Goal: Task Accomplishment & Management: Manage account settings

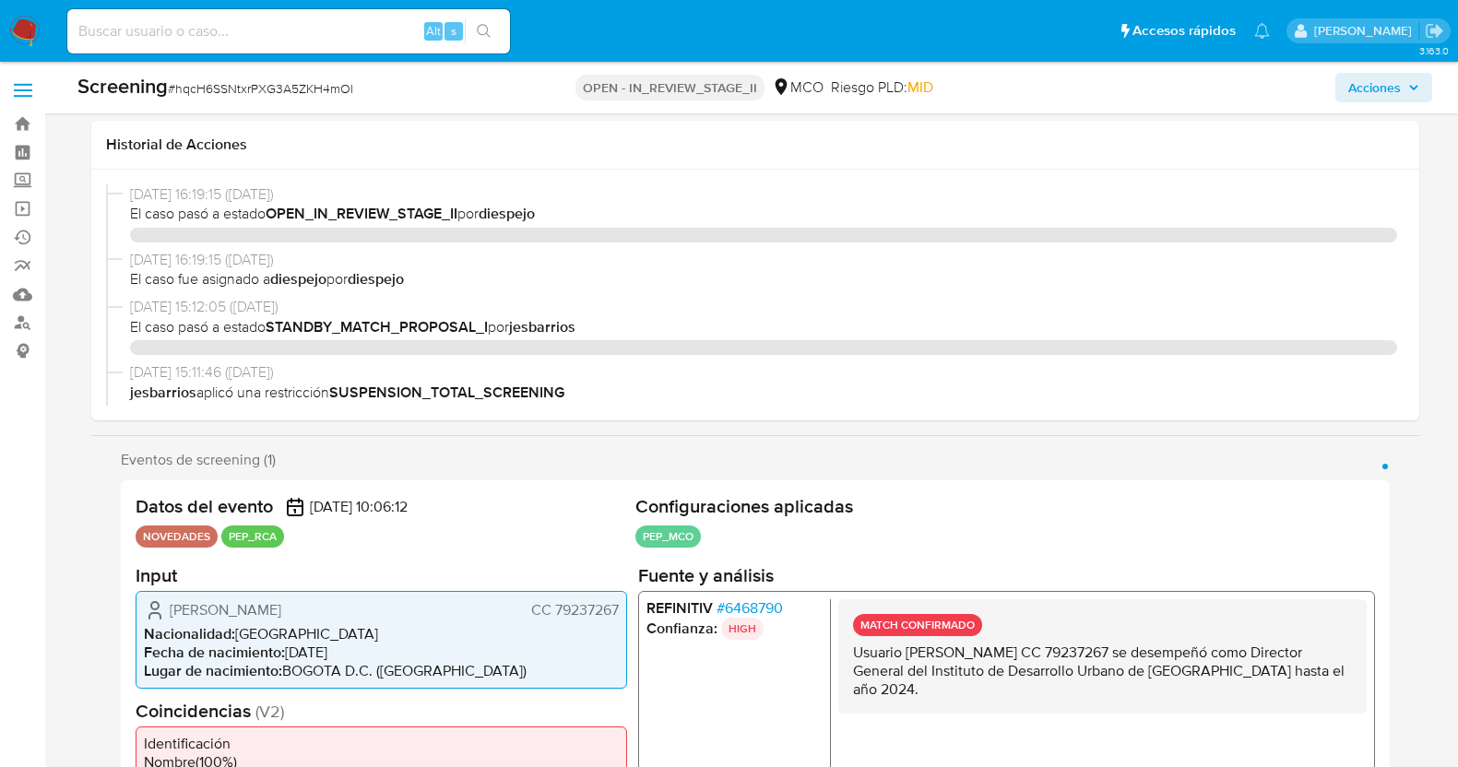
select select "10"
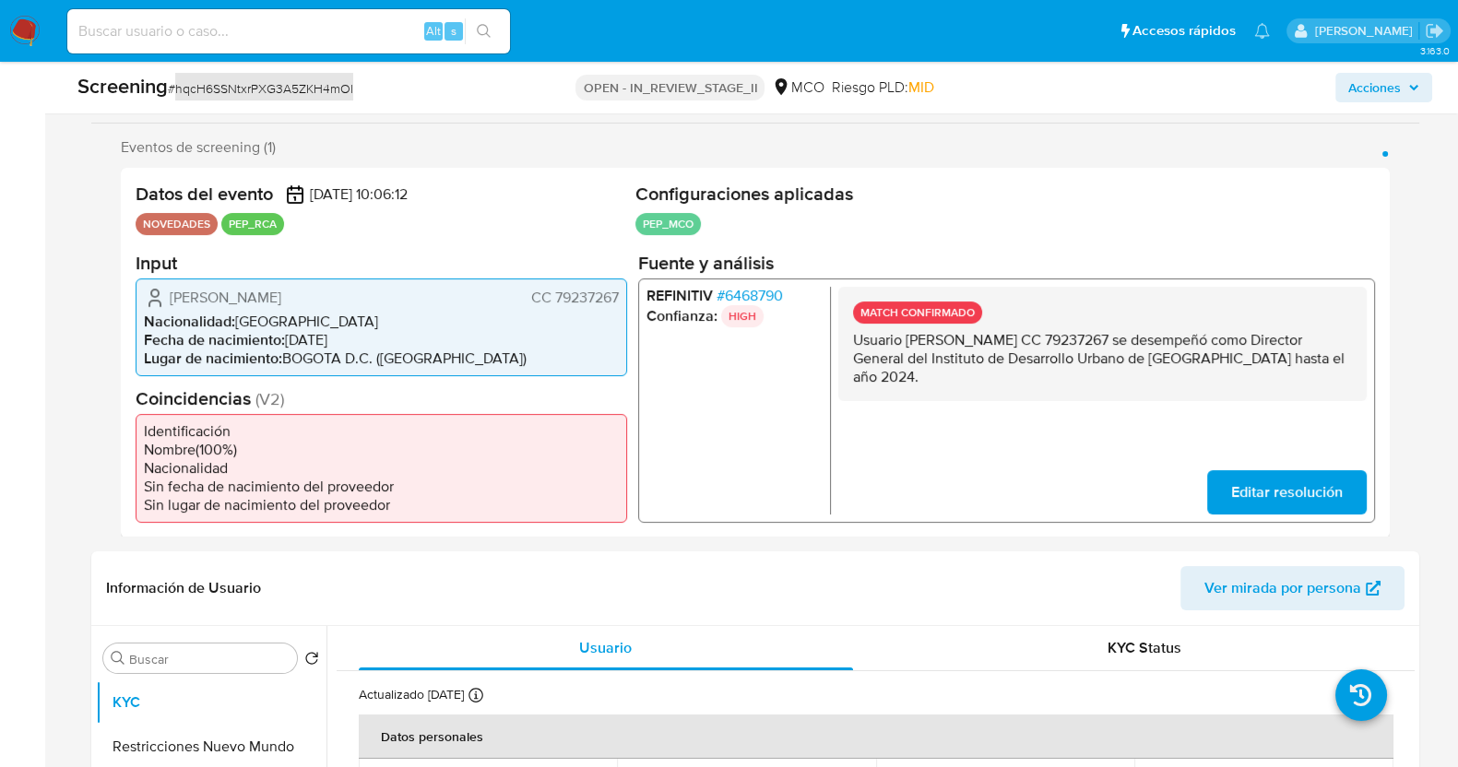
scroll to position [346, 0]
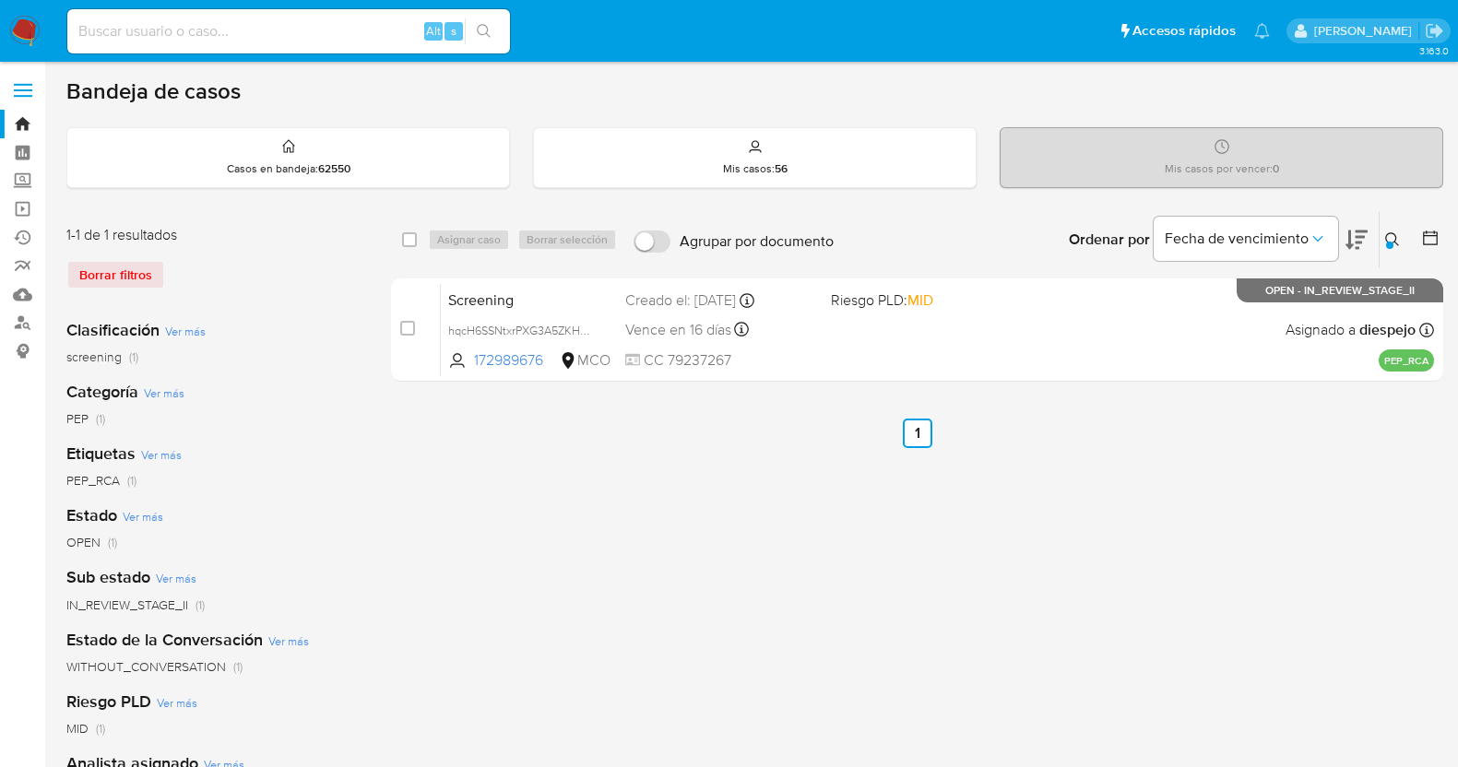
scroll to position [114, 0]
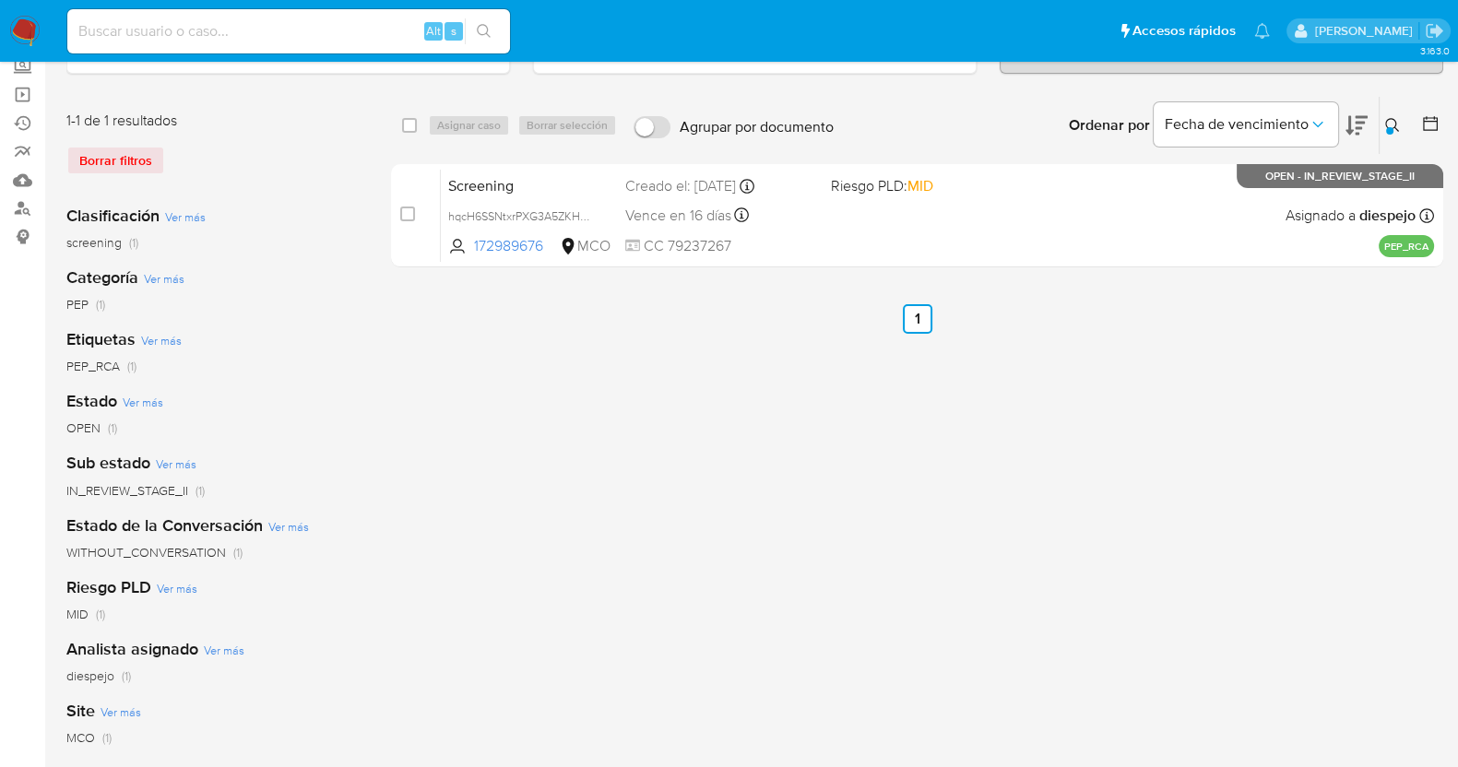
click at [1393, 118] on icon at bounding box center [1392, 125] width 15 height 15
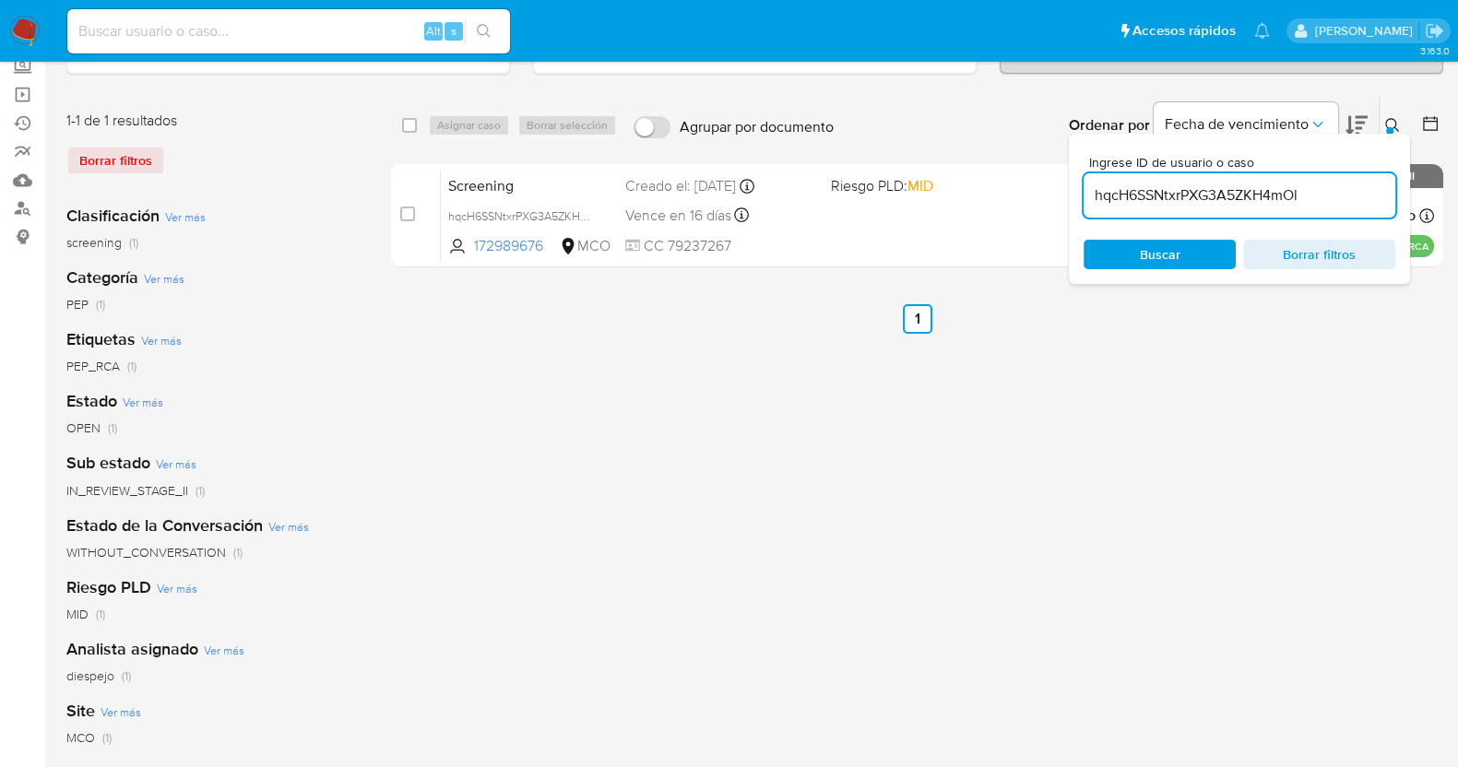
click at [1275, 184] on input "hqcH6SSNtxrPXG3A5ZKH4mOl" at bounding box center [1240, 196] width 312 height 24
click at [1325, 188] on input "7C7mrUitrFPKwhWQFi3D3TVx" at bounding box center [1240, 196] width 312 height 24
type input "7C7mrUitrFPKwhWQFi3D3TVx"
click at [1299, 246] on span "Borrar filtros" at bounding box center [1319, 255] width 126 height 26
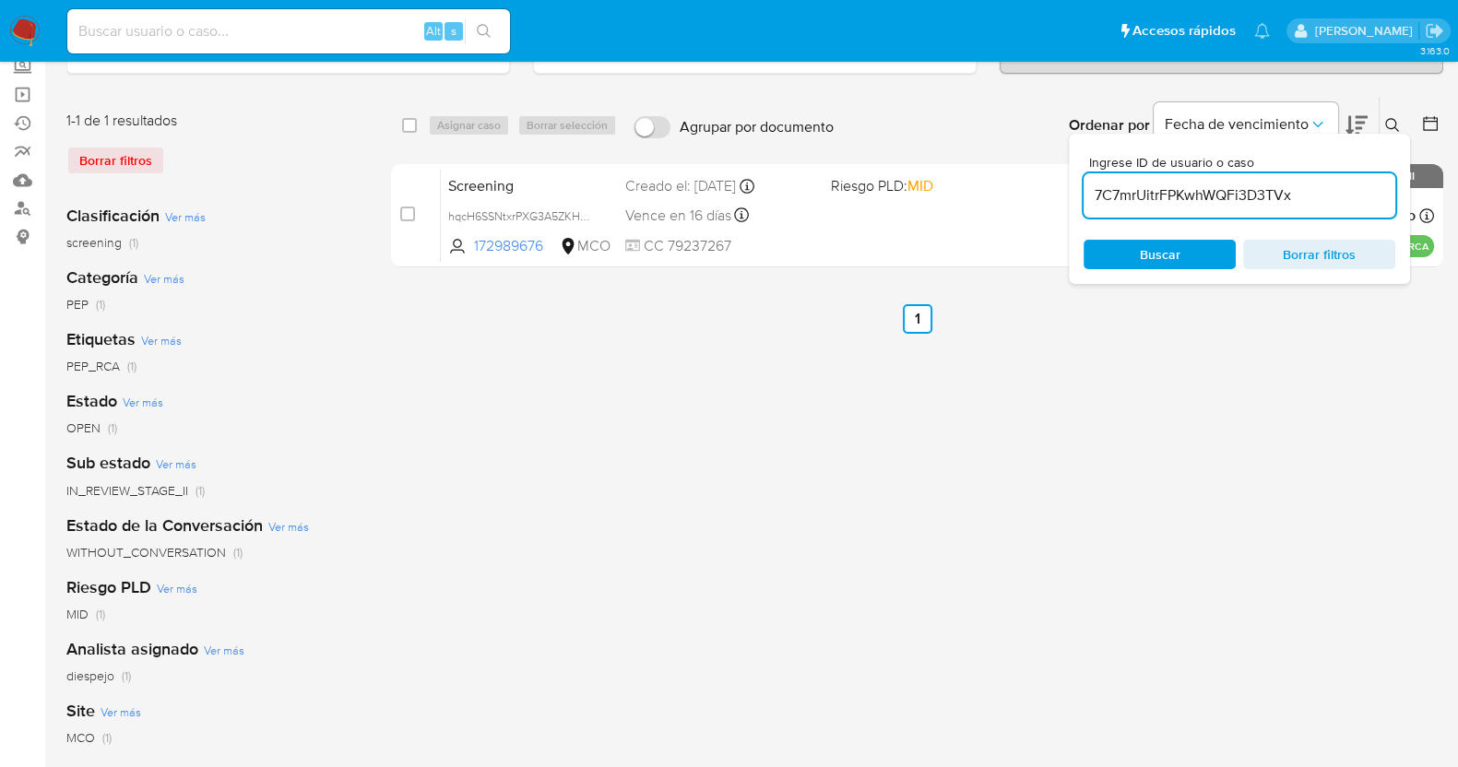
click at [1390, 121] on icon at bounding box center [1392, 125] width 15 height 15
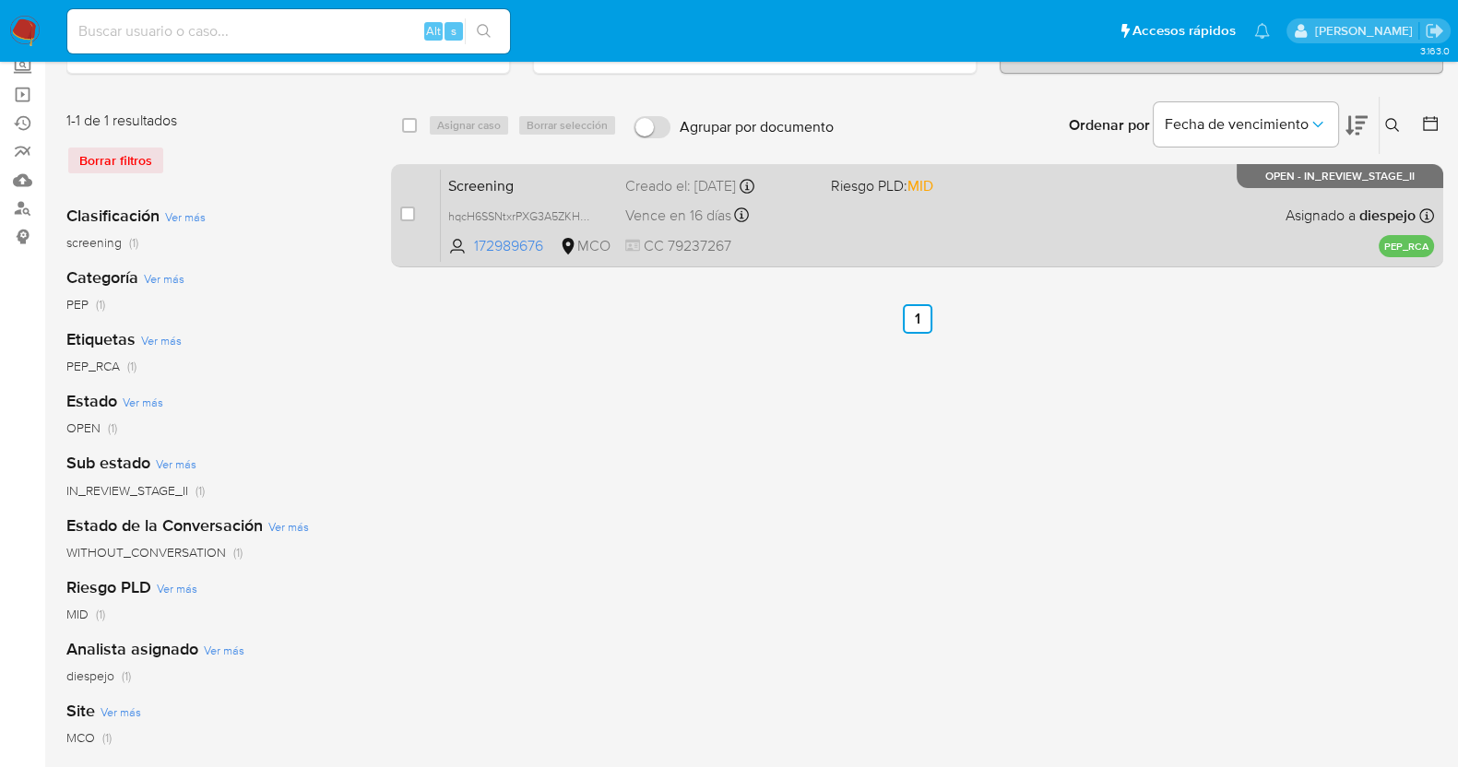
click at [825, 234] on div "Screening hqcH6SSNtxrPXG3A5ZKH4mOl 172989676 MCO Riesgo PLD: MID Creado el: 01/…" at bounding box center [937, 215] width 993 height 93
click at [992, 217] on div "Screening hqcH6SSNtxrPXG3A5ZKH4mOl 172989676 MCO Riesgo PLD: MID Creado el: 01/…" at bounding box center [937, 215] width 993 height 93
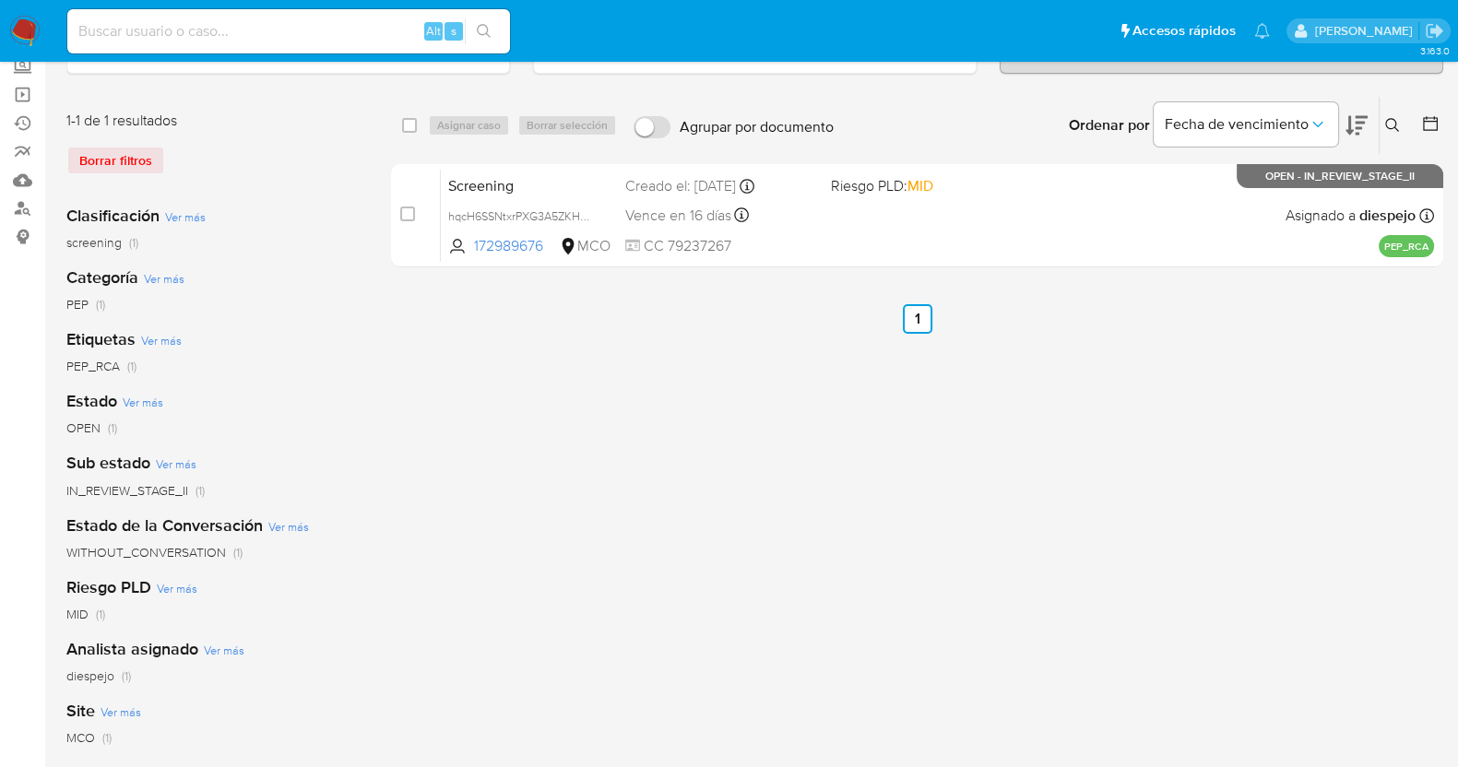
click at [1390, 114] on button at bounding box center [1395, 125] width 30 height 22
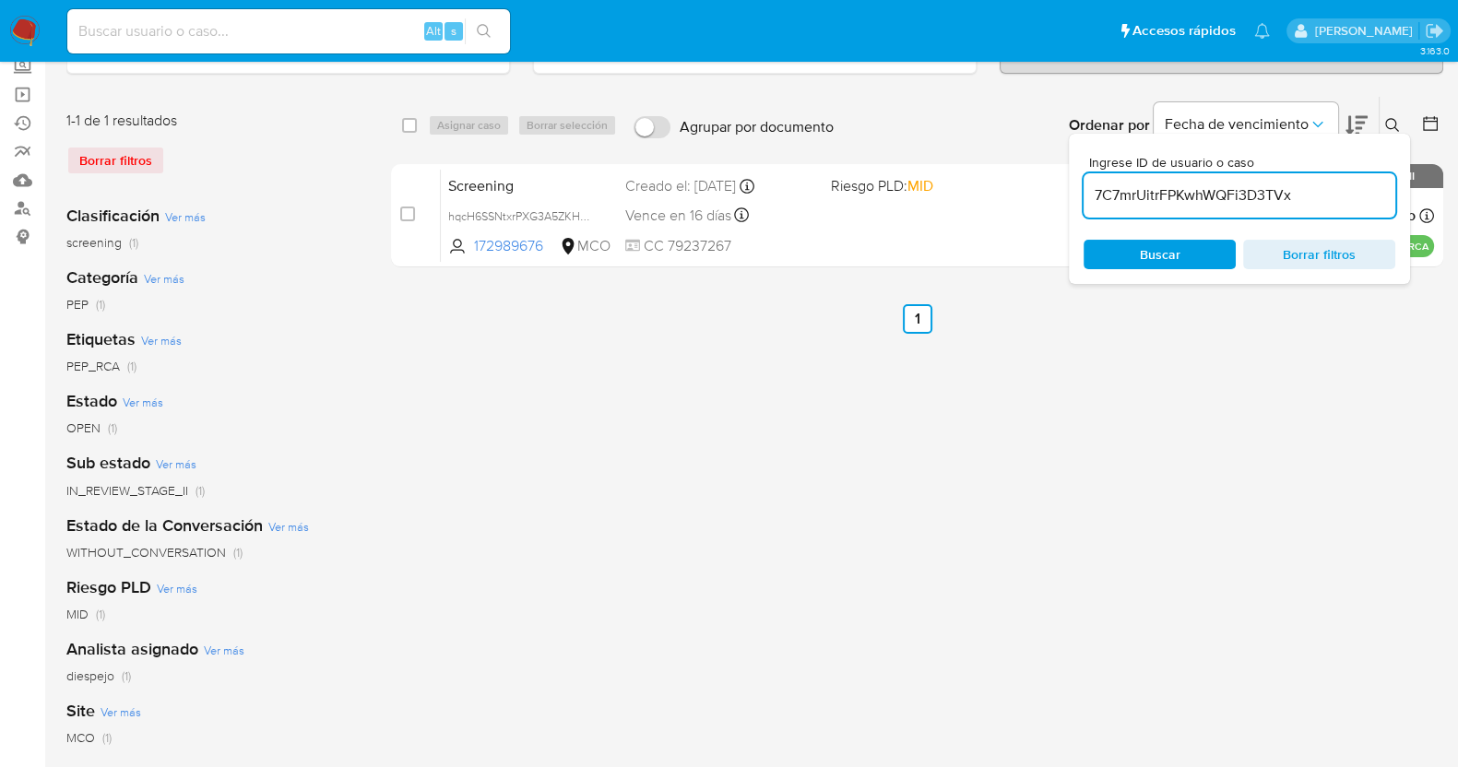
click at [1208, 193] on input "7C7mrUitrFPKwhWQFi3D3TVx" at bounding box center [1240, 196] width 312 height 24
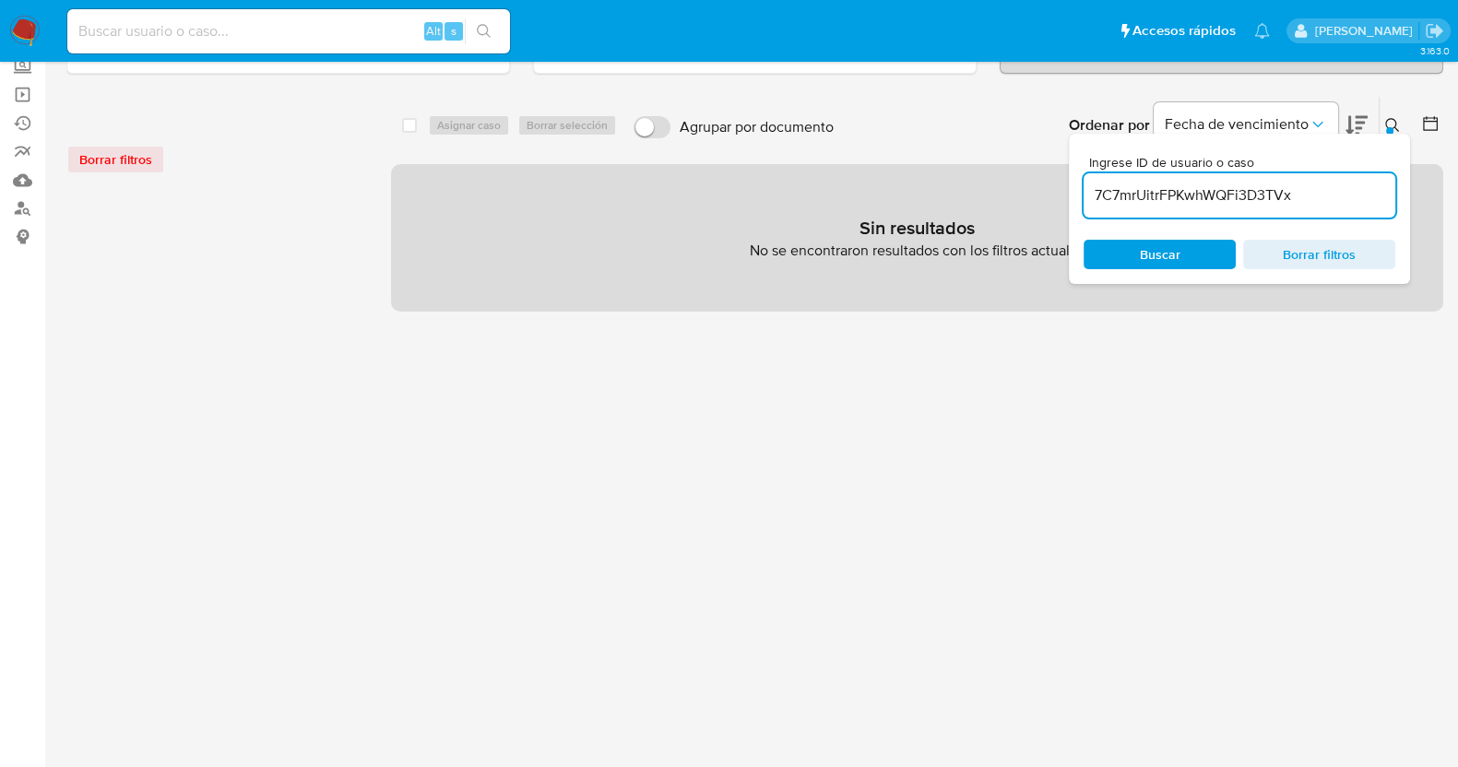
click at [1301, 194] on input "7C7mrUitrFPKwhWQFi3D3TVx" at bounding box center [1240, 196] width 312 height 24
type input "7C7mrUitrFPKwhWQFi3D3TVx"
click at [1318, 198] on input "7C7mrUitrFPKwhWQFi3D3TVx" at bounding box center [1240, 196] width 312 height 24
click at [131, 260] on div at bounding box center [213, 502] width 295 height 627
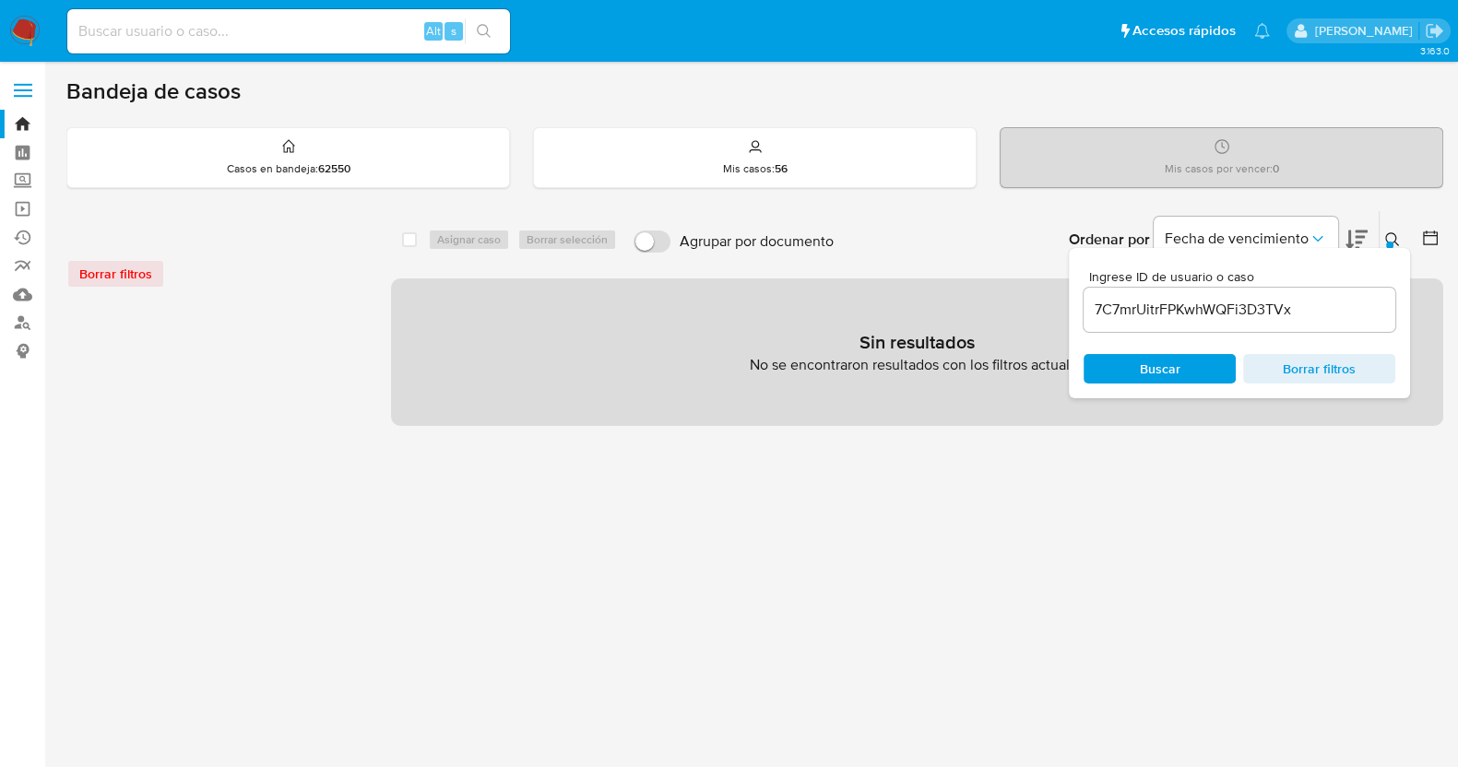
click at [24, 34] on img at bounding box center [24, 31] width 31 height 31
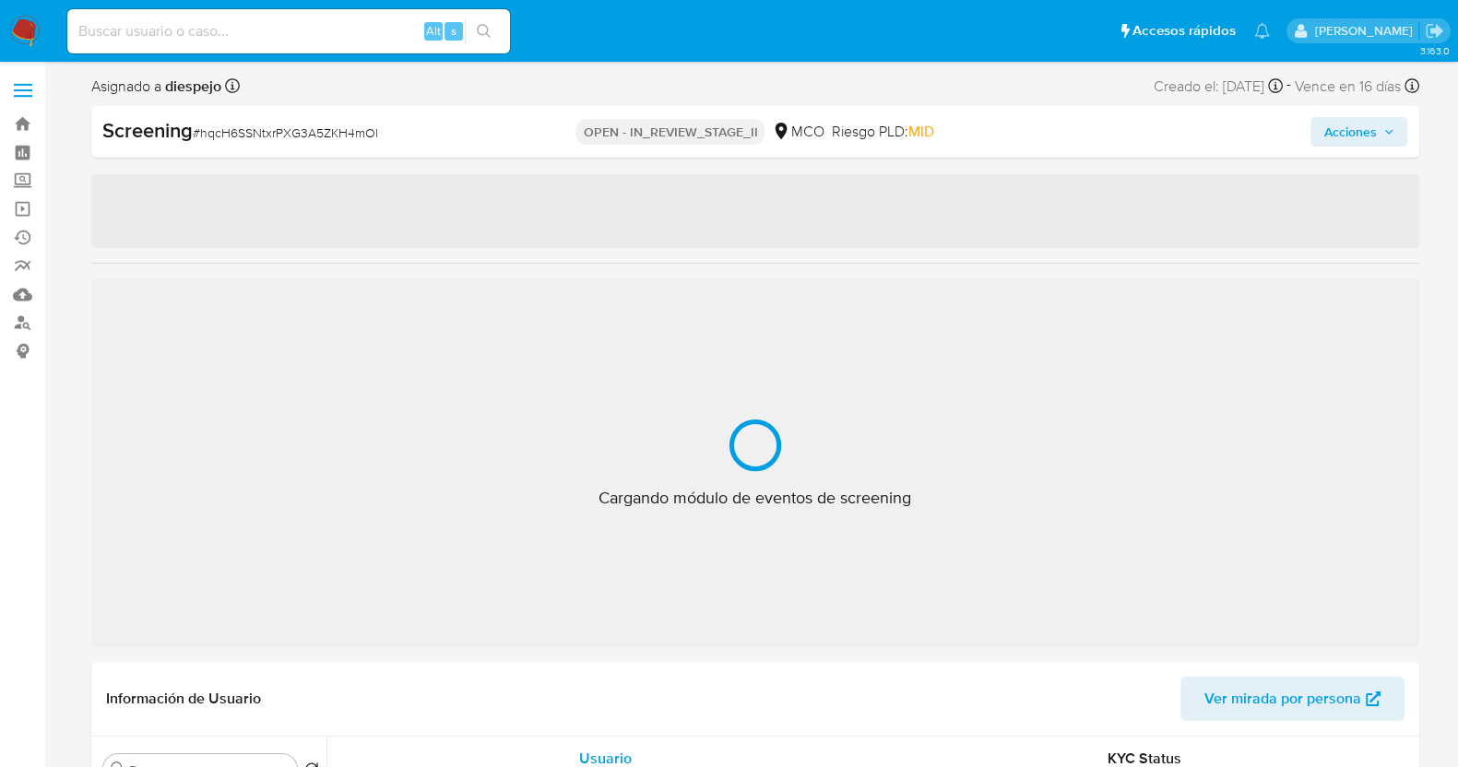
select select "10"
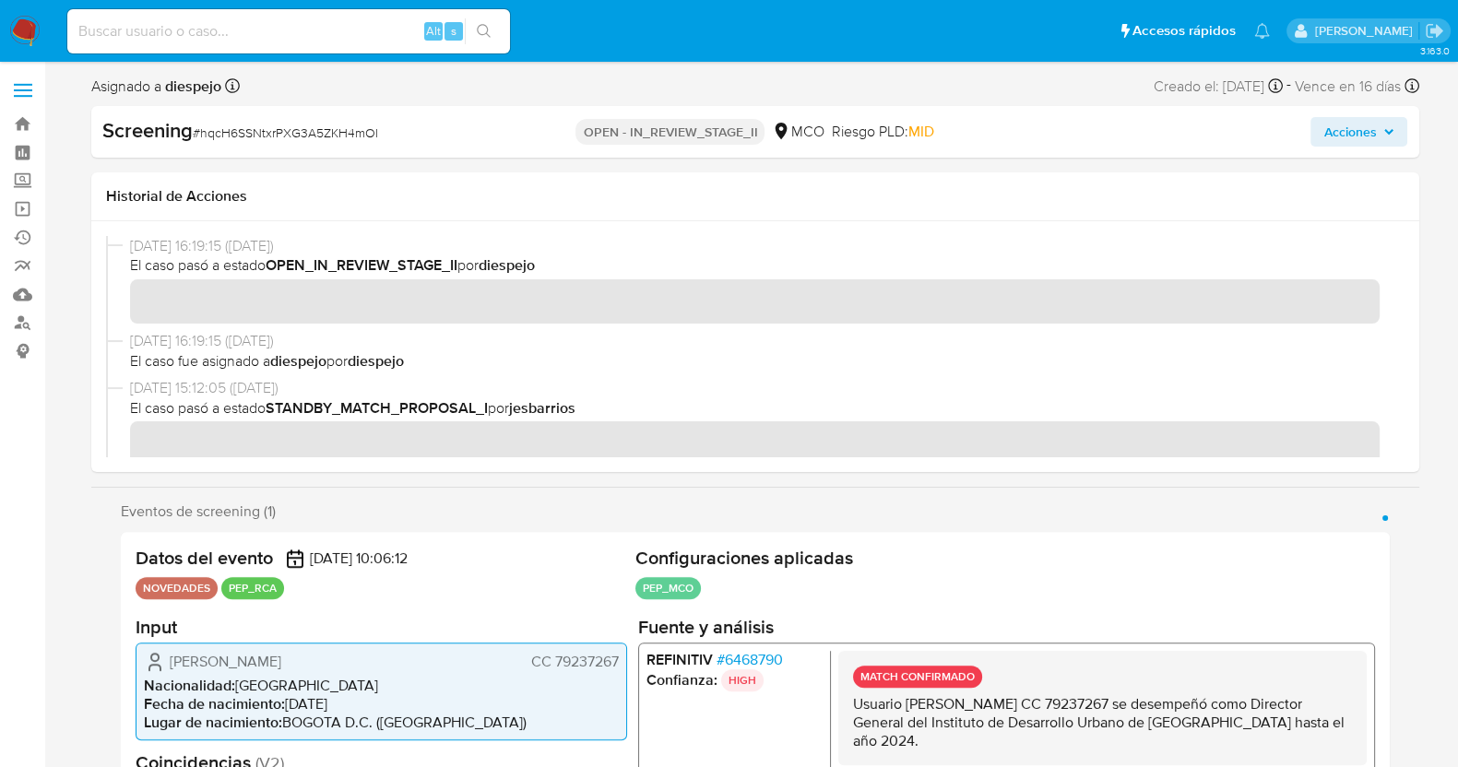
click at [287, 136] on span "# hqcH6SSNtxrPXG3A5ZKH4mOl" at bounding box center [285, 133] width 185 height 18
copy span "hqcH6SSNtxrPXG3A5ZKH4mOl"
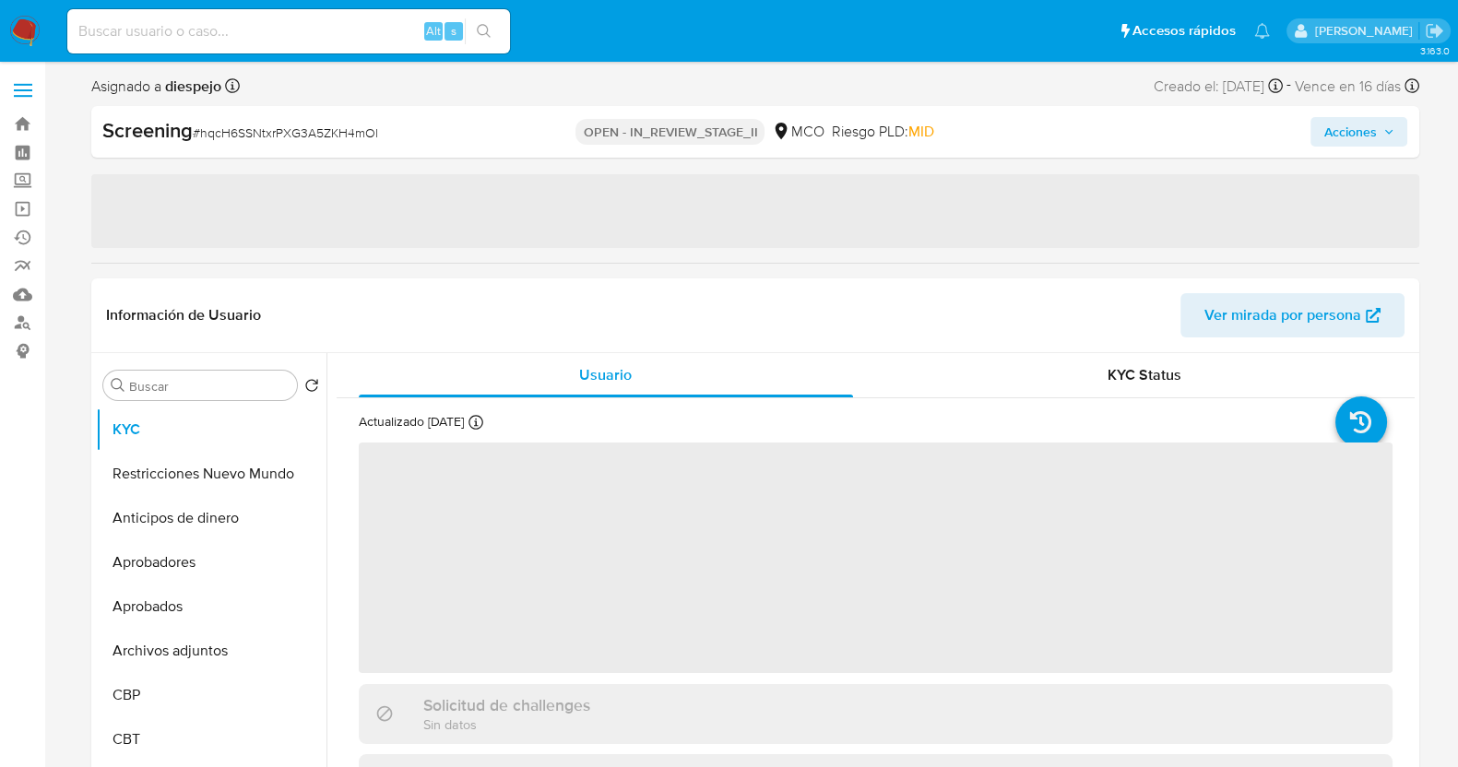
select select "10"
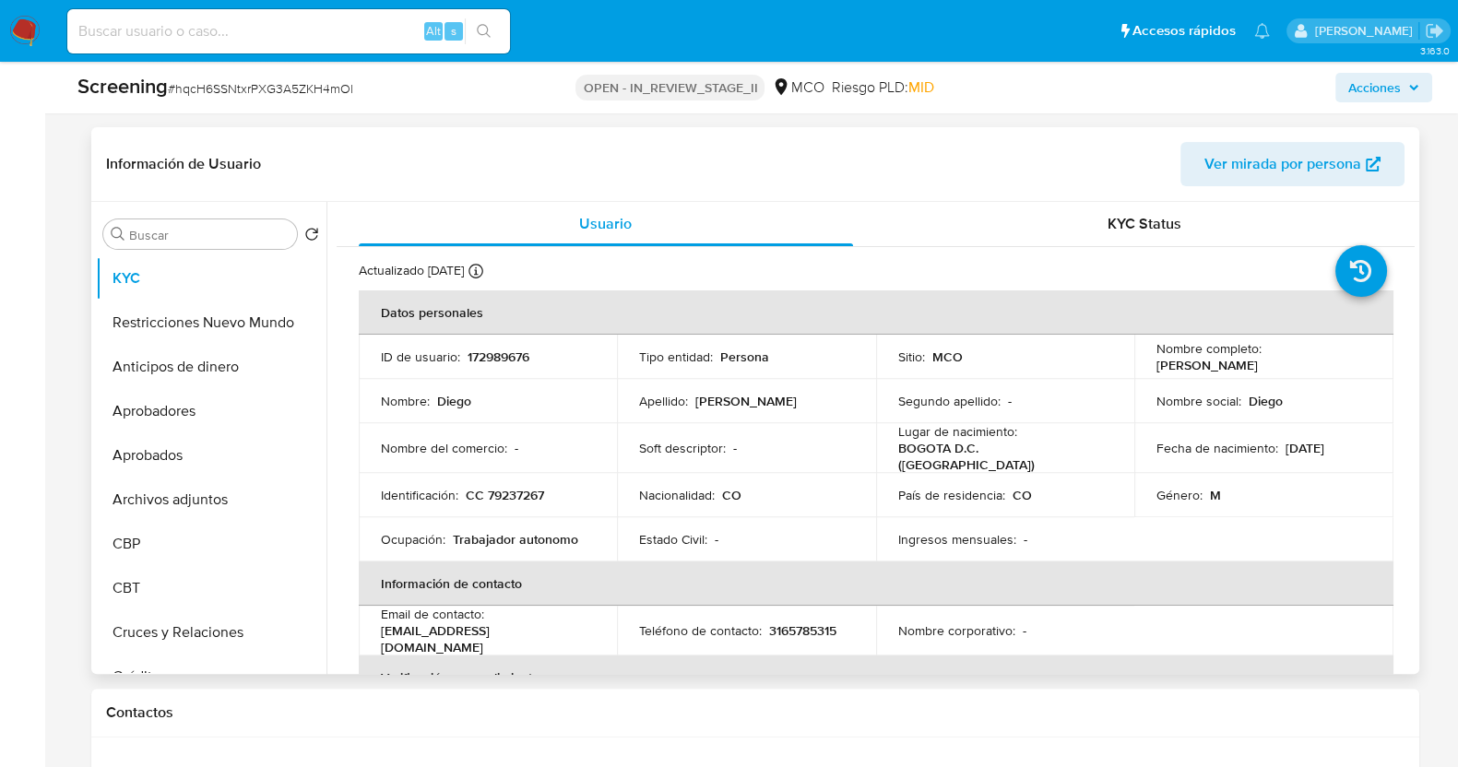
scroll to position [806, 0]
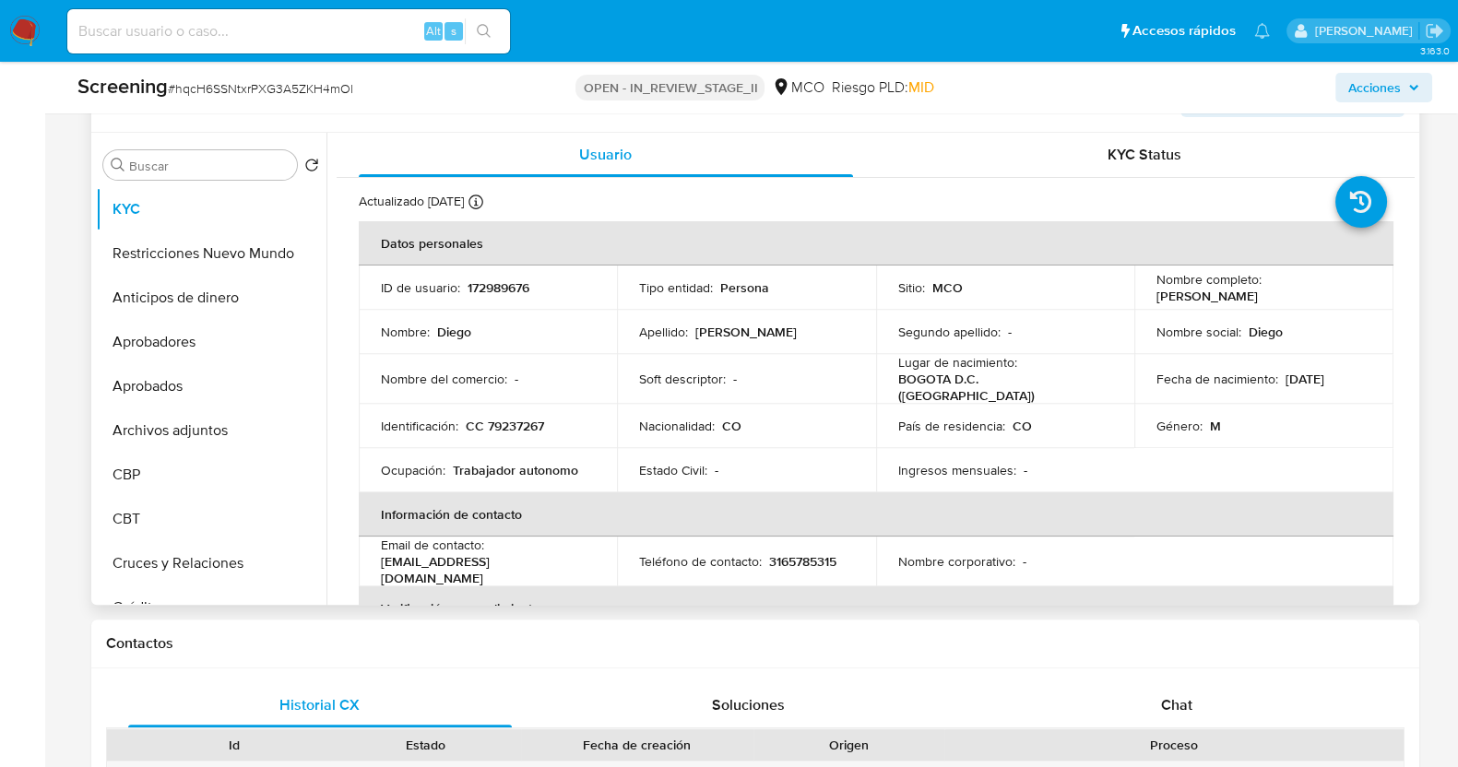
click at [522, 418] on p "CC 79237267" at bounding box center [505, 426] width 78 height 17
copy p "79237267"
drag, startPoint x: 511, startPoint y: 288, endPoint x: 526, endPoint y: 298, distance: 17.9
click at [510, 288] on p "172989676" at bounding box center [499, 287] width 62 height 17
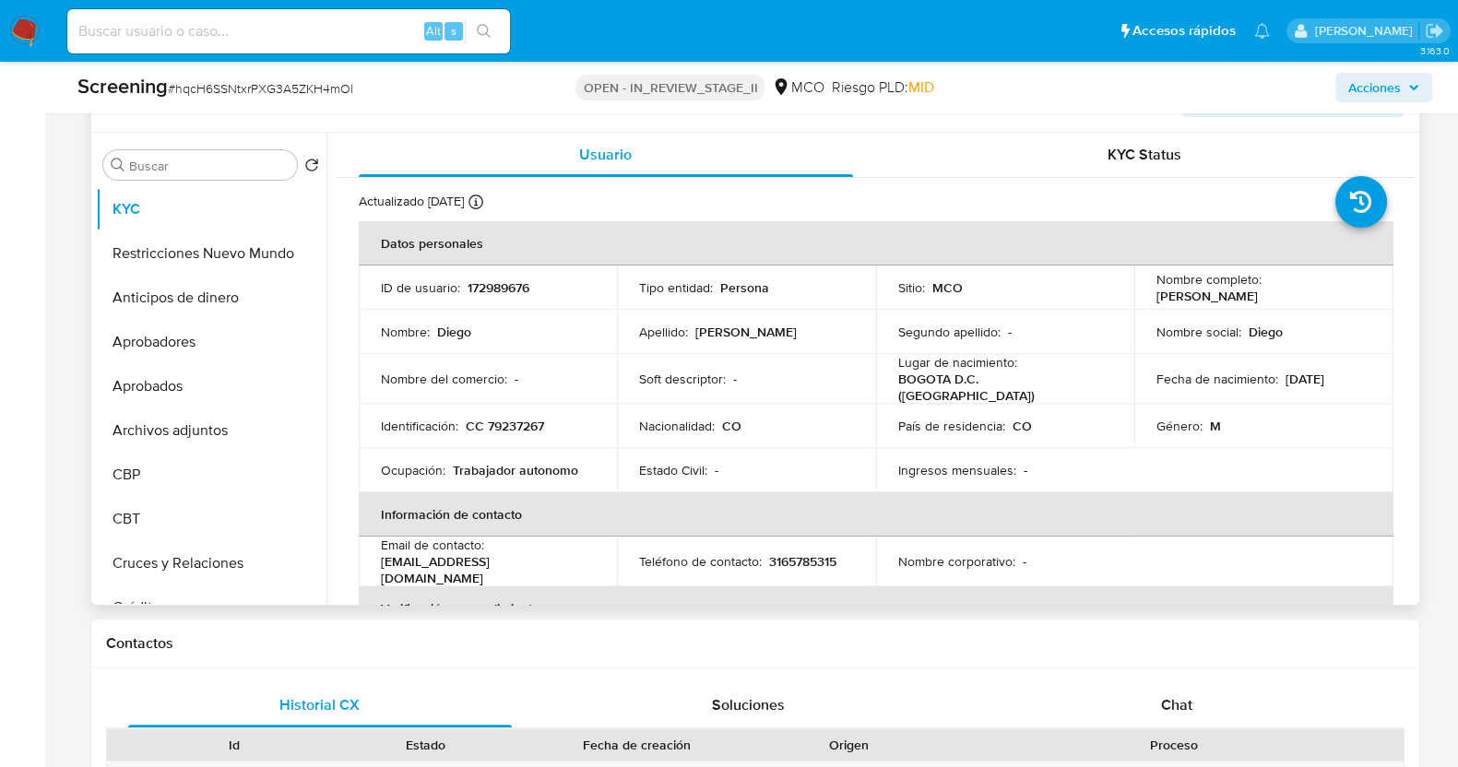
drag, startPoint x: 1299, startPoint y: 293, endPoint x: 1132, endPoint y: 287, distance: 167.1
click at [1134, 287] on td "Nombre completo : Diego Sanchez Fonseca" at bounding box center [1263, 288] width 259 height 44
copy p "[PERSON_NAME]"
click at [519, 419] on p "CC 79237267" at bounding box center [505, 426] width 78 height 17
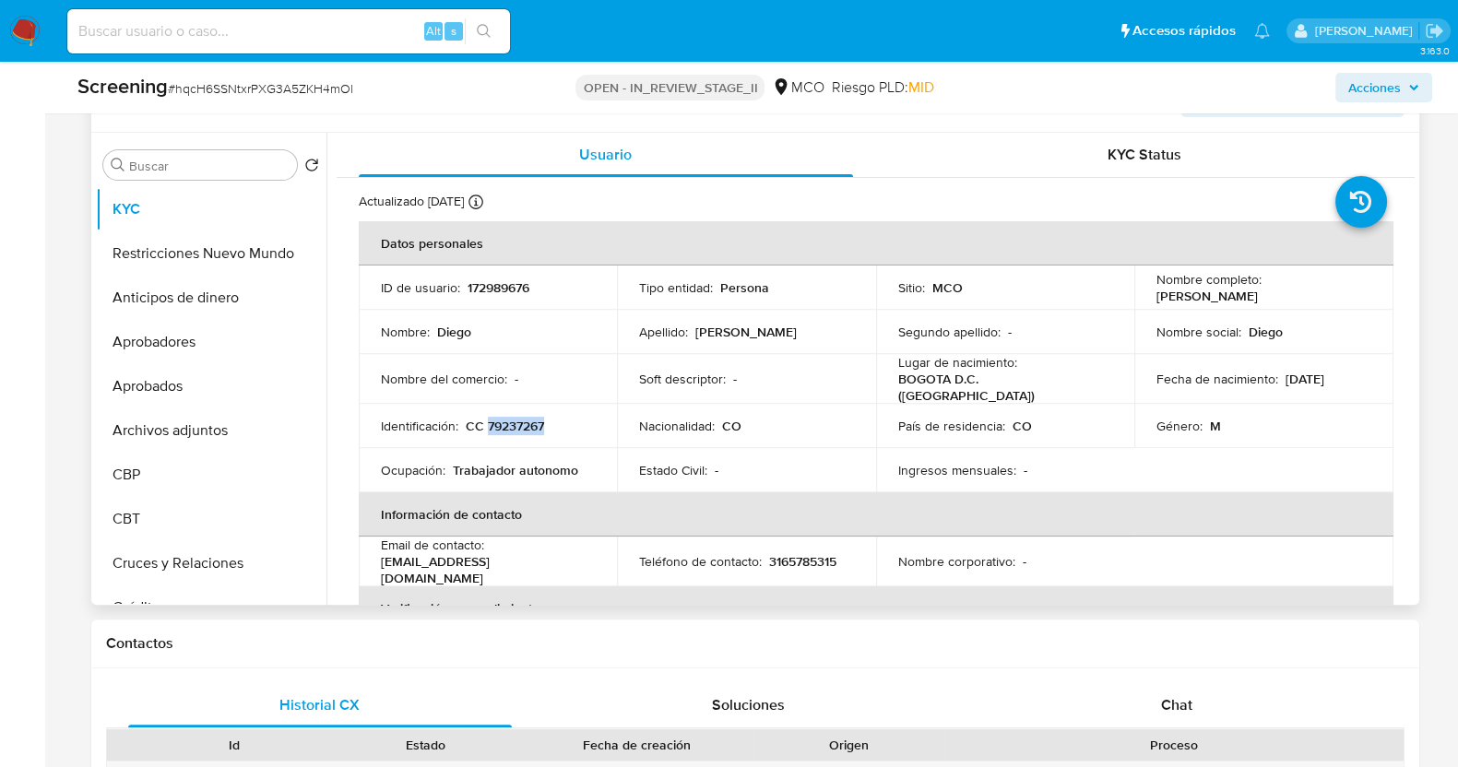
copy p "79237267"
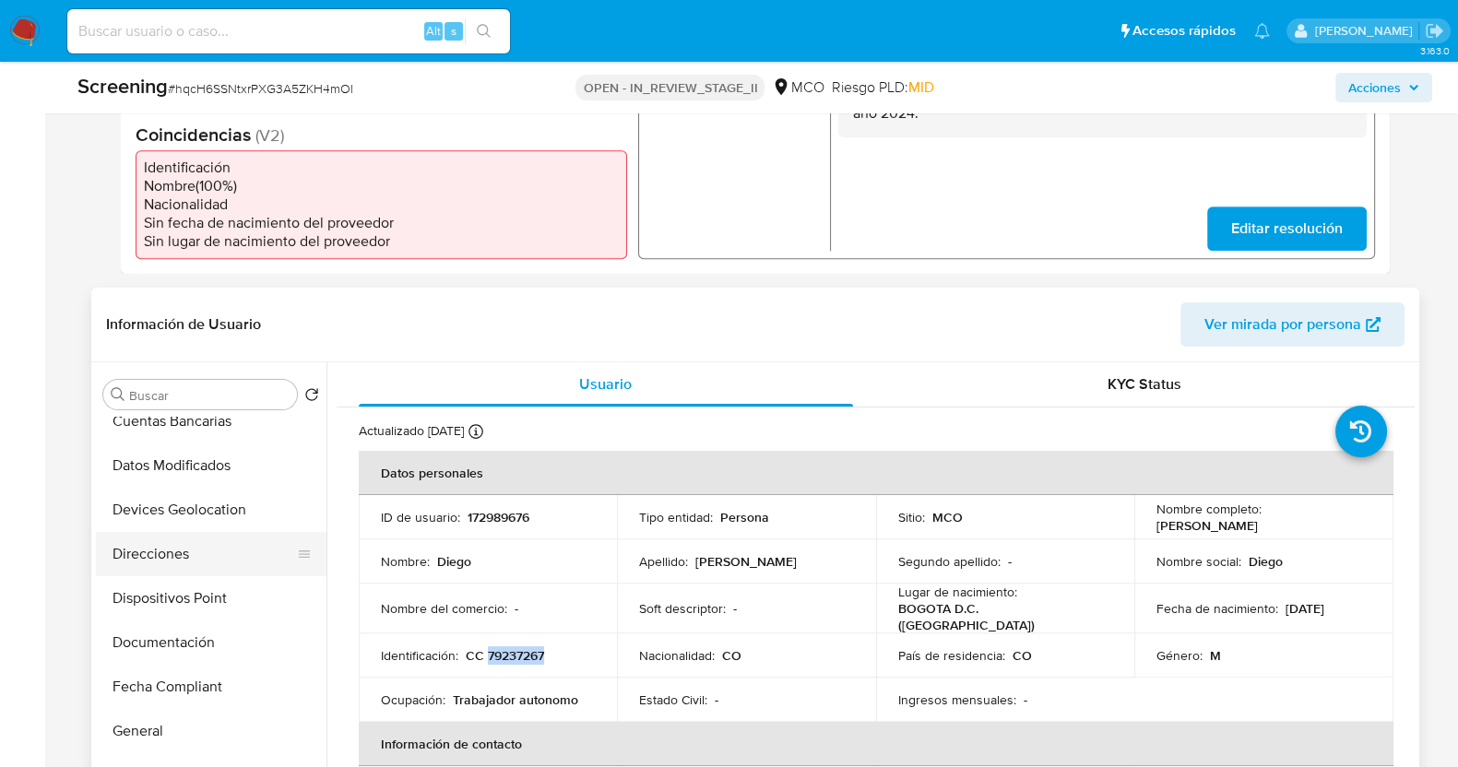
scroll to position [576, 0]
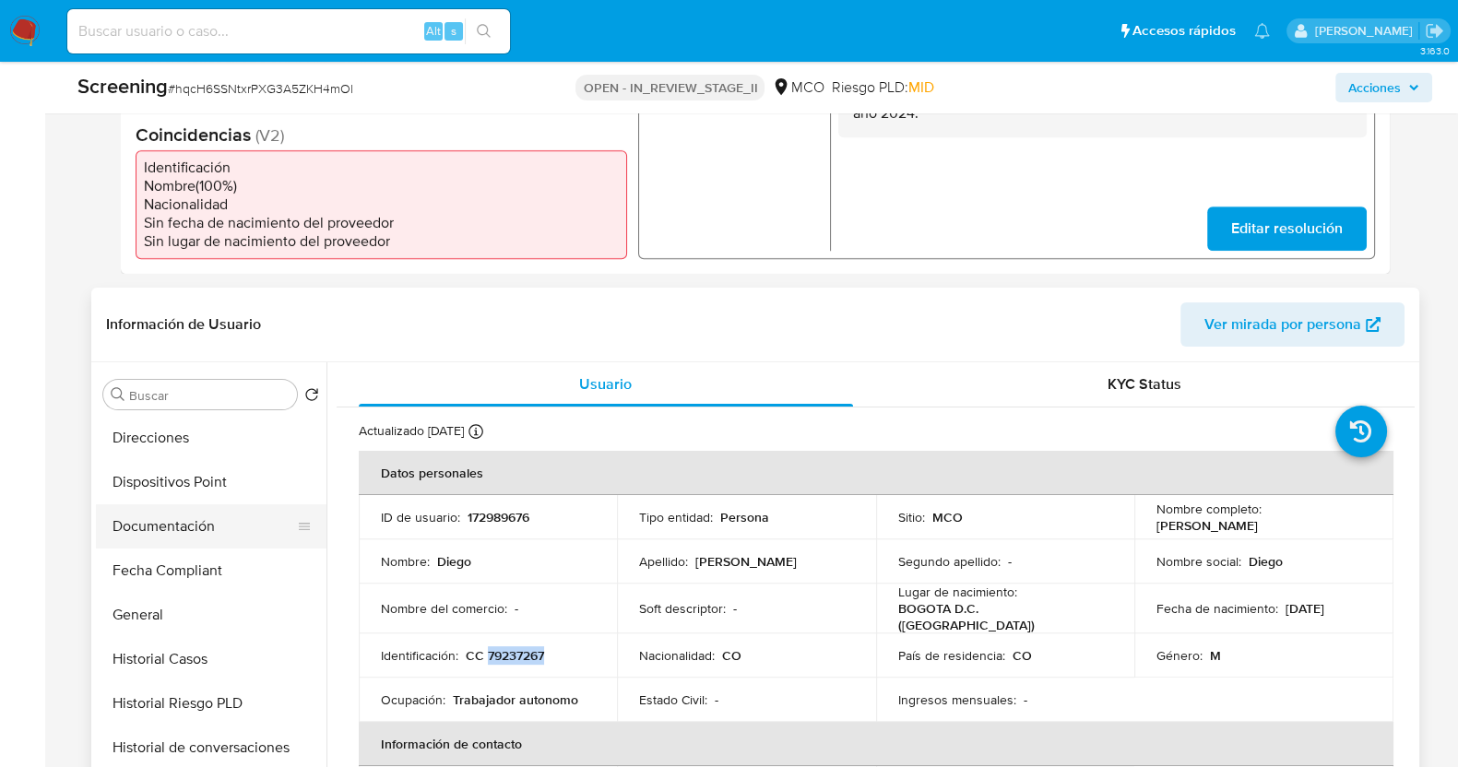
click at [174, 529] on button "Documentación" at bounding box center [204, 527] width 216 height 44
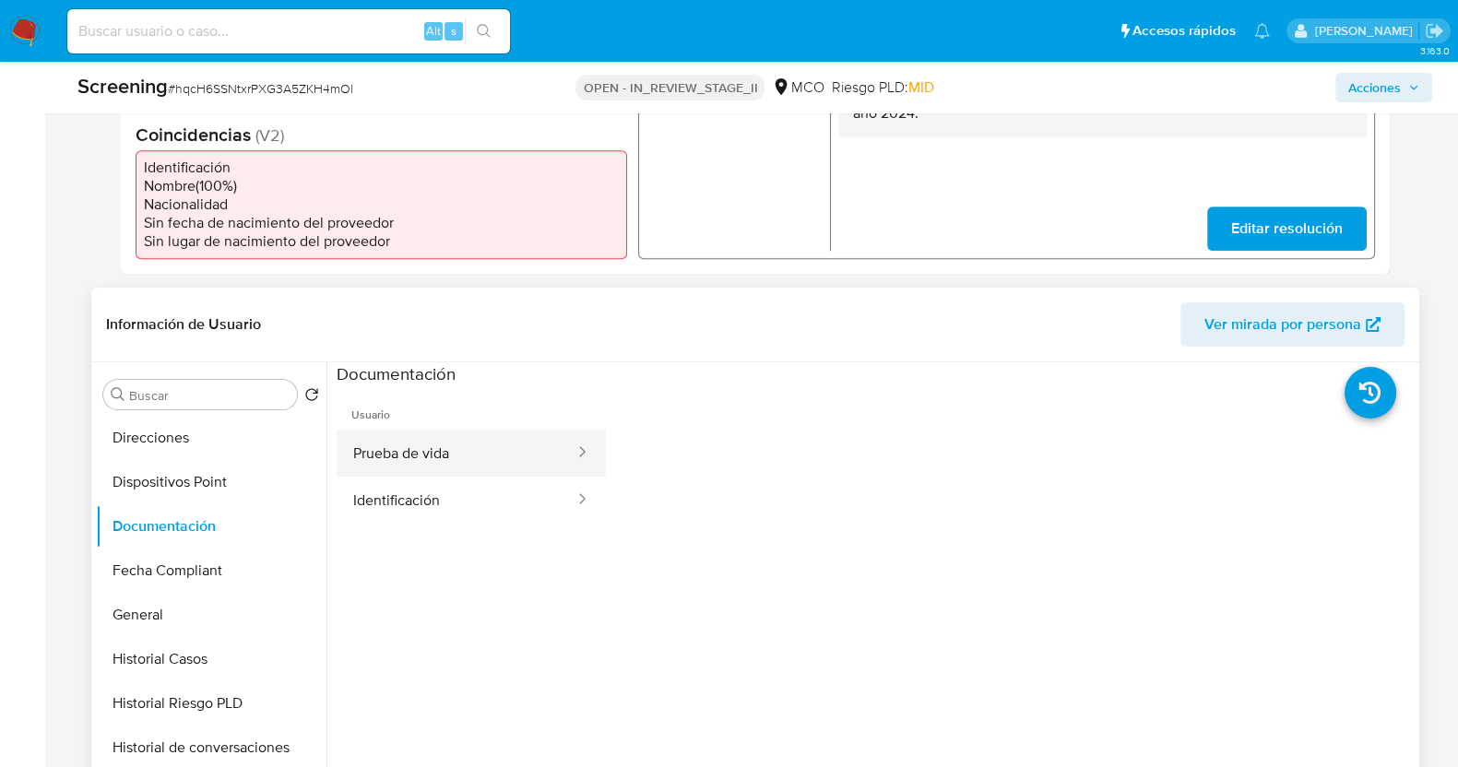
click at [449, 450] on button "Prueba de vida" at bounding box center [457, 453] width 240 height 47
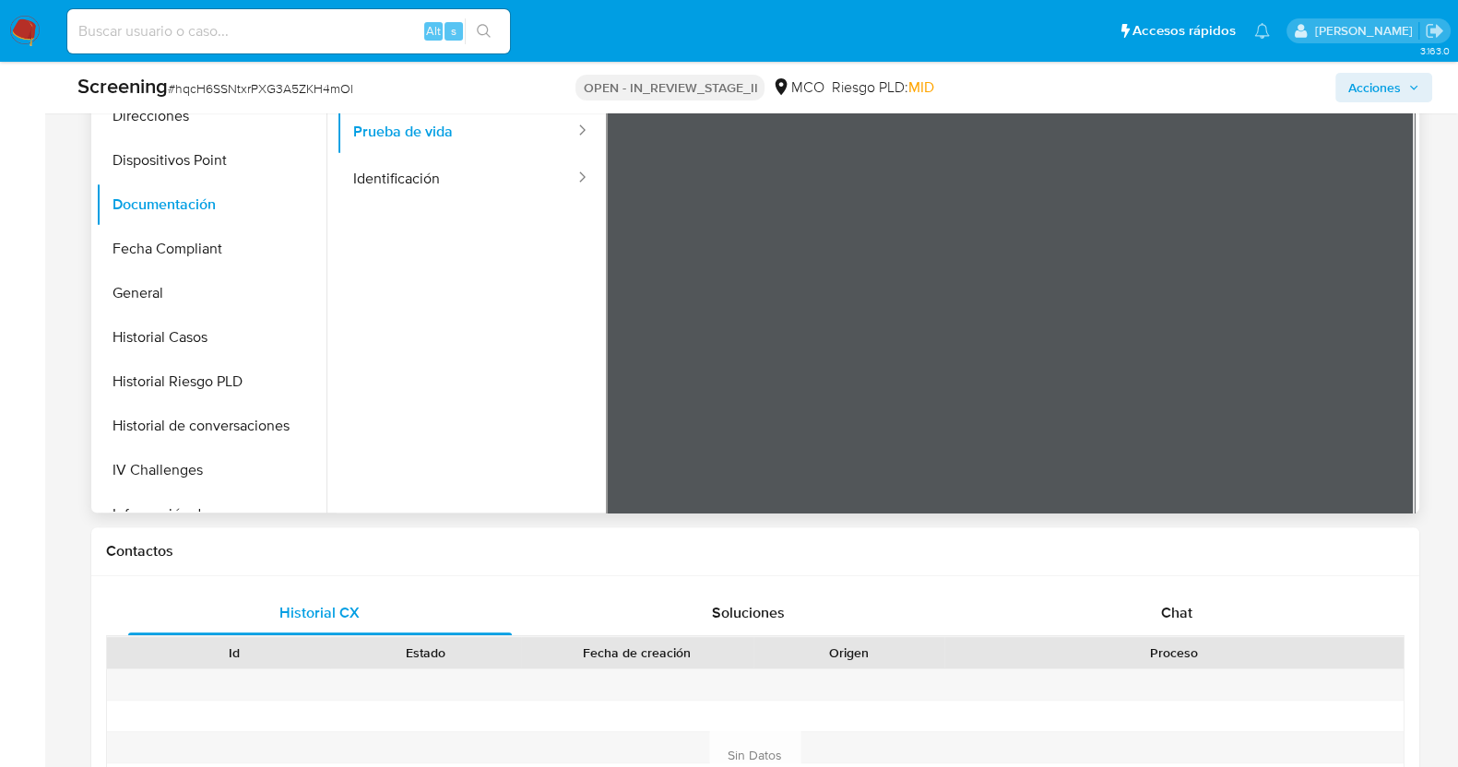
scroll to position [921, 0]
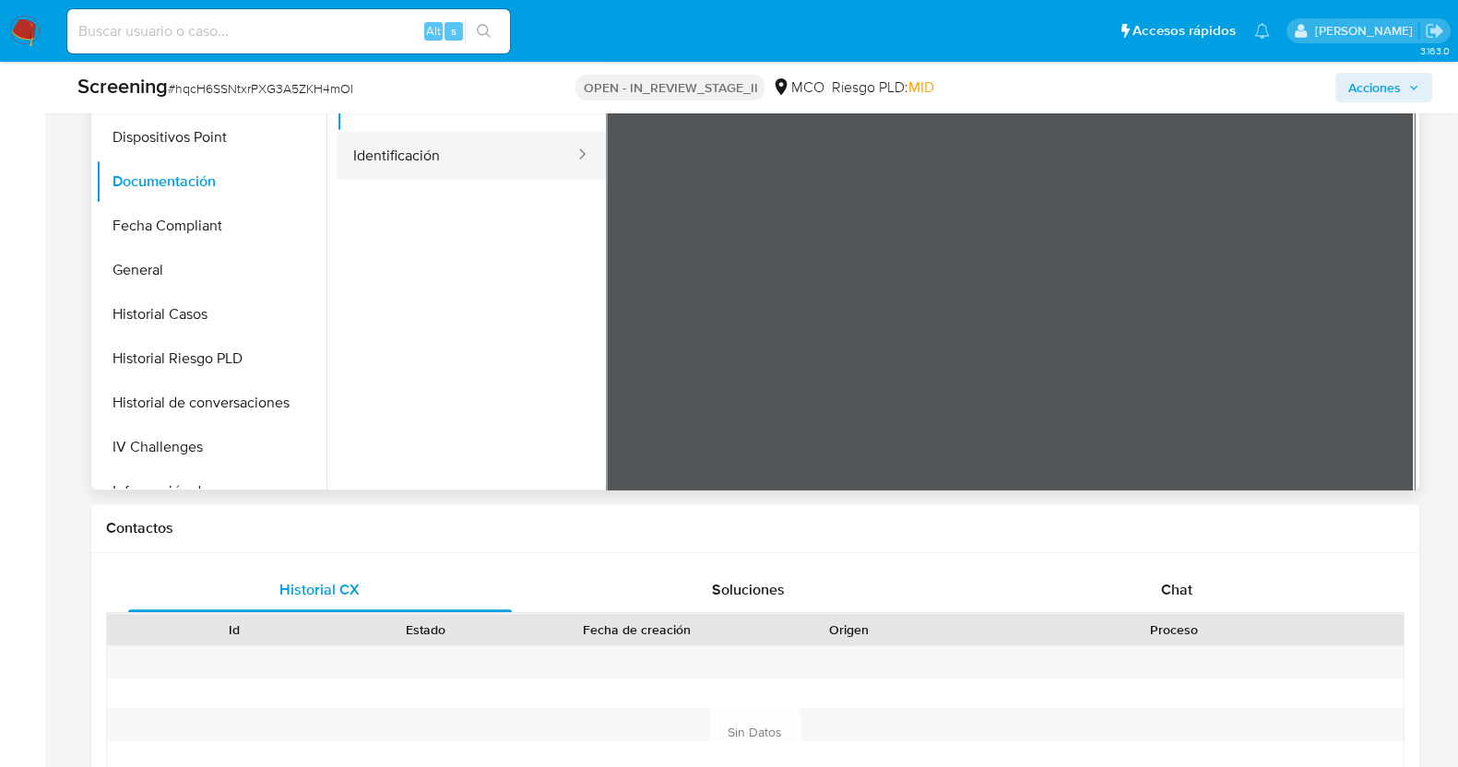
click at [457, 168] on button "Identificación" at bounding box center [457, 155] width 240 height 47
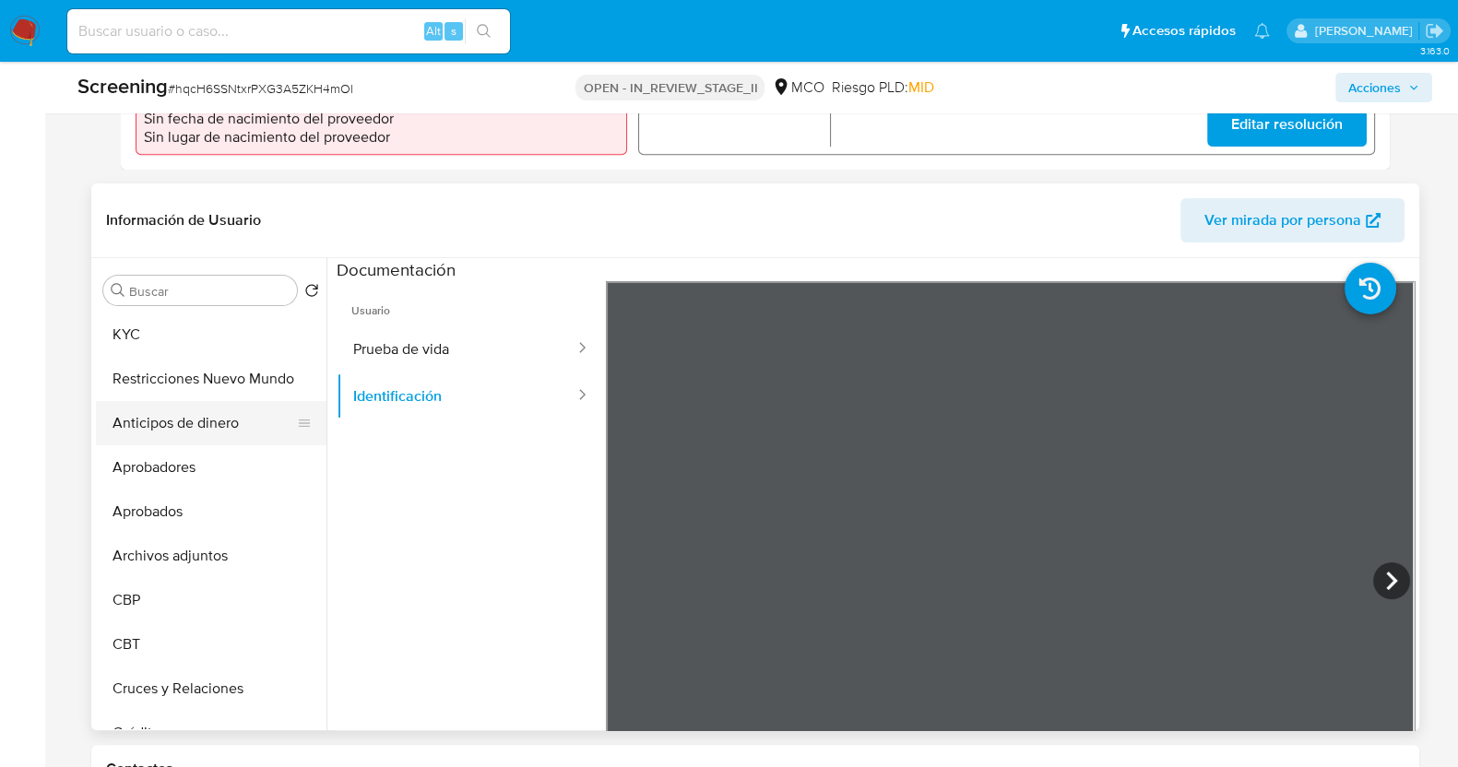
scroll to position [460, 0]
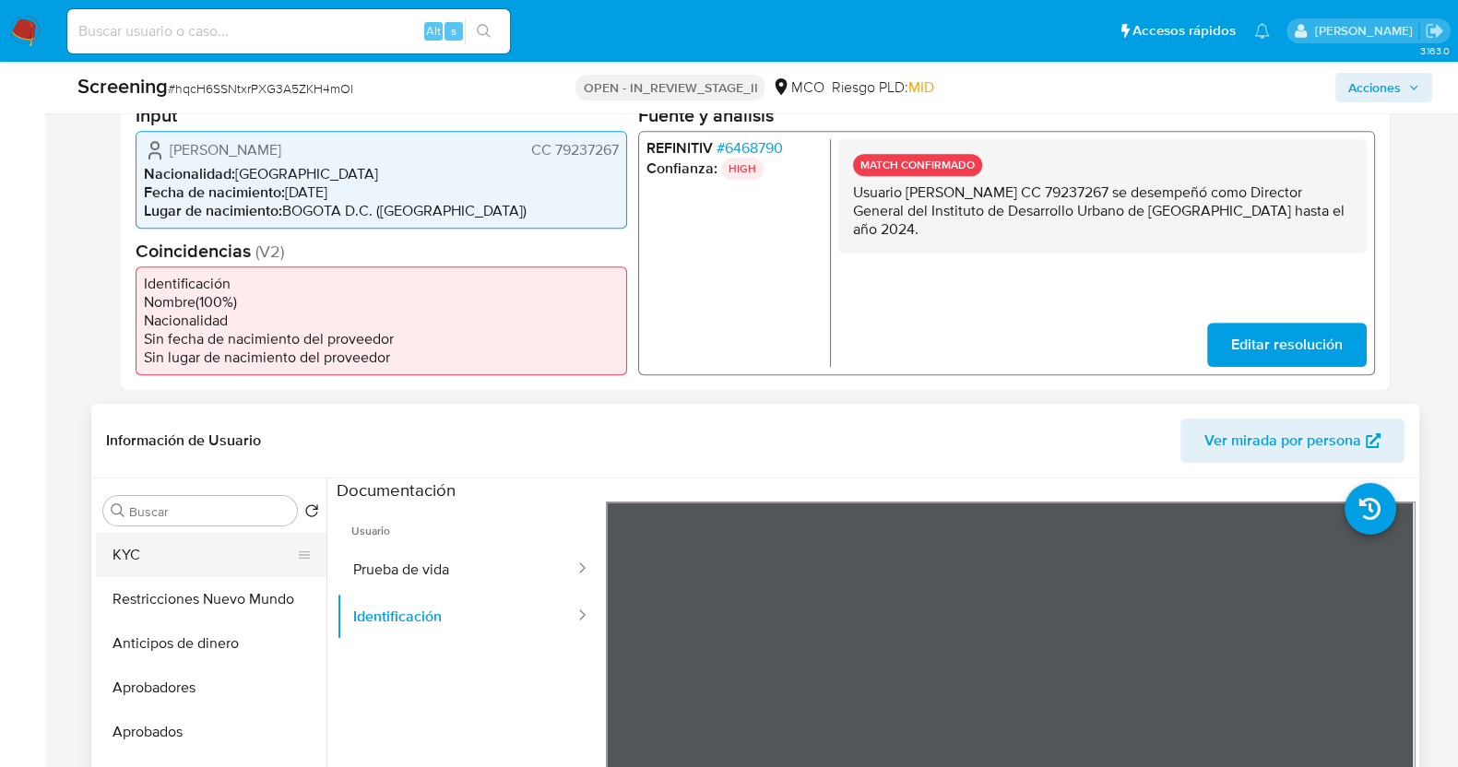
click at [149, 555] on button "KYC" at bounding box center [204, 555] width 216 height 44
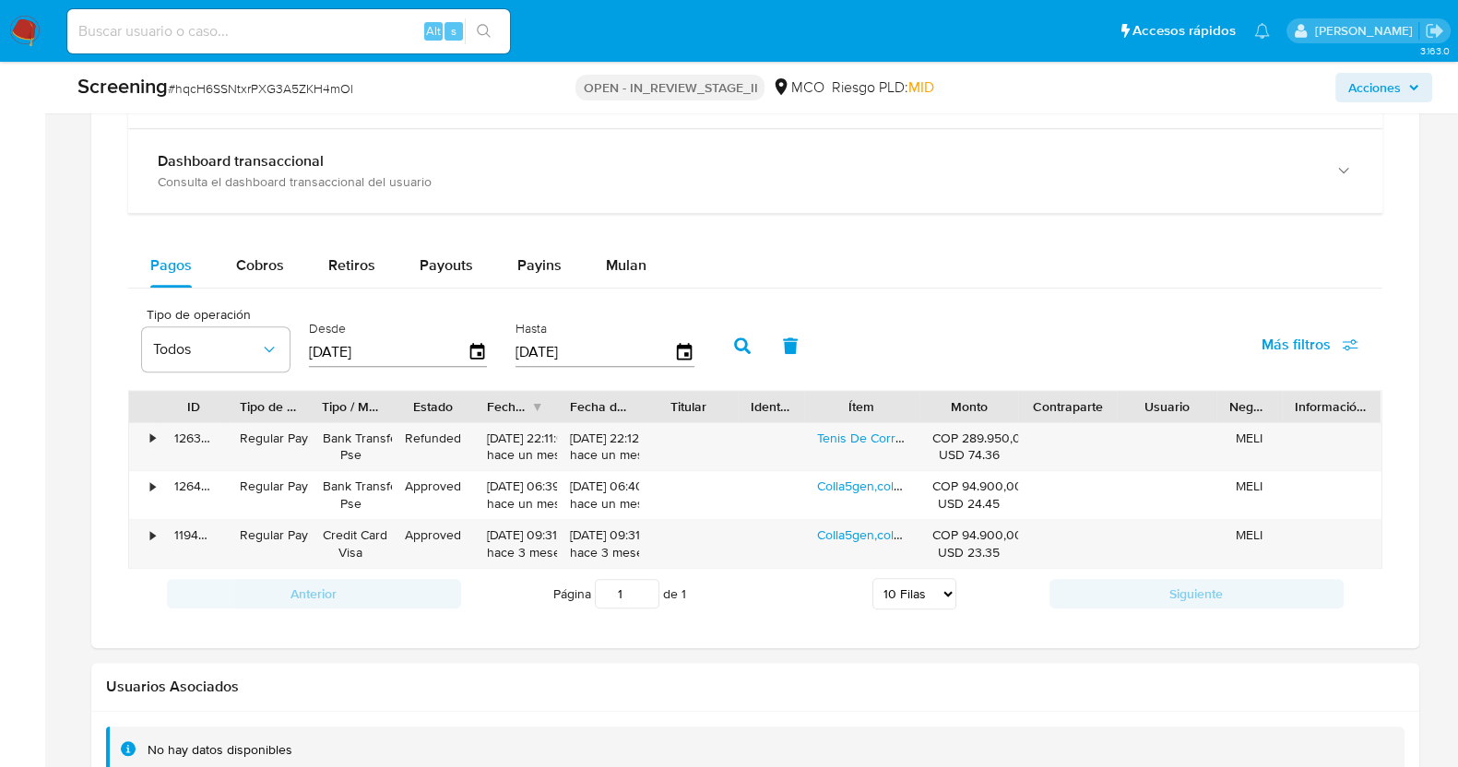
scroll to position [1960, 0]
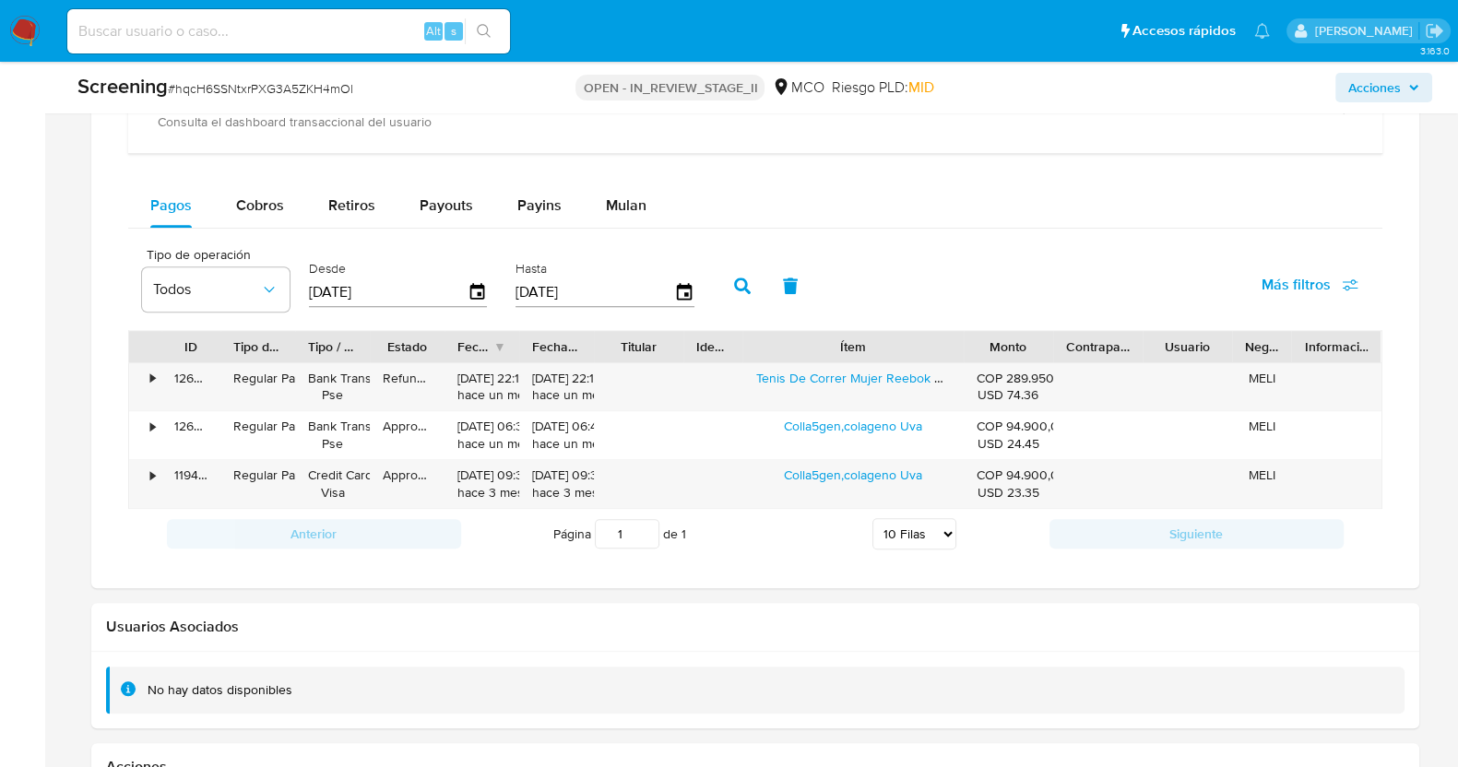
drag, startPoint x: 921, startPoint y: 348, endPoint x: 1025, endPoint y: 343, distance: 104.3
click at [1025, 343] on div "ID Tipo de operación Tipo / Método Estado Fecha de creación Fecha de aprobación…" at bounding box center [755, 346] width 1253 height 31
click at [478, 295] on icon "button" at bounding box center [477, 293] width 32 height 32
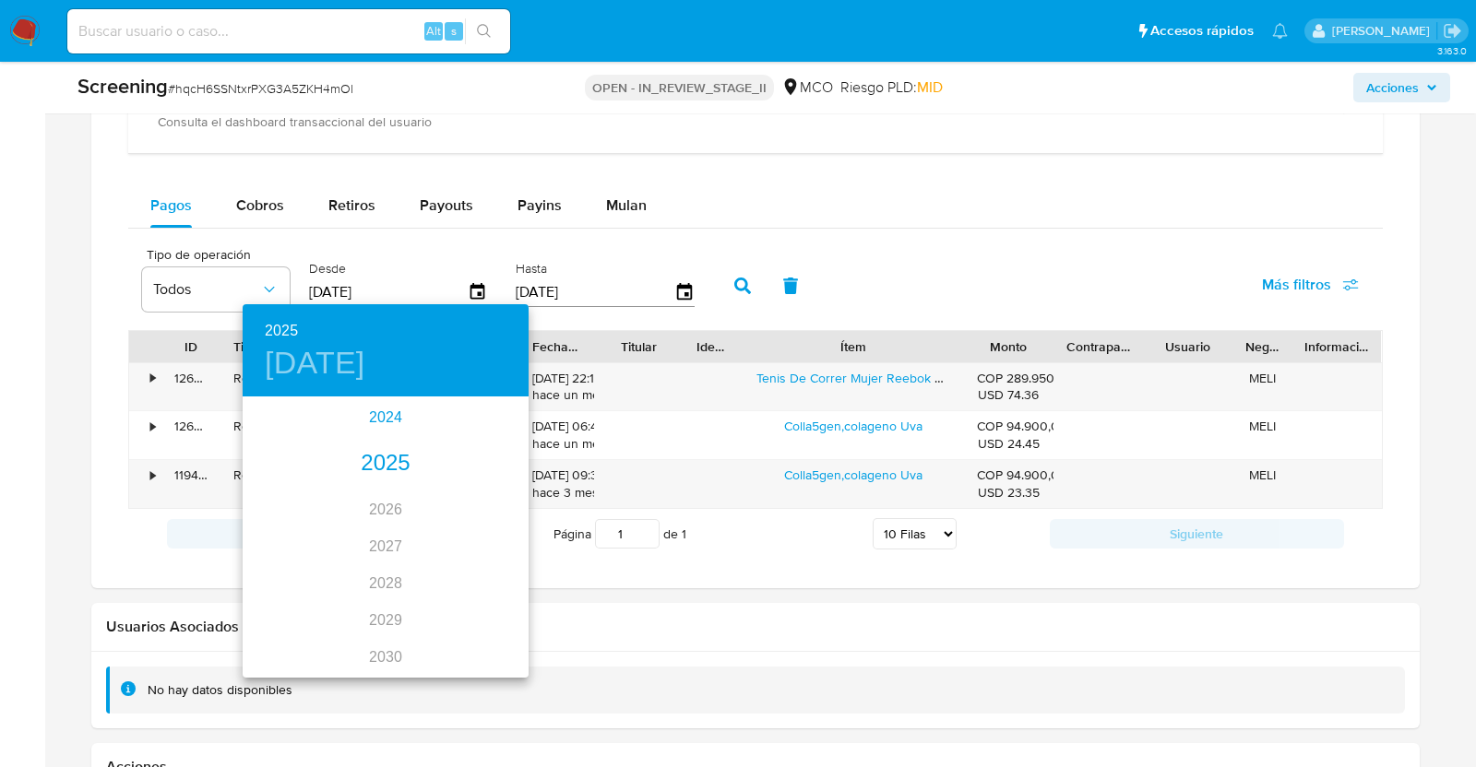
click at [371, 422] on div "2024" at bounding box center [386, 417] width 286 height 37
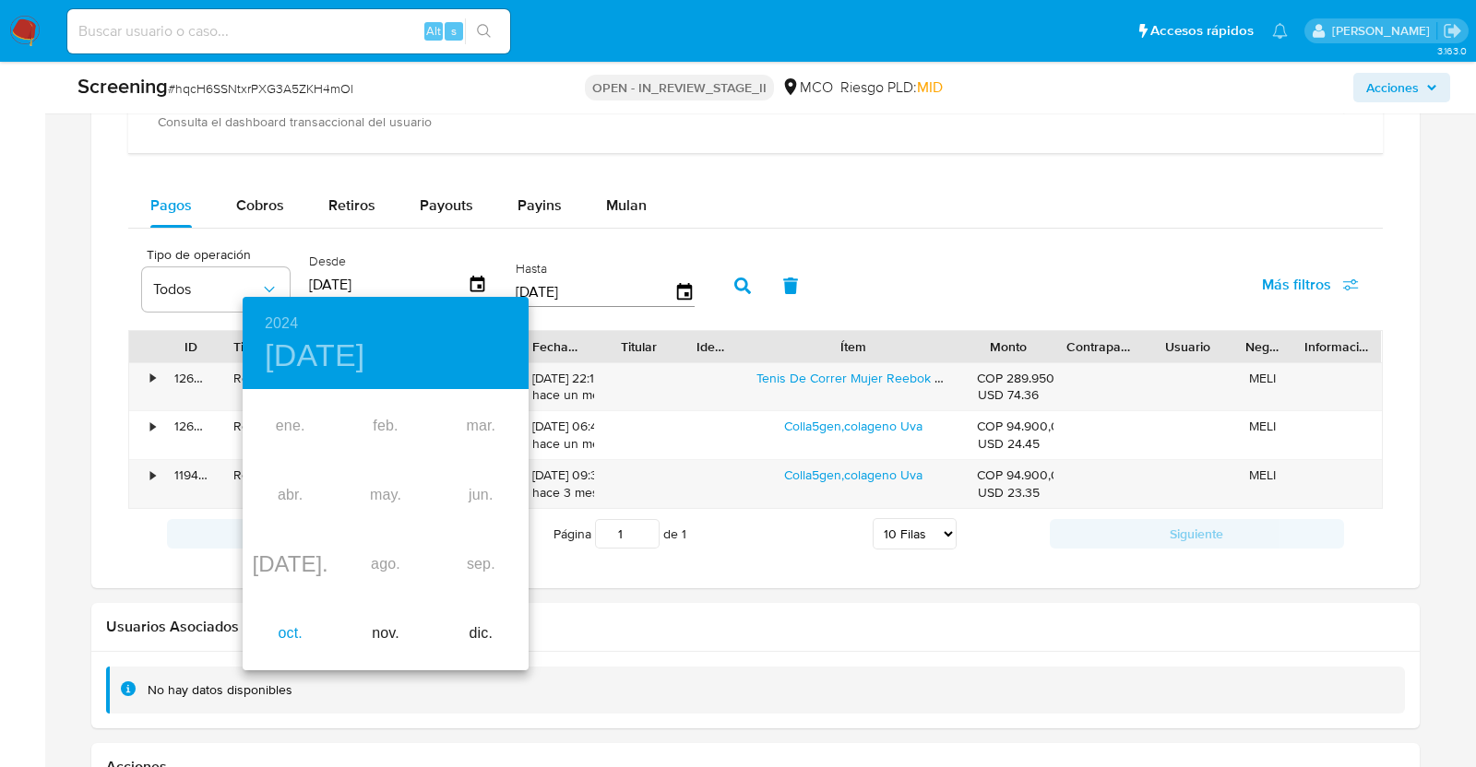
click at [282, 626] on div "oct." at bounding box center [290, 634] width 95 height 69
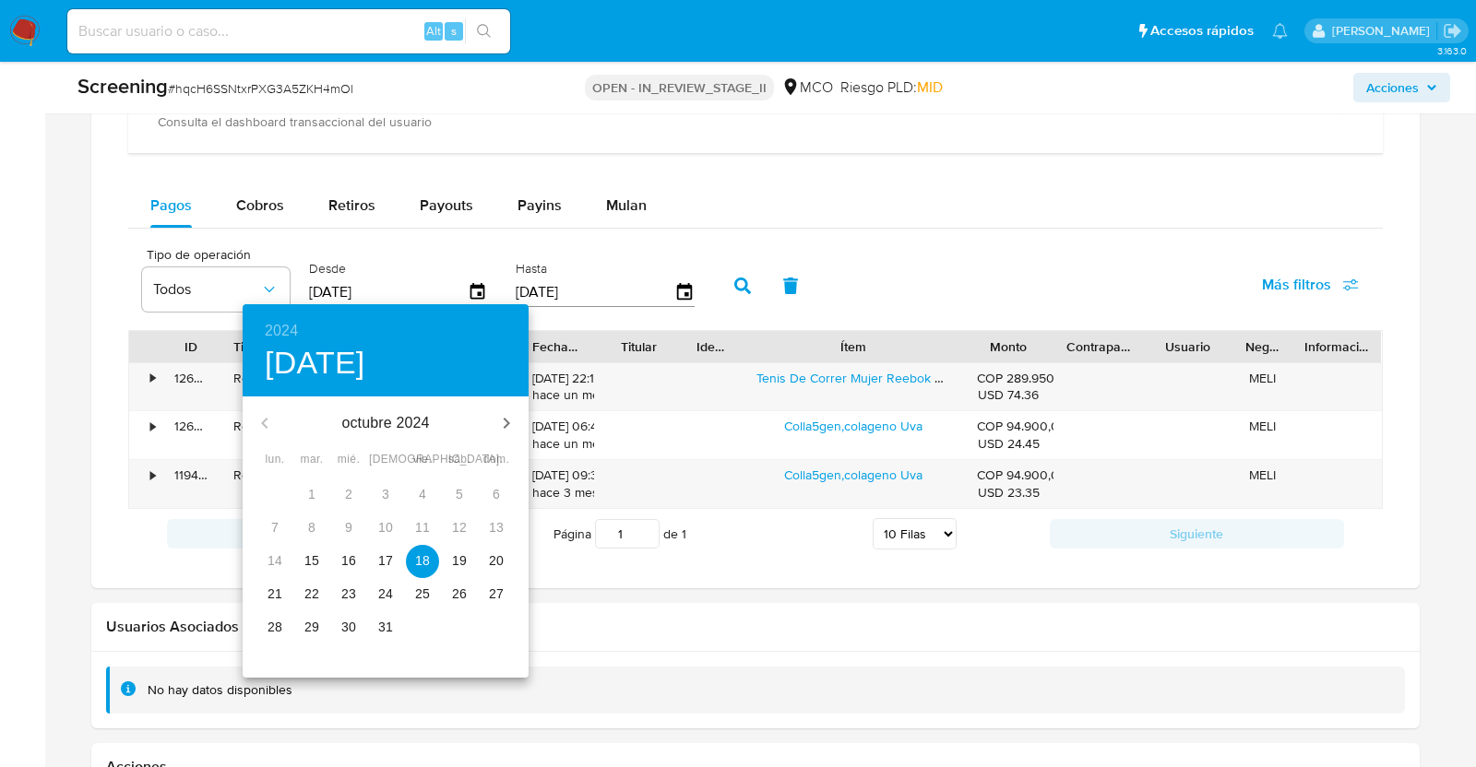
click at [319, 556] on span "15" at bounding box center [311, 561] width 33 height 18
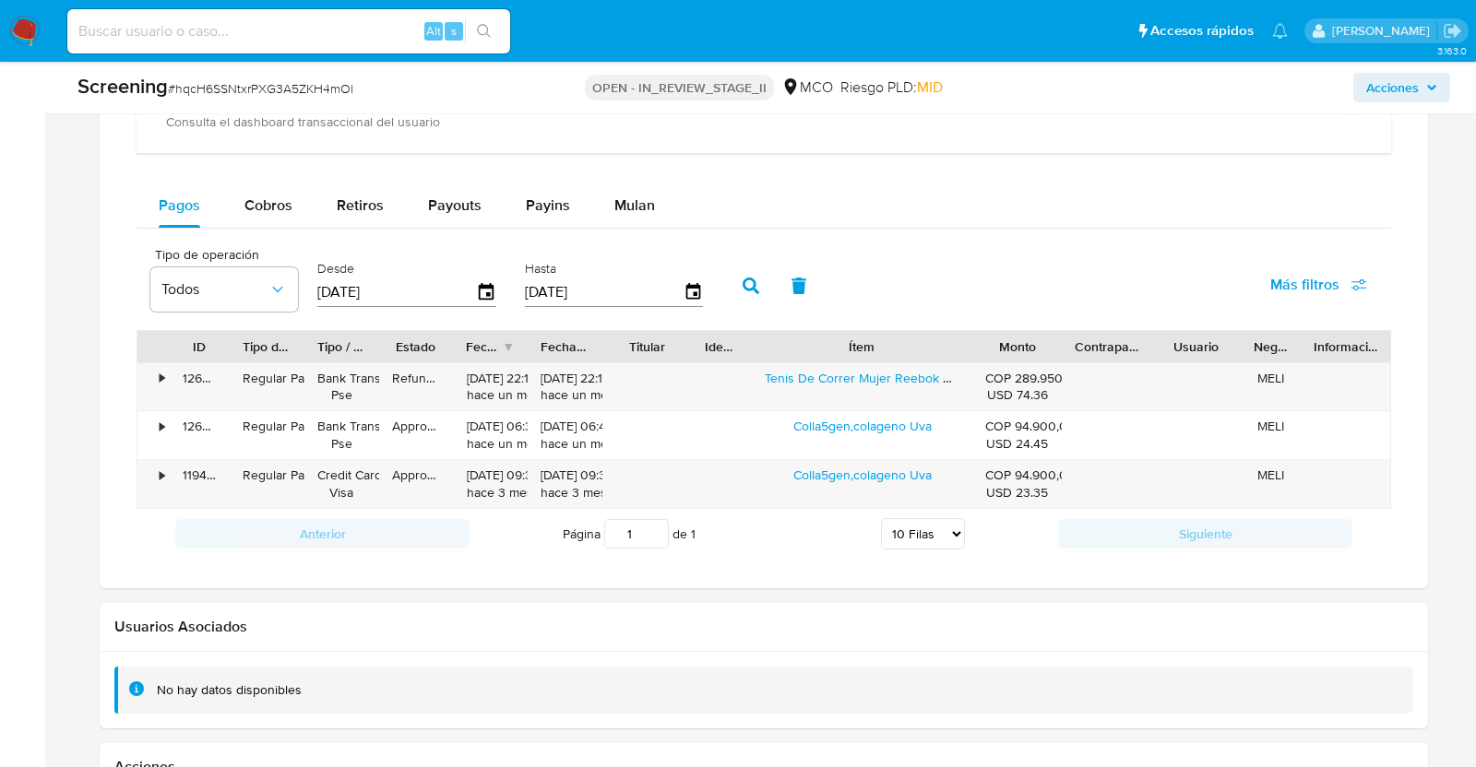
type input "15/10/2024"
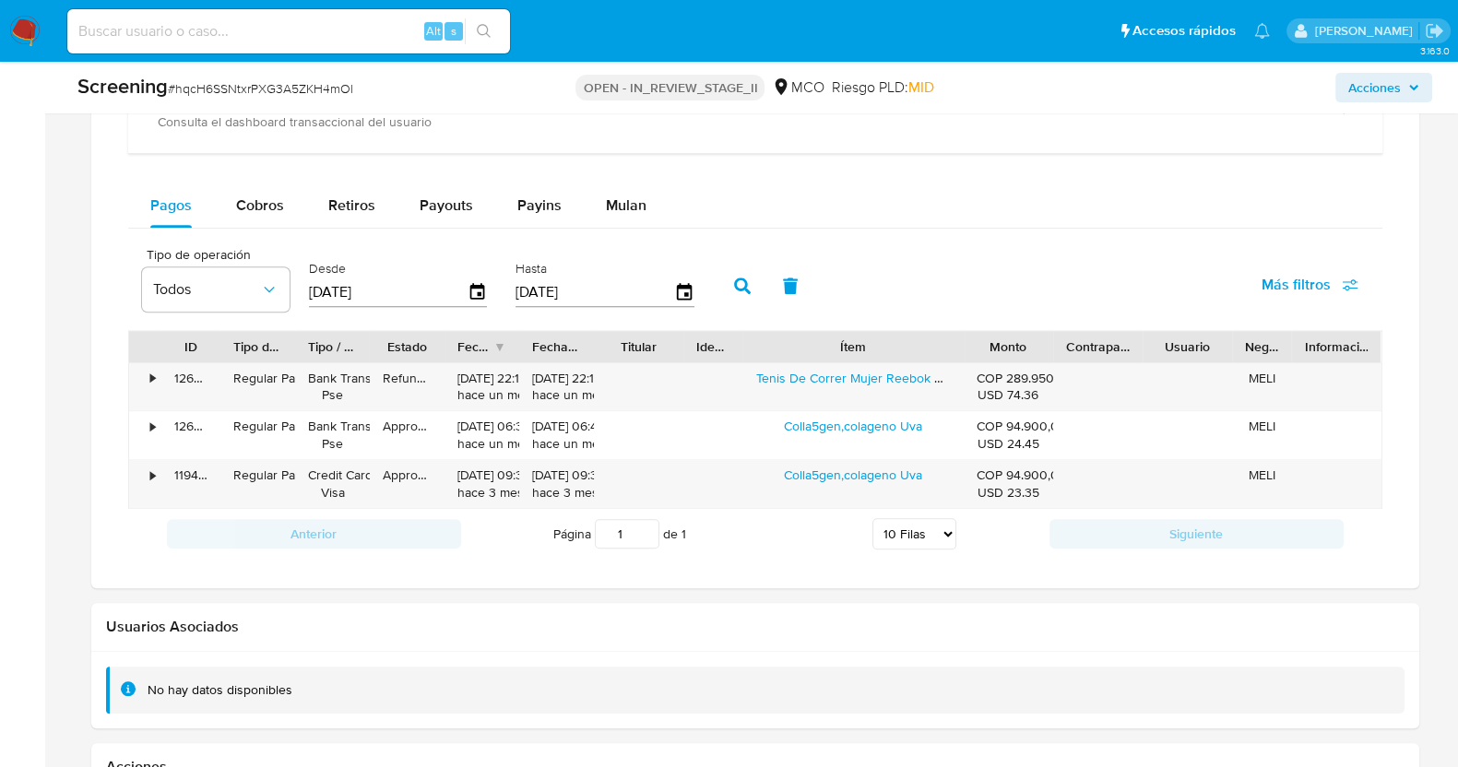
click at [734, 279] on icon "button" at bounding box center [742, 286] width 17 height 17
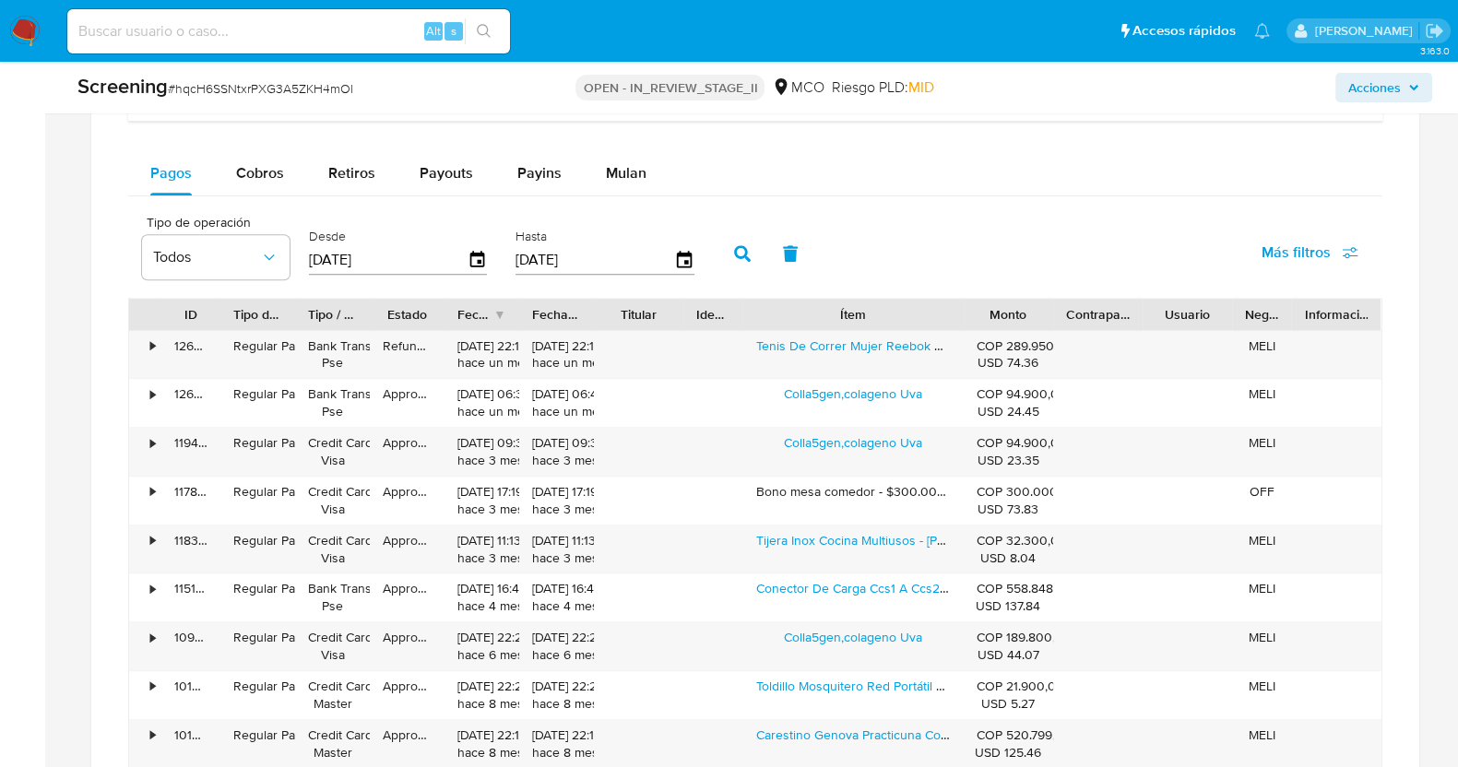
scroll to position [1728, 0]
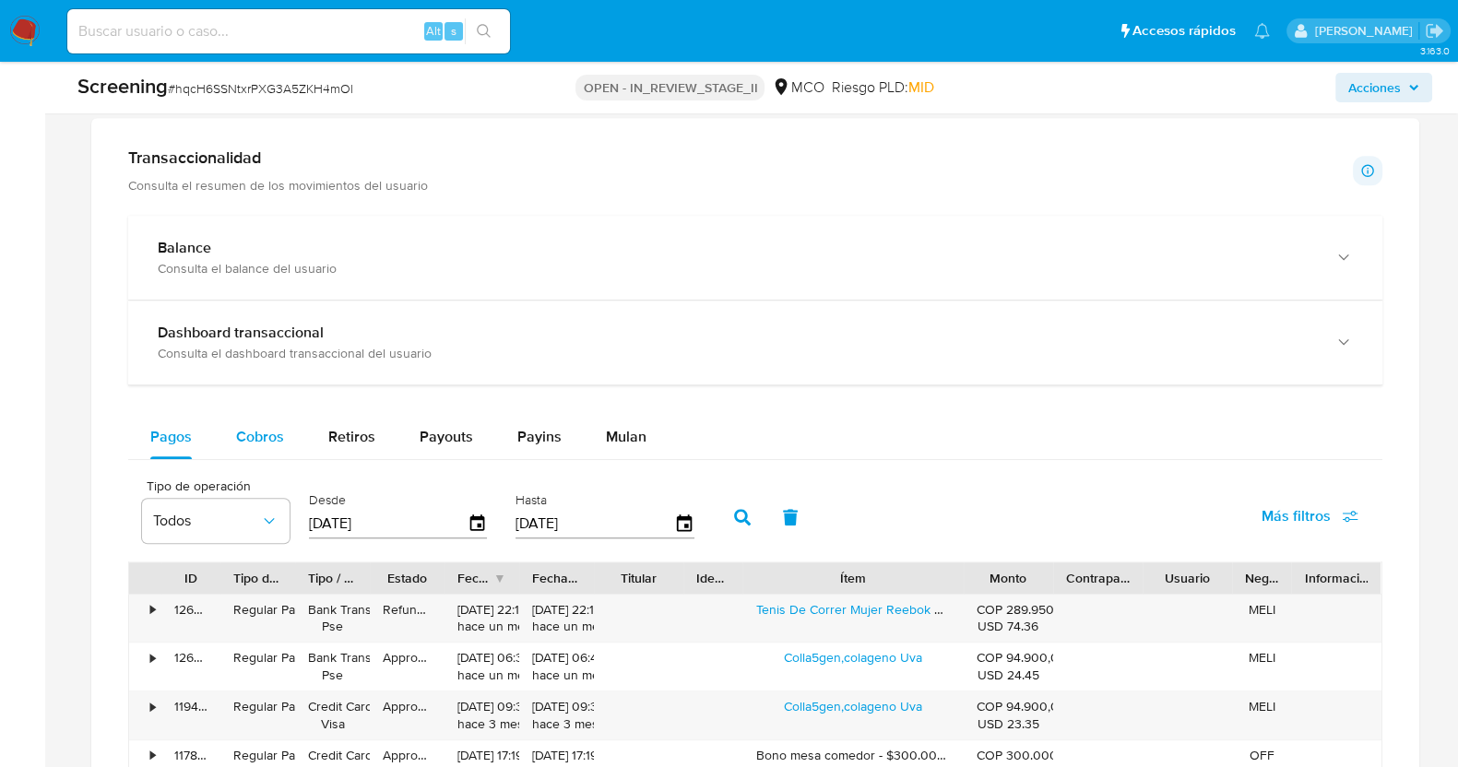
click at [271, 426] on span "Cobros" at bounding box center [260, 436] width 48 height 21
select select "10"
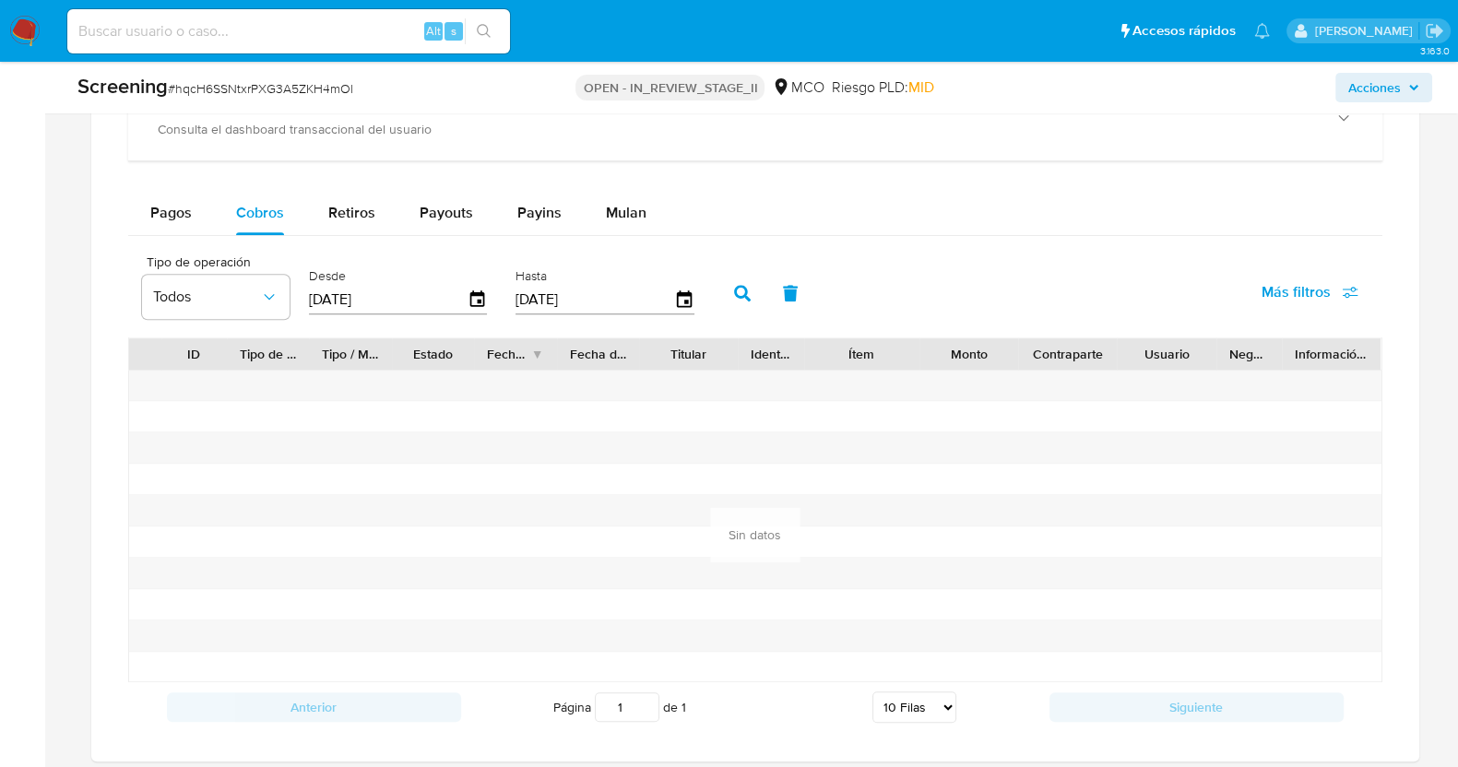
scroll to position [1960, 0]
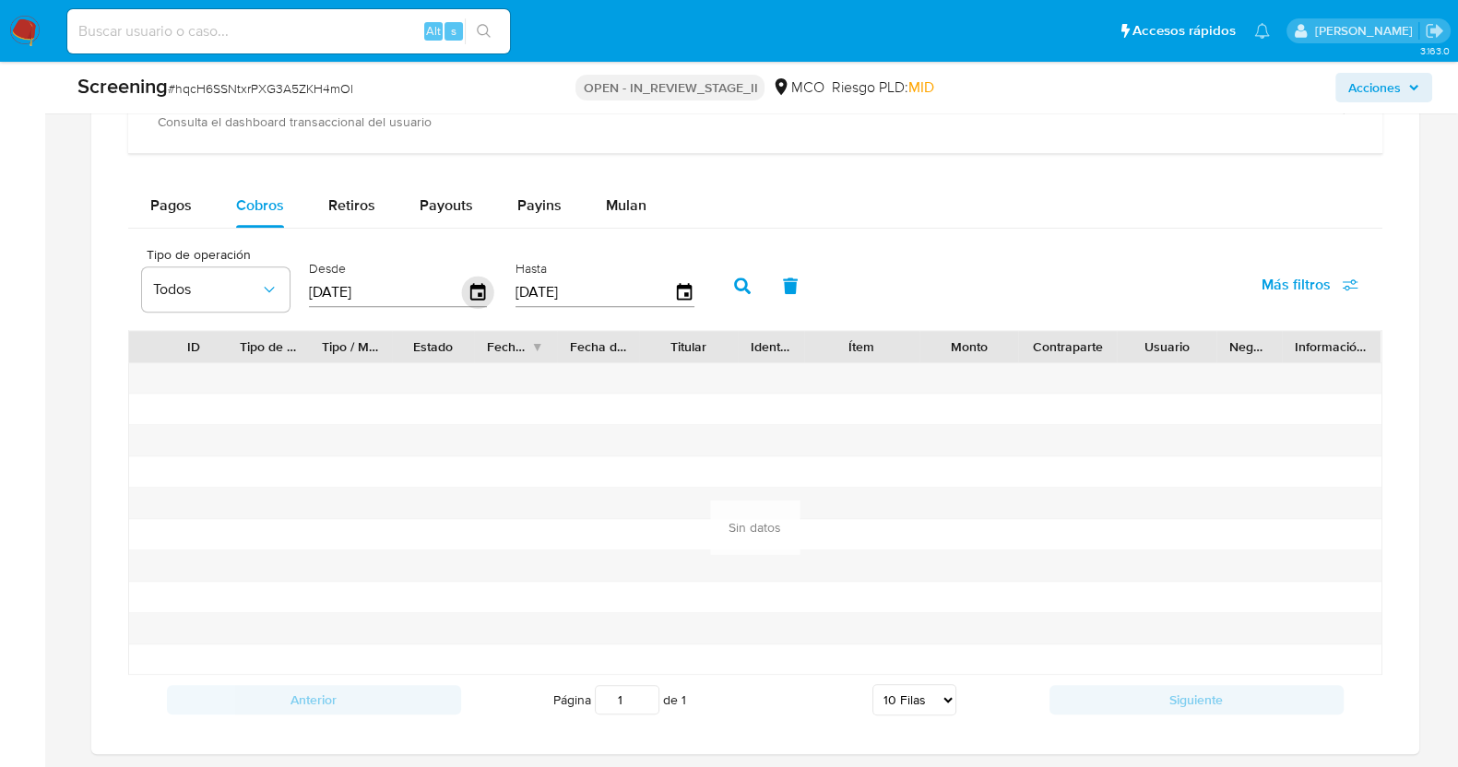
click at [480, 287] on icon "button" at bounding box center [477, 293] width 32 height 32
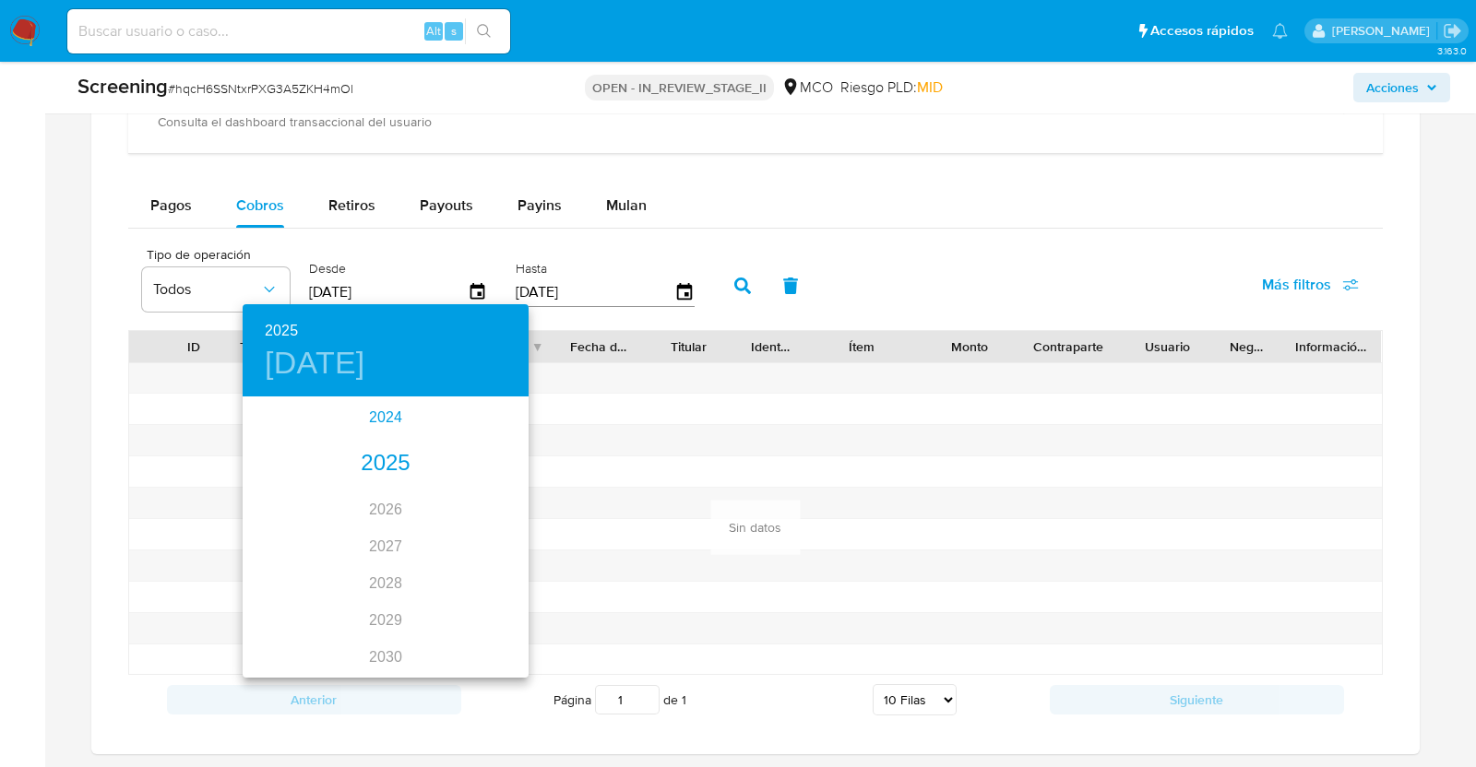
click at [374, 413] on div "2024" at bounding box center [386, 417] width 286 height 37
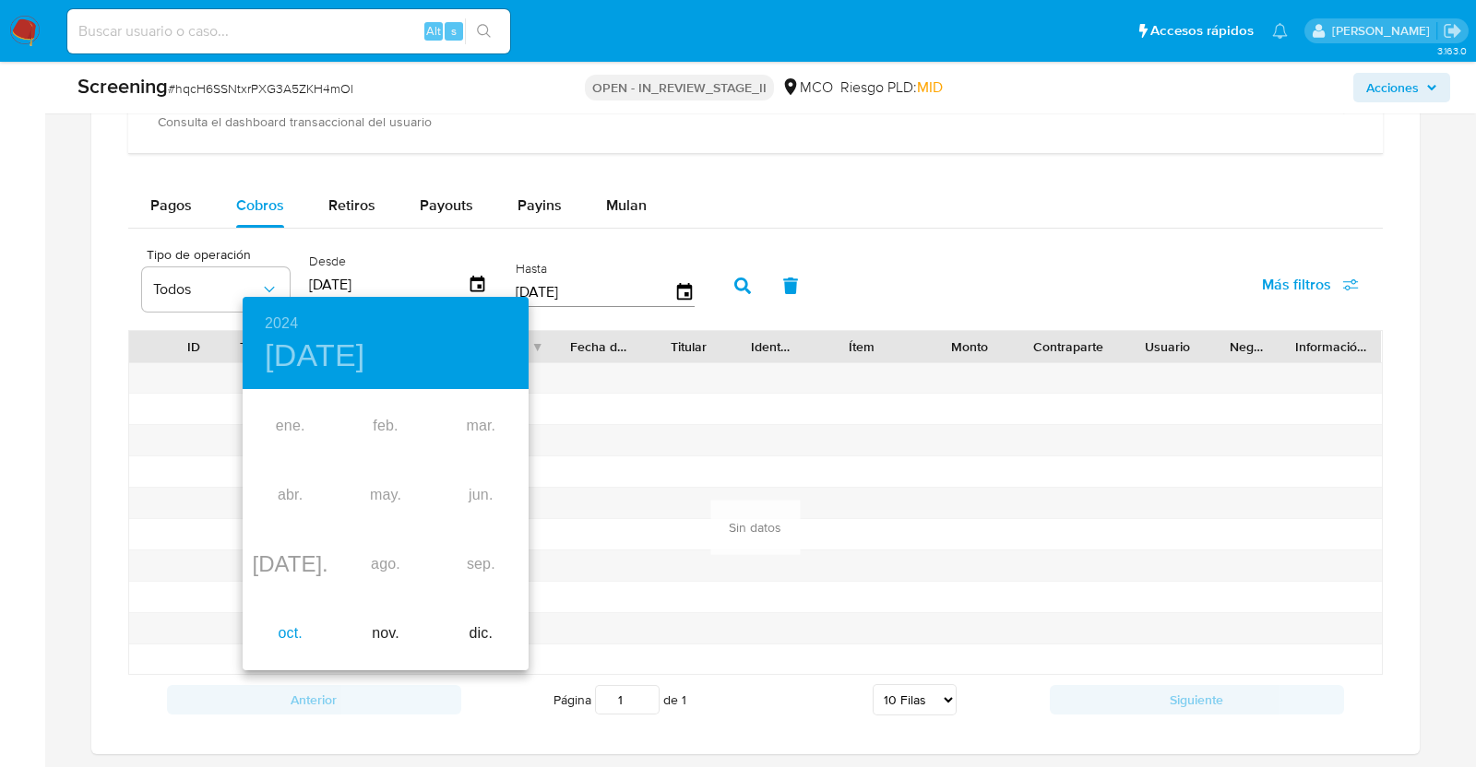
click at [297, 638] on div "oct." at bounding box center [290, 634] width 95 height 69
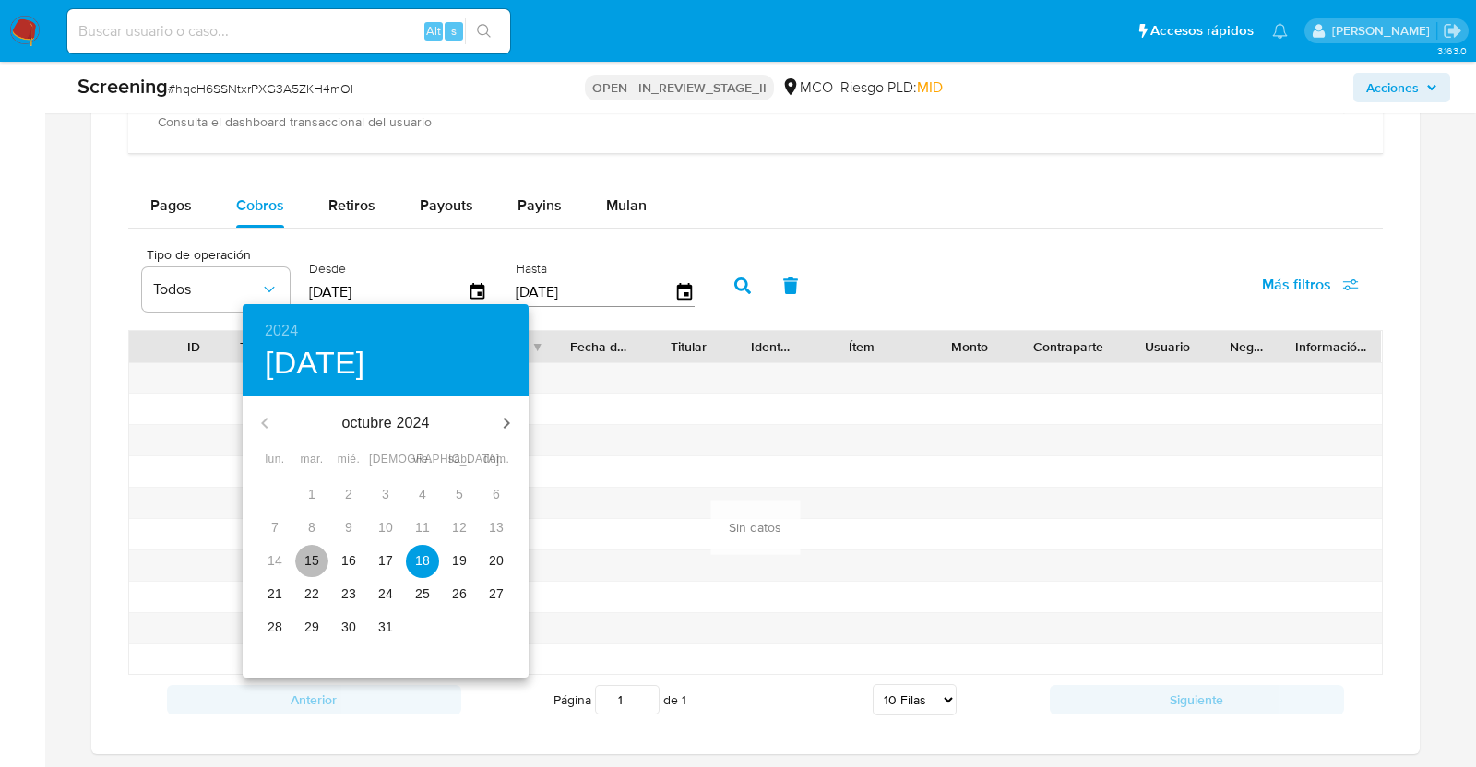
click at [322, 563] on span "15" at bounding box center [311, 561] width 33 height 18
type input "[DATE]"
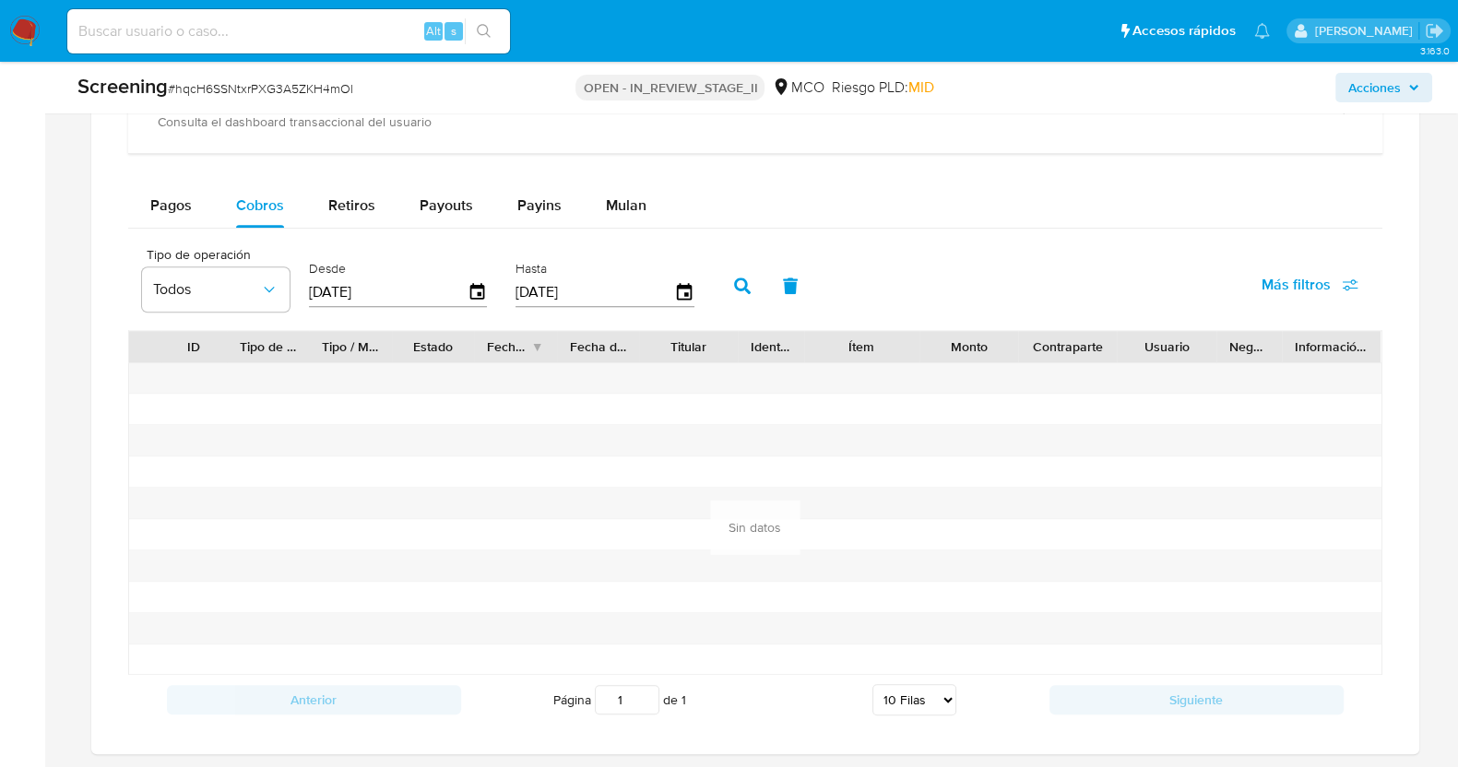
click at [724, 269] on button "button" at bounding box center [743, 286] width 48 height 44
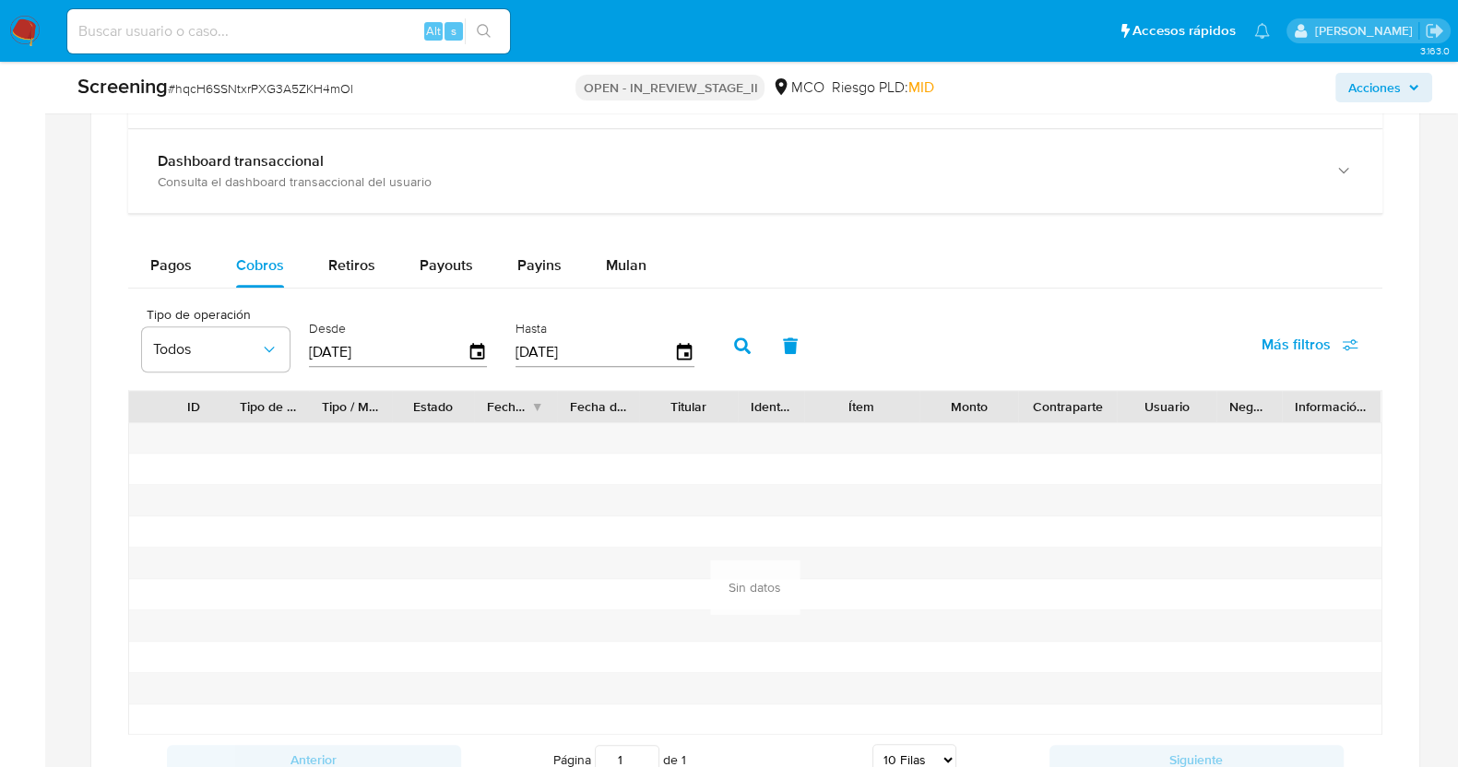
scroll to position [1844, 0]
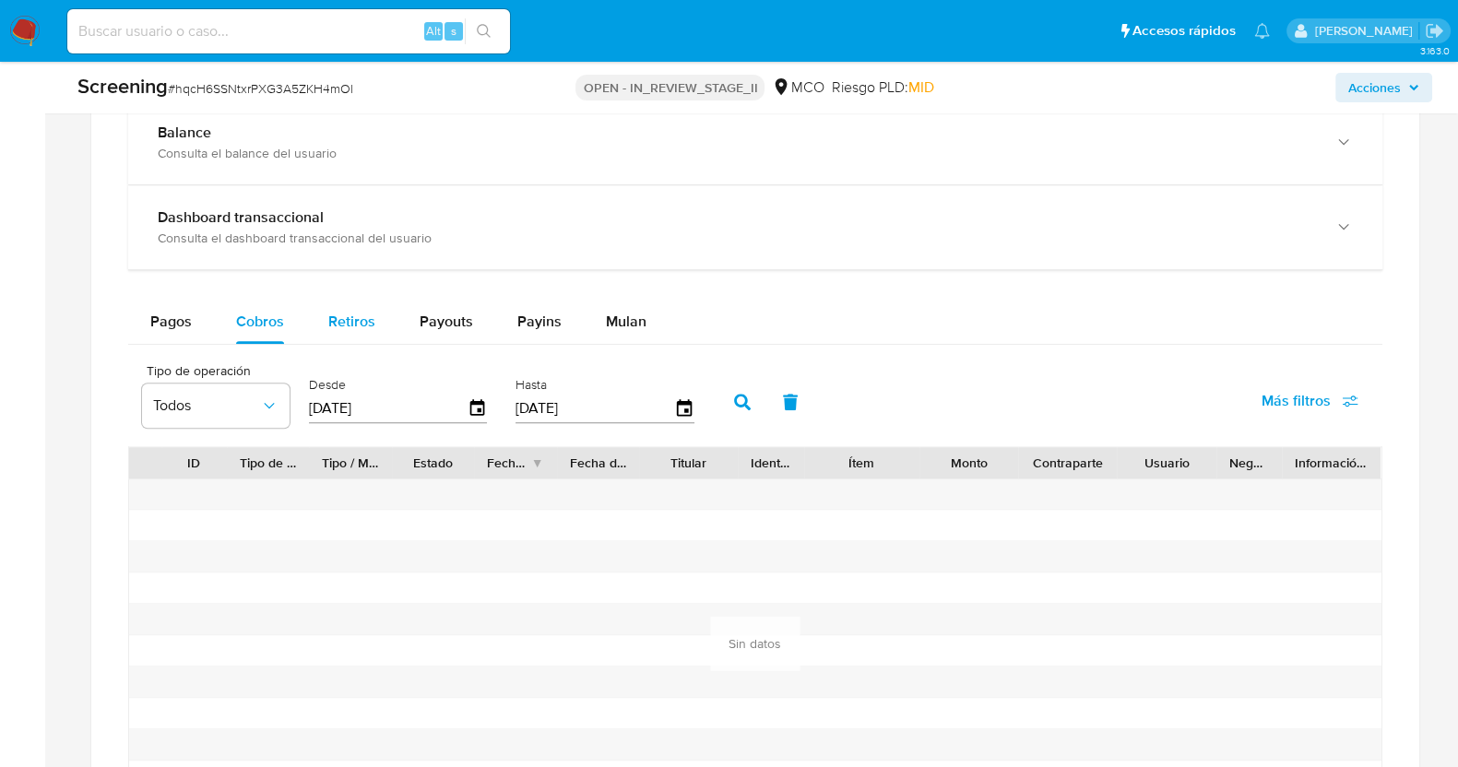
click at [343, 301] on div "Retiros" at bounding box center [351, 322] width 47 height 44
select select "10"
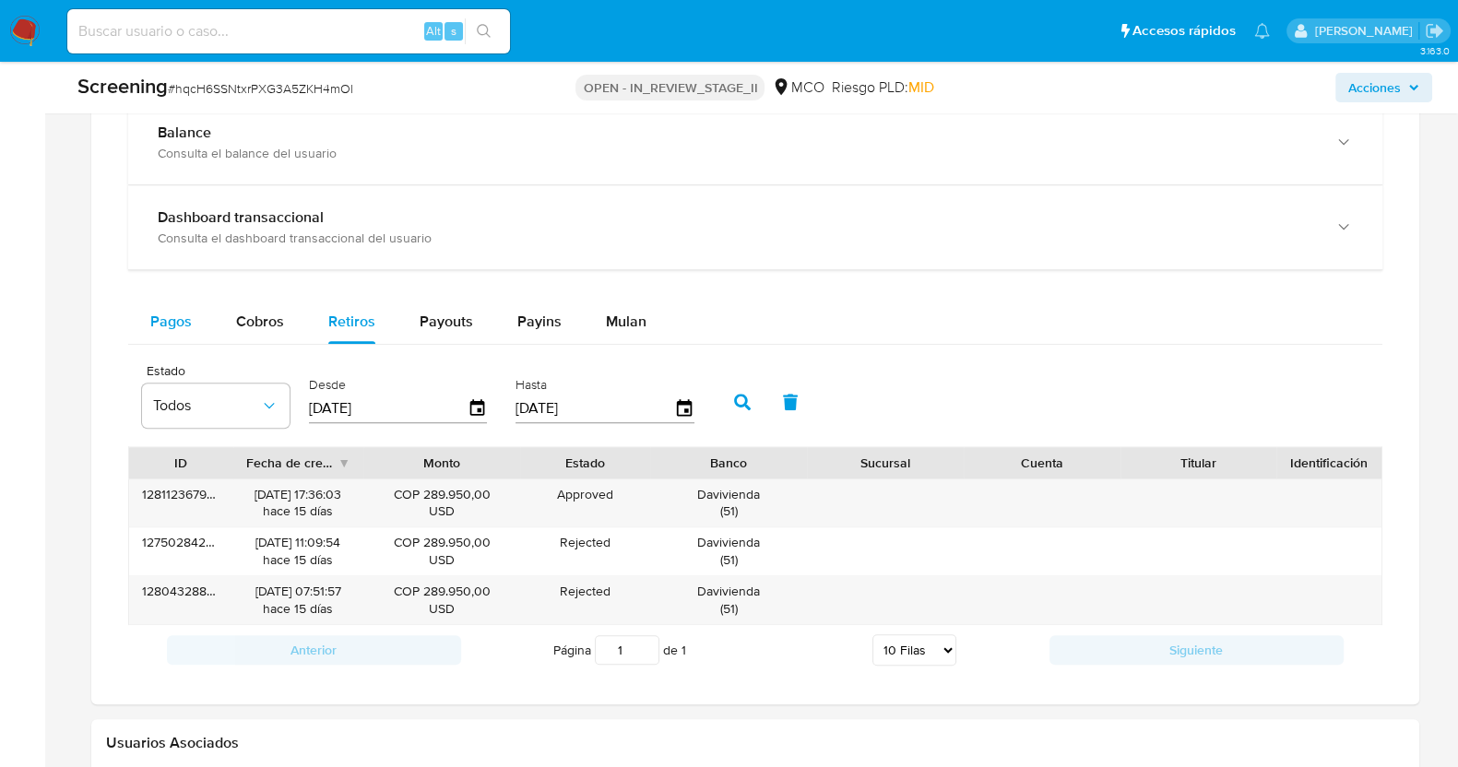
click at [180, 312] on span "Pagos" at bounding box center [171, 321] width 42 height 21
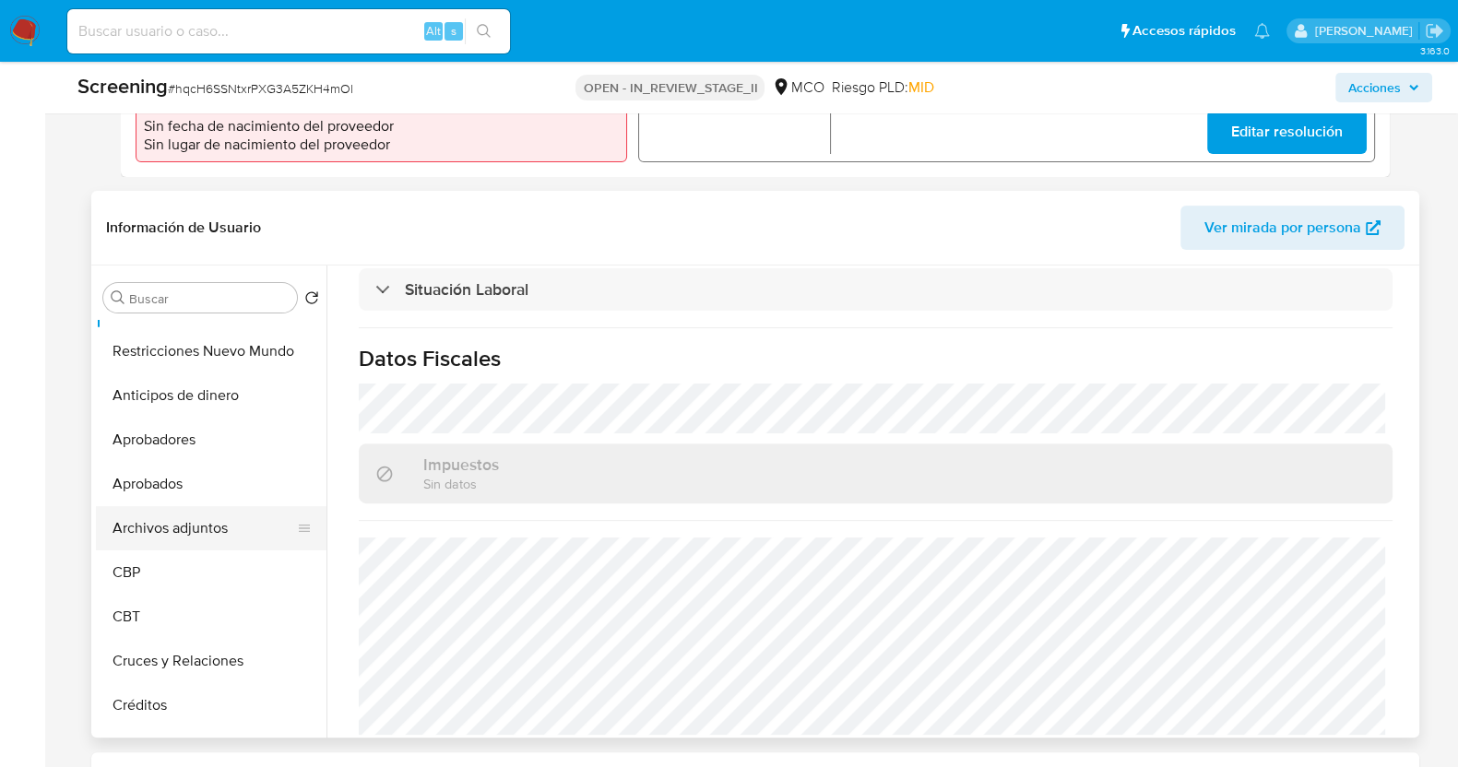
scroll to position [0, 0]
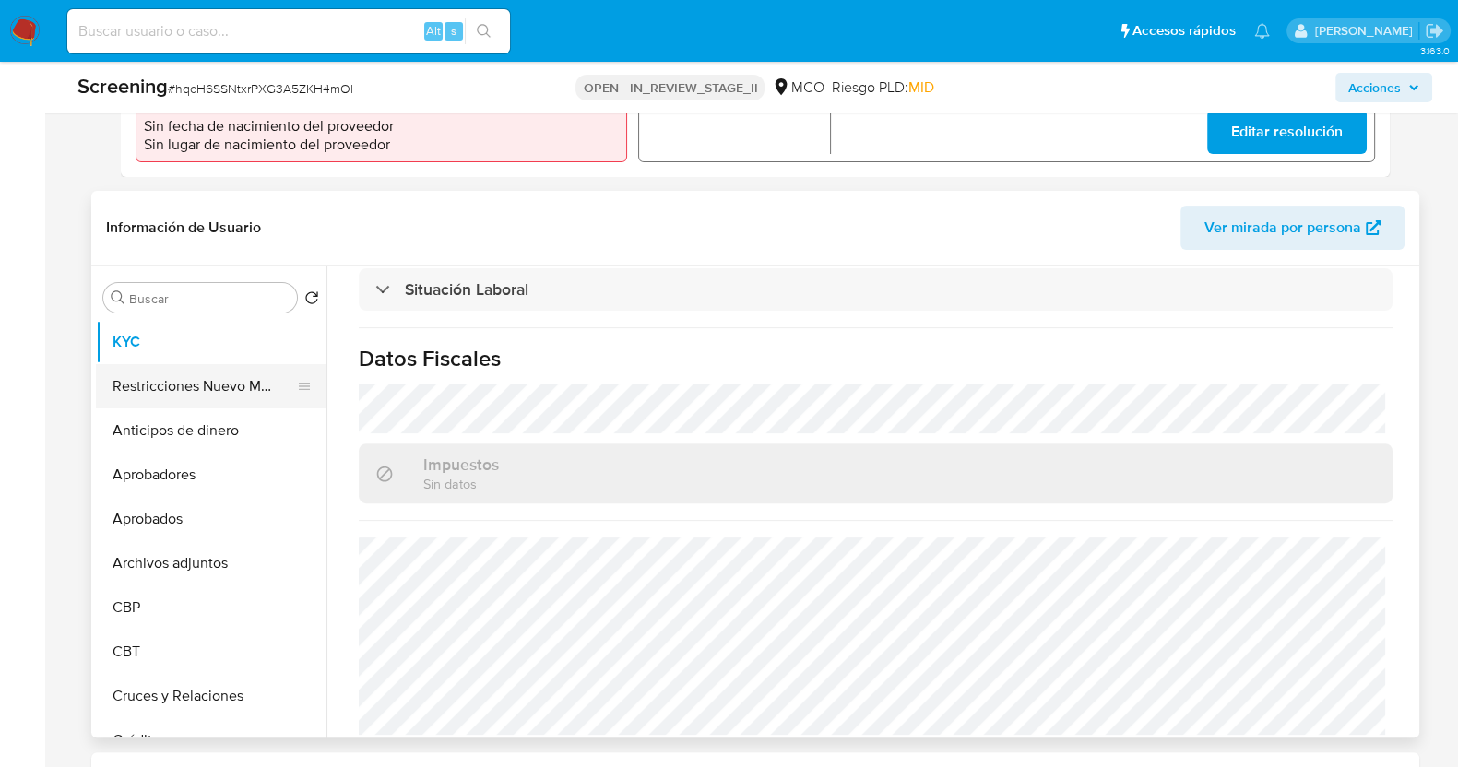
click at [151, 374] on button "Restricciones Nuevo Mundo" at bounding box center [204, 386] width 216 height 44
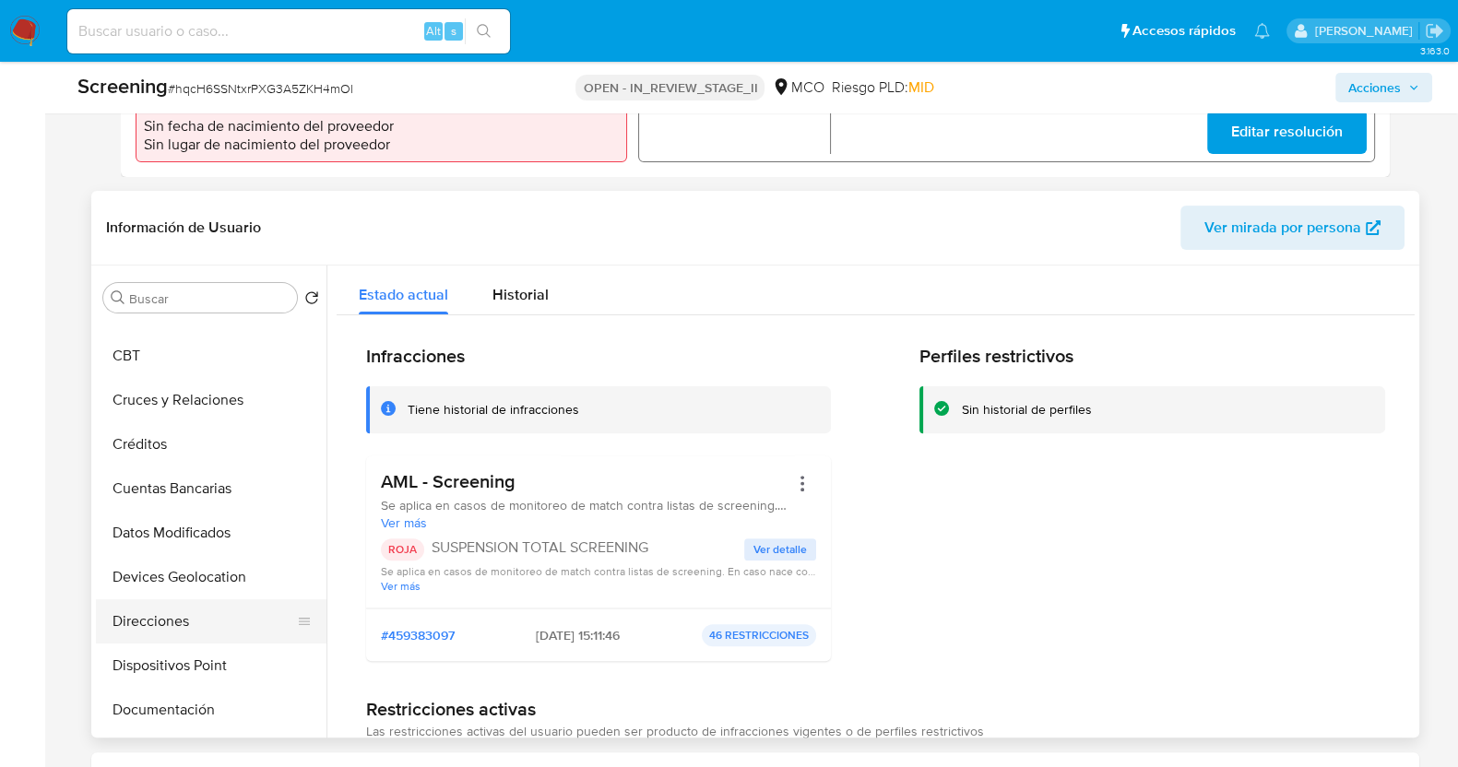
scroll to position [346, 0]
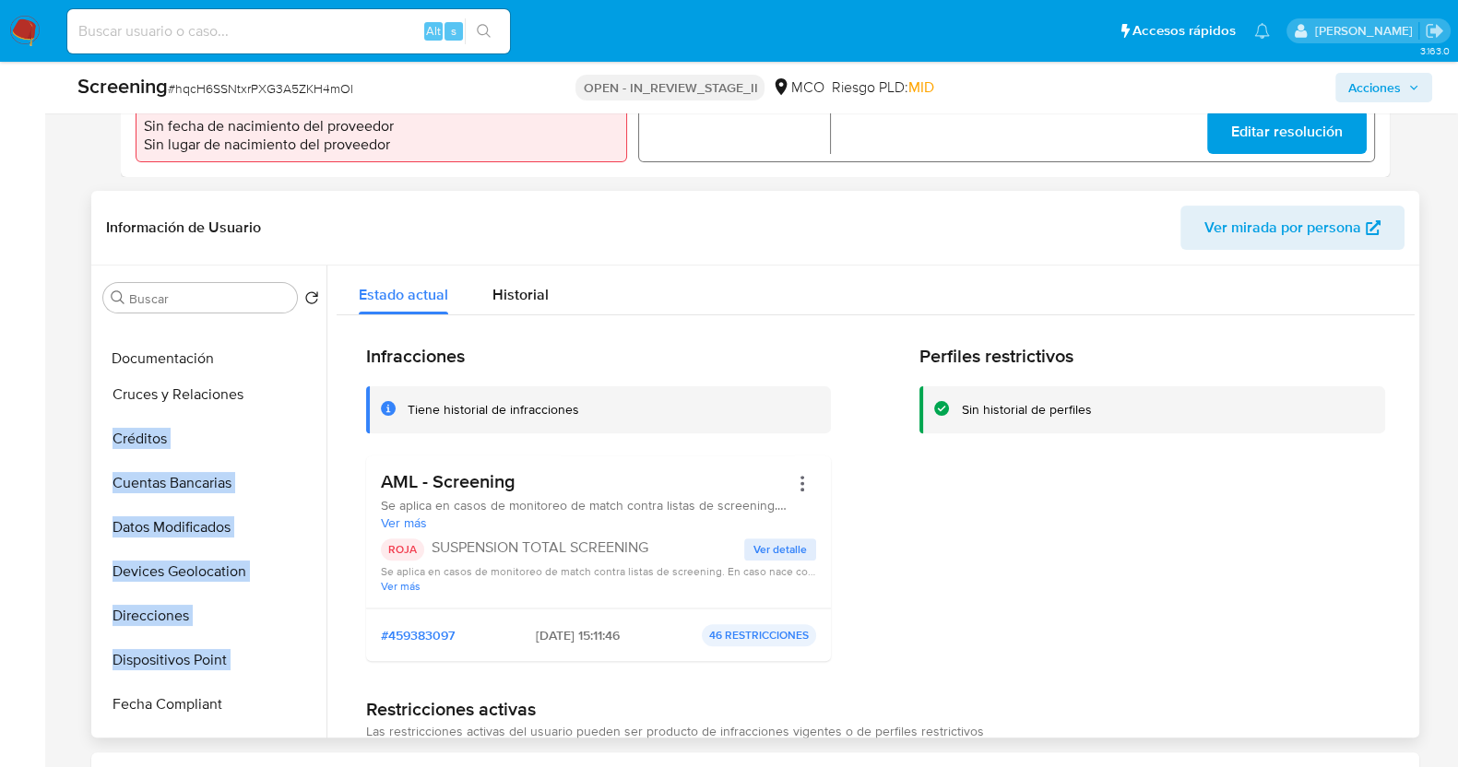
drag, startPoint x: 303, startPoint y: 661, endPoint x: 295, endPoint y: 361, distance: 300.8
click at [295, 361] on ul "KYC Restricciones Nuevo Mundo Anticipos de dinero Aprobadores Aprobados Archivo…" at bounding box center [211, 528] width 231 height 416
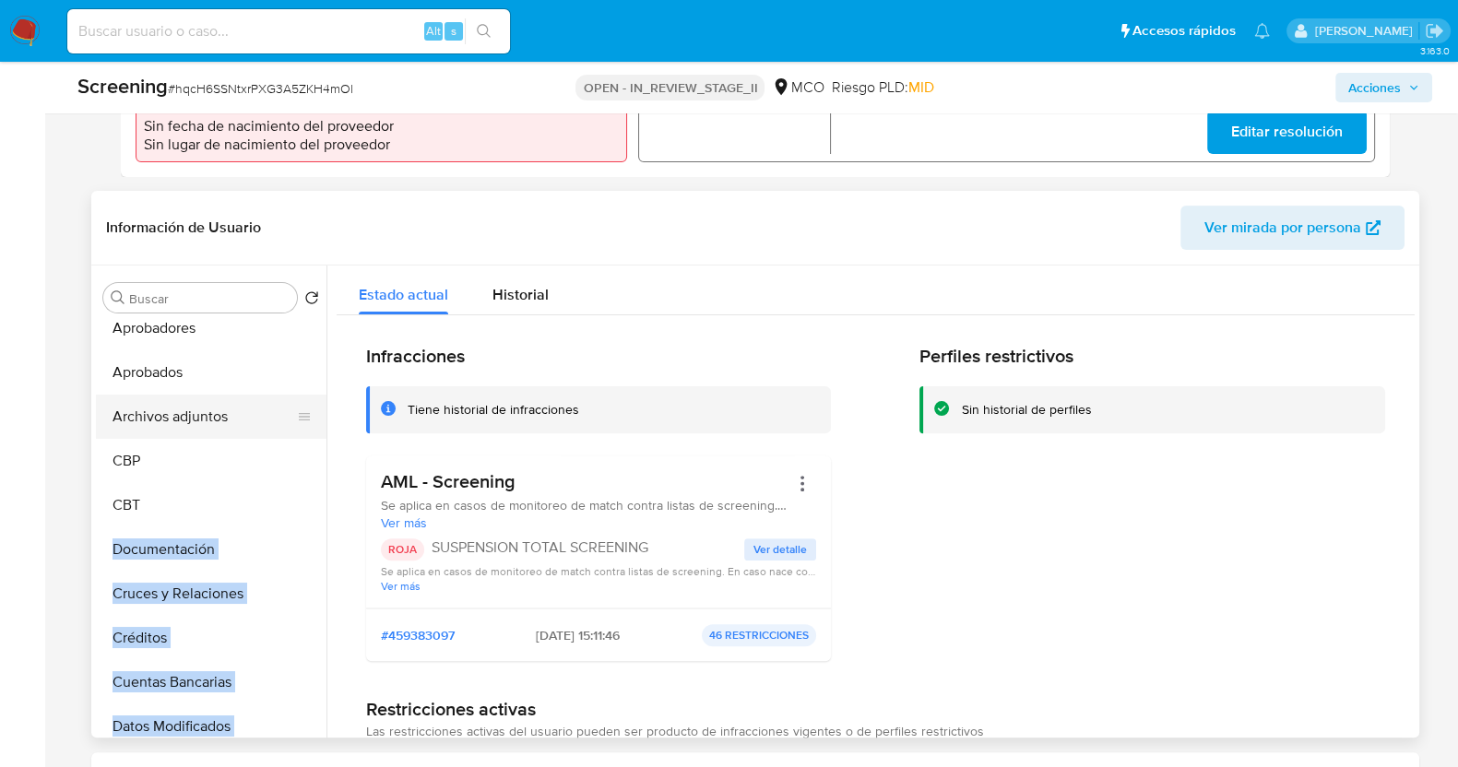
scroll to position [114, 0]
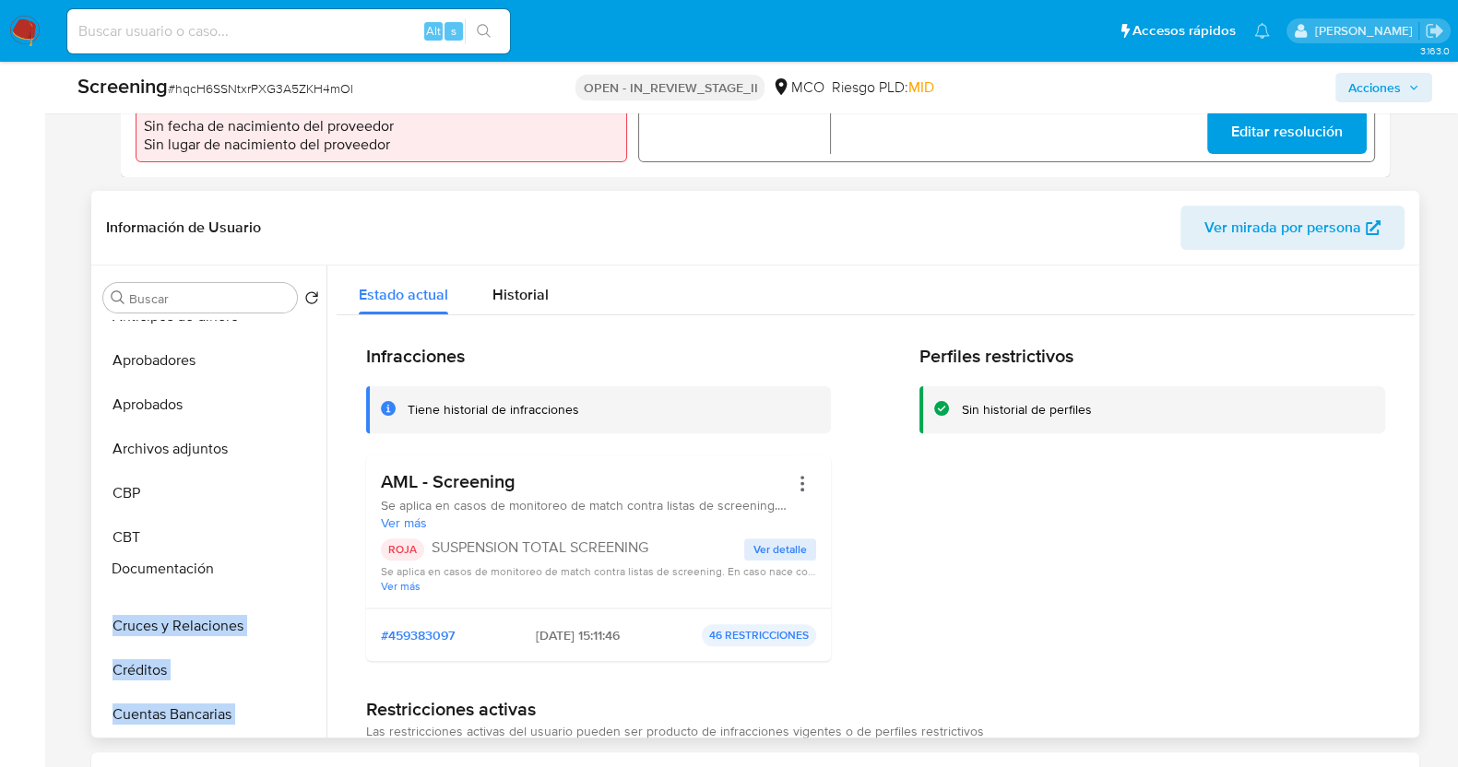
click at [205, 563] on ul "KYC Restricciones Nuevo Mundo Anticipos de dinero Aprobadores Aprobados Archivo…" at bounding box center [211, 528] width 231 height 416
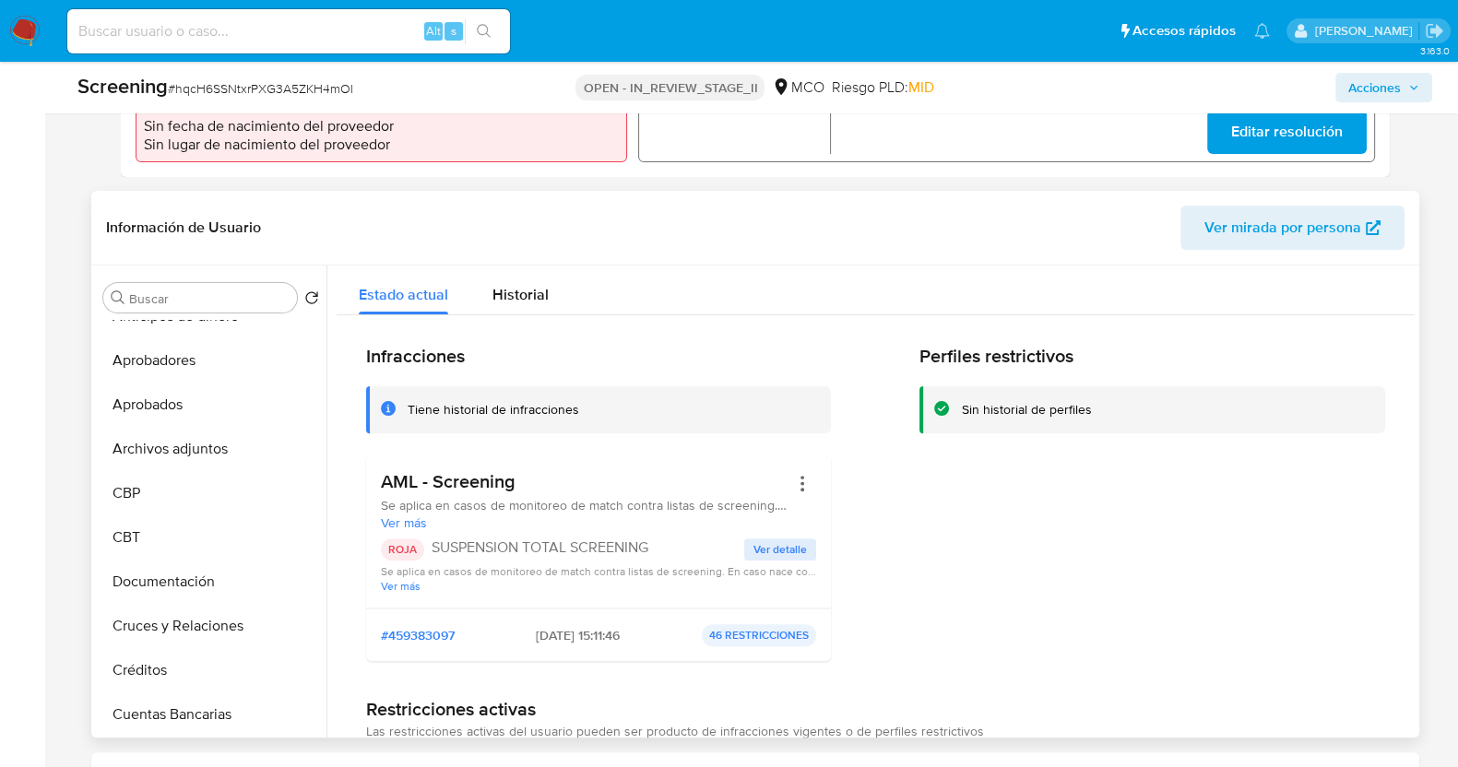
click at [752, 267] on div "Estado actual Historial" at bounding box center [876, 290] width 1078 height 49
drag, startPoint x: 304, startPoint y: 575, endPoint x: 271, endPoint y: 389, distance: 188.3
click at [271, 389] on ul "KYC Restricciones Nuevo Mundo Anticipos de dinero Aprobadores Aprobados Archivo…" at bounding box center [211, 528] width 231 height 416
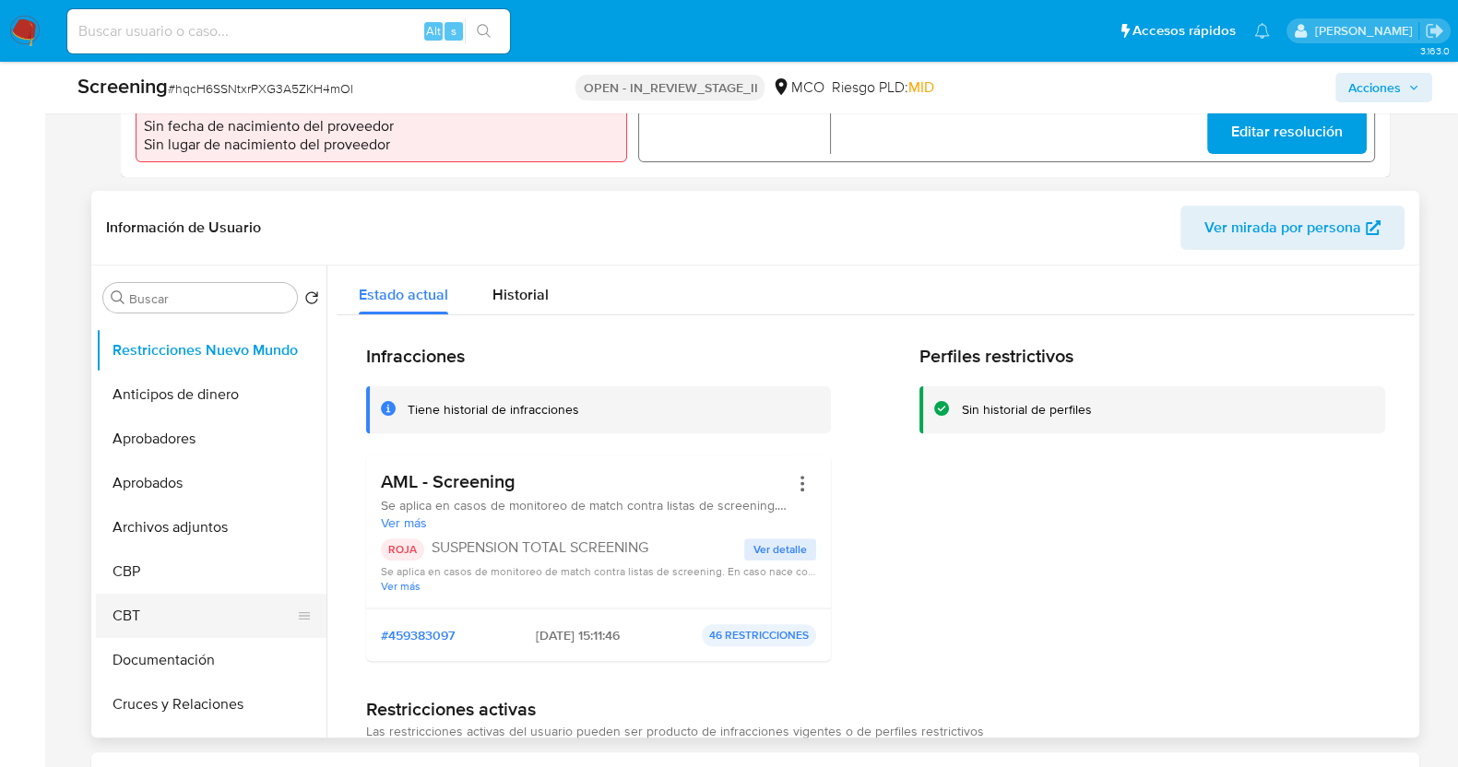
scroll to position [0, 0]
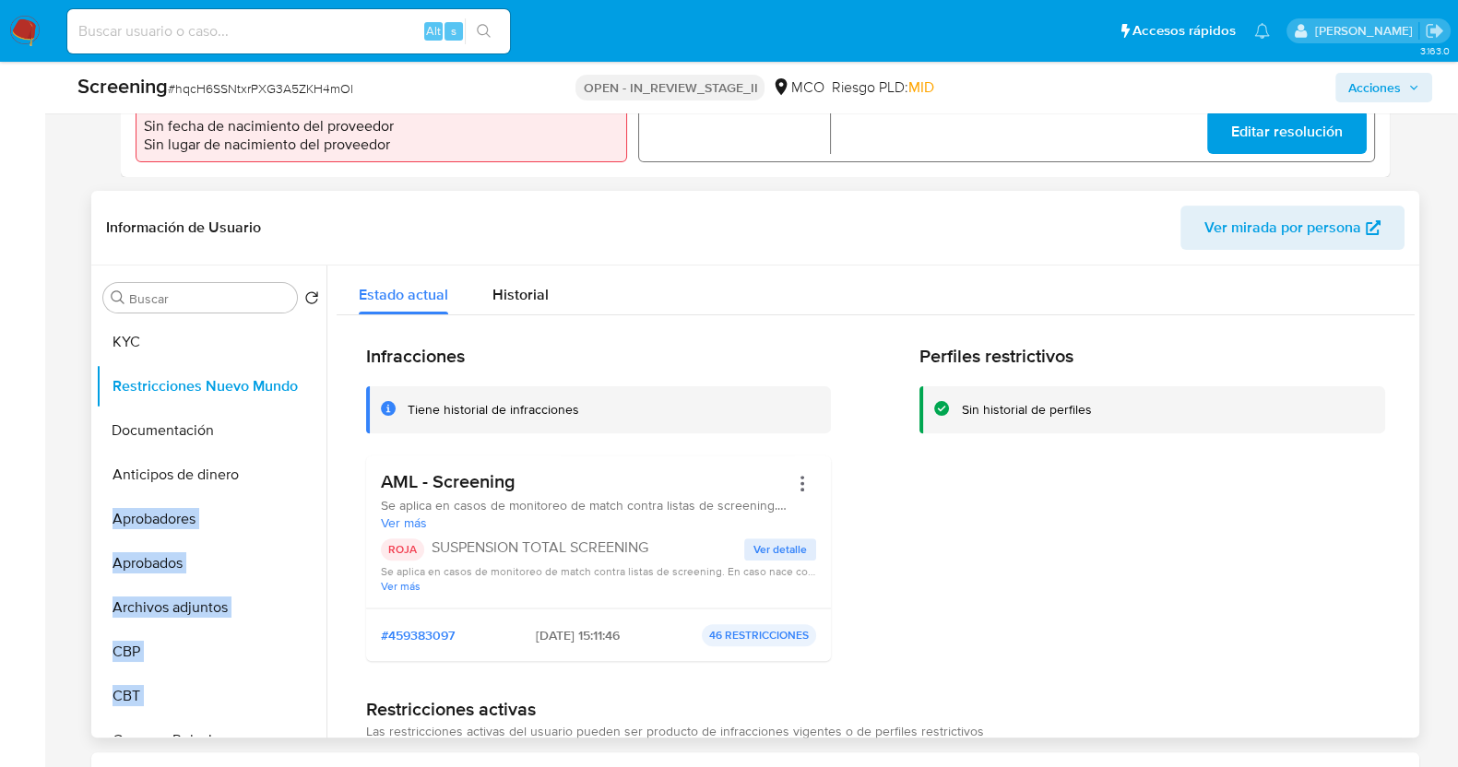
drag, startPoint x: 296, startPoint y: 696, endPoint x: 269, endPoint y: 432, distance: 266.1
click at [269, 432] on ul "KYC Restricciones Nuevo Mundo Anticipos de dinero Aprobadores Aprobados Archivo…" at bounding box center [211, 528] width 231 height 416
click at [692, 228] on header "Información de Usuario Ver mirada por persona" at bounding box center [755, 228] width 1299 height 44
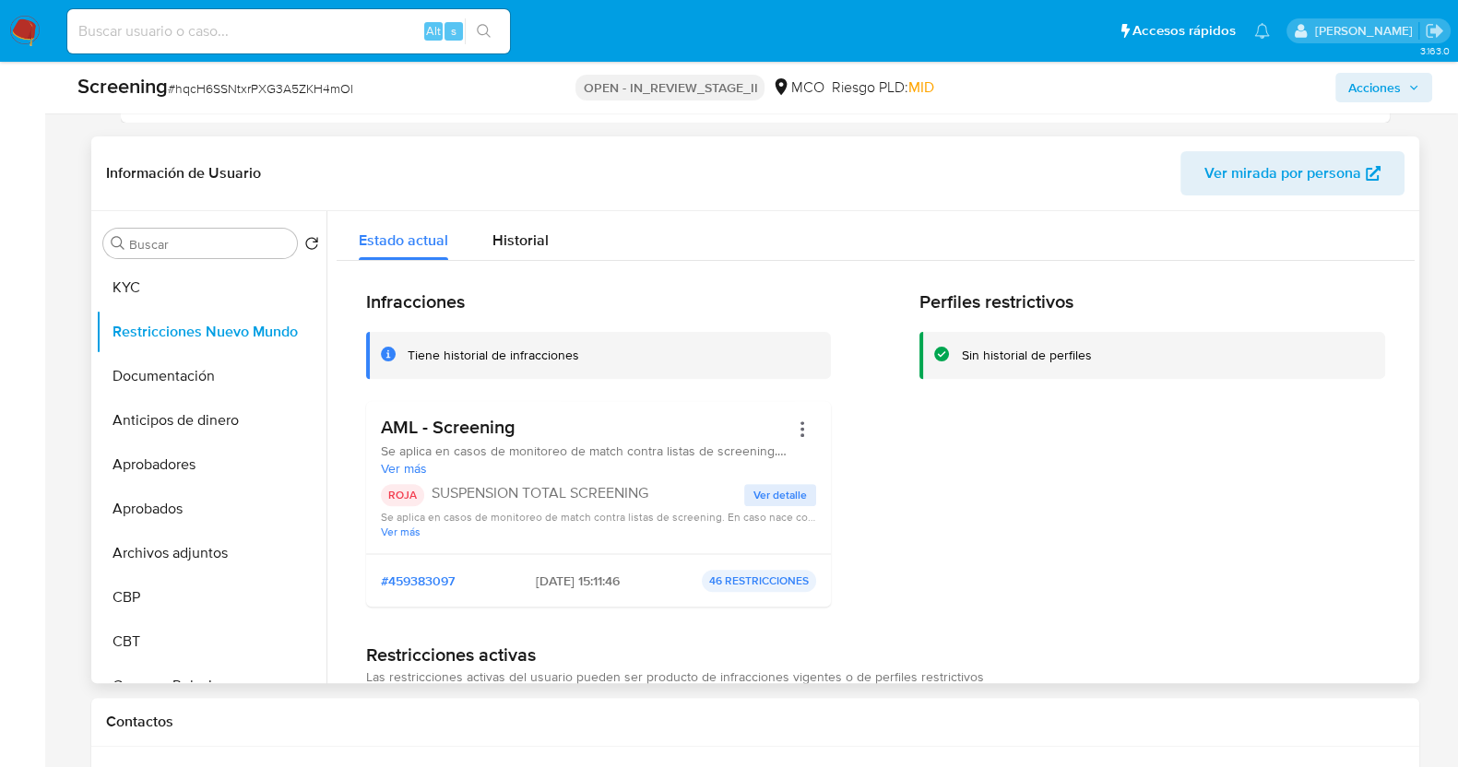
scroll to position [692, 0]
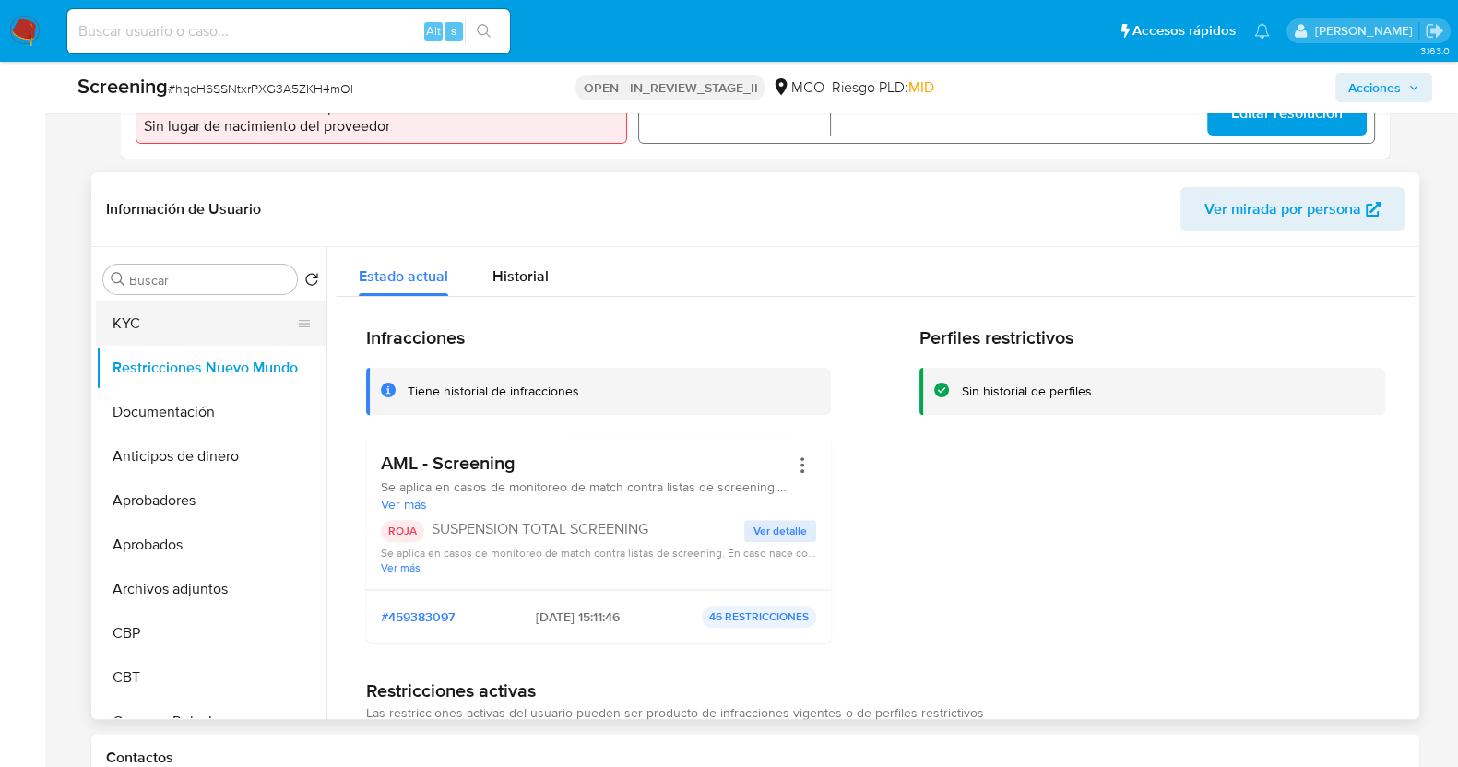
click at [139, 321] on button "KYC" at bounding box center [204, 324] width 216 height 44
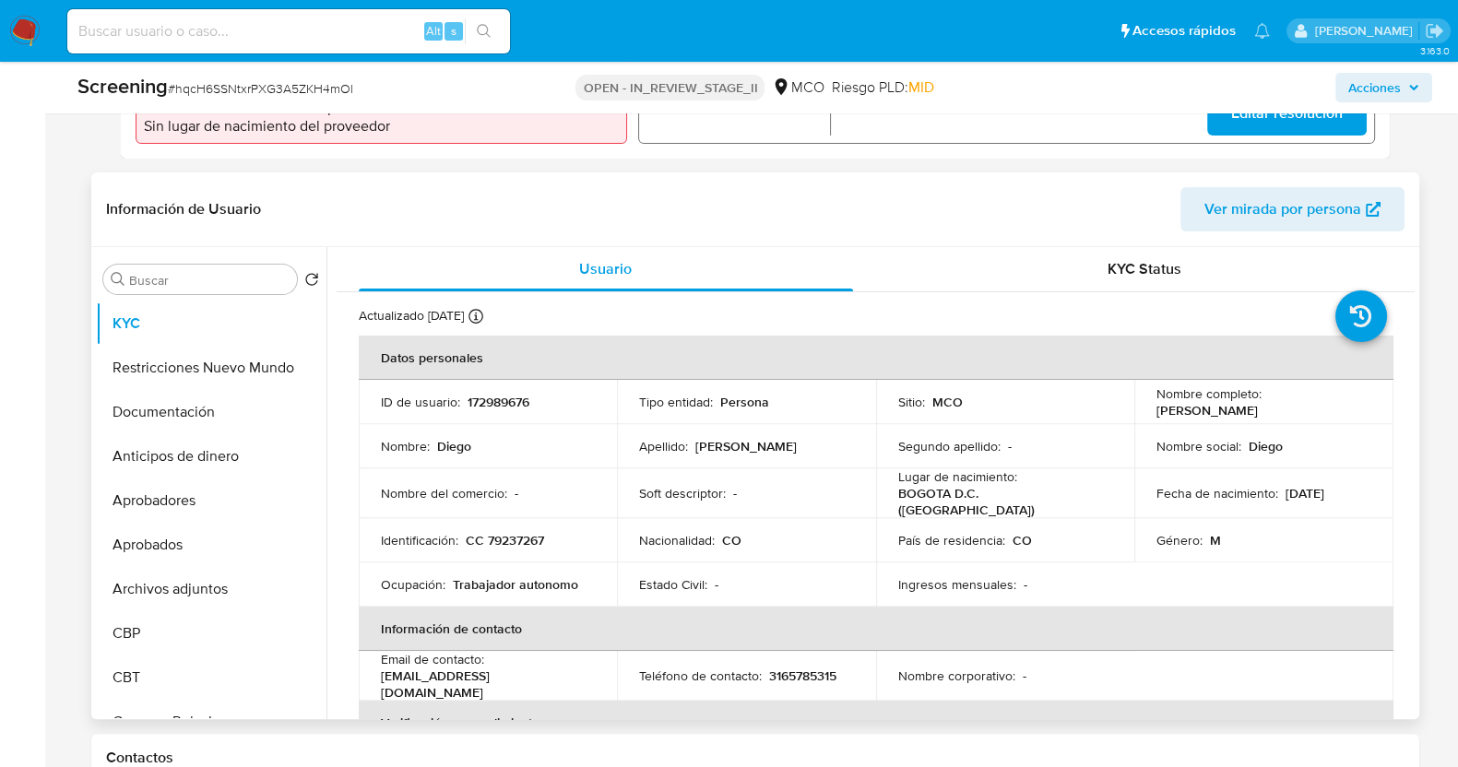
click at [1258, 404] on p "Diego Sanchez Fonseca" at bounding box center [1207, 410] width 101 height 17
drag, startPoint x: 1301, startPoint y: 408, endPoint x: 1140, endPoint y: 410, distance: 160.5
click at [1140, 410] on td "Nombre completo : Diego Sanchez Fonseca" at bounding box center [1263, 402] width 259 height 44
copy p "Diego Sanchez Fonseca"
click at [521, 538] on p "CC 79237267" at bounding box center [505, 540] width 78 height 17
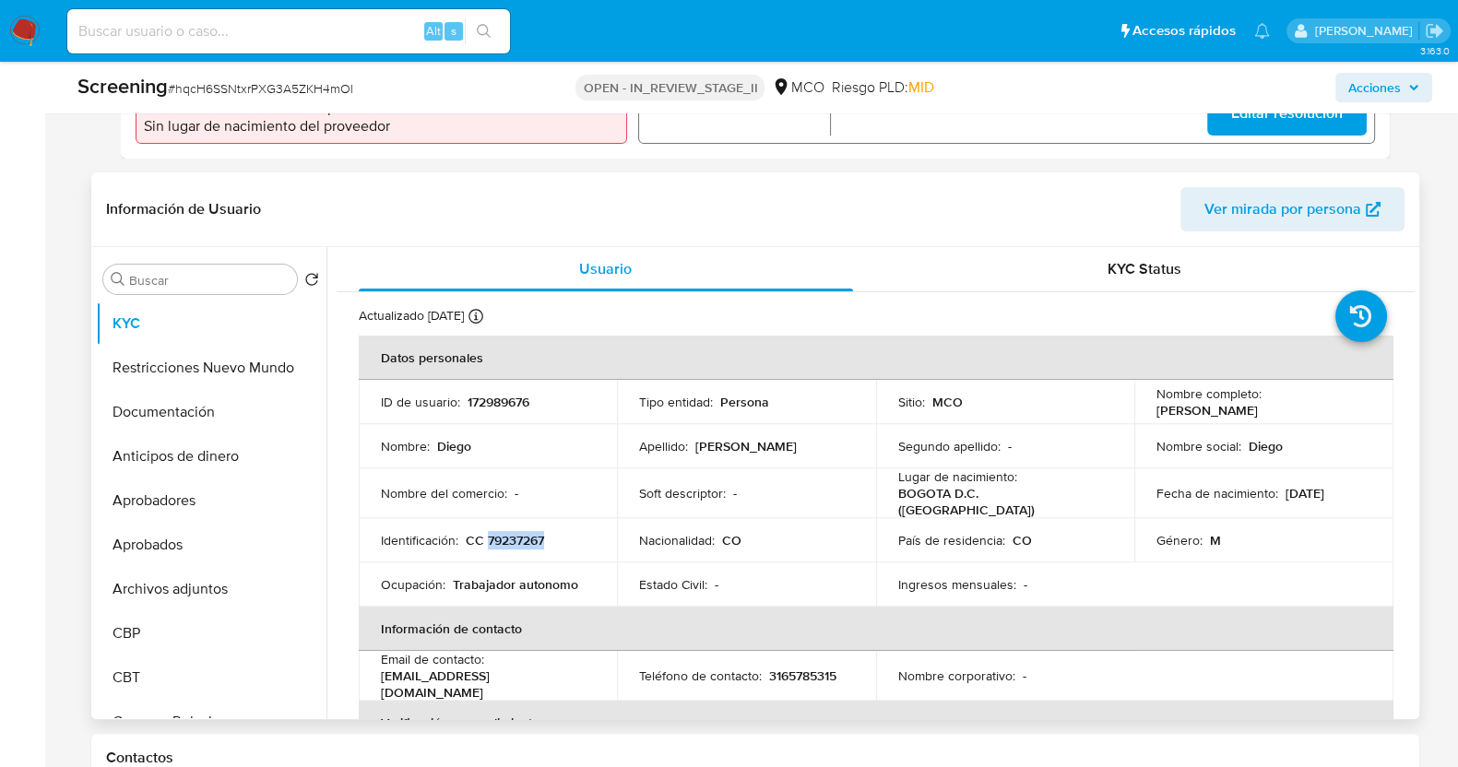
click at [521, 538] on p "CC 79237267" at bounding box center [505, 540] width 78 height 17
copy p "79237267"
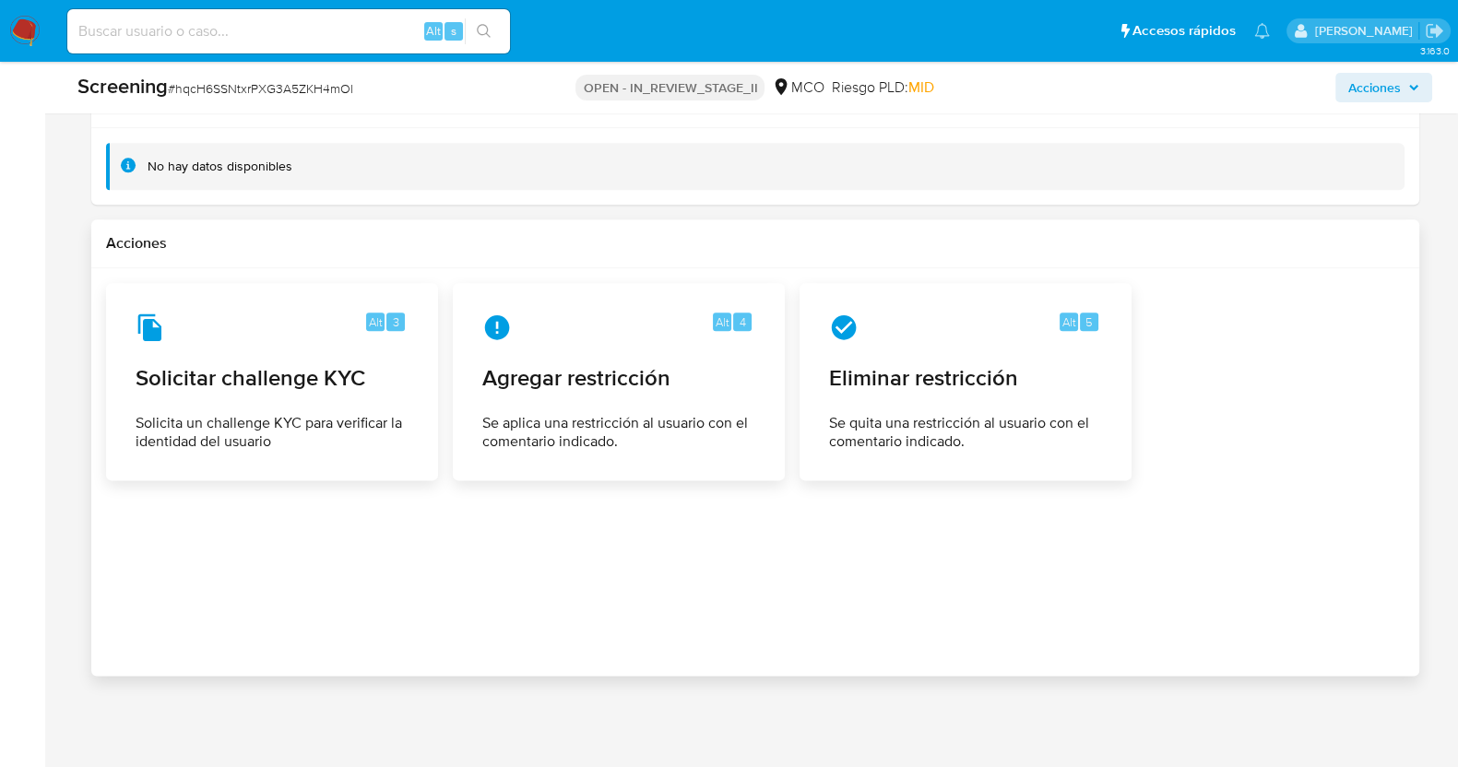
scroll to position [2864, 0]
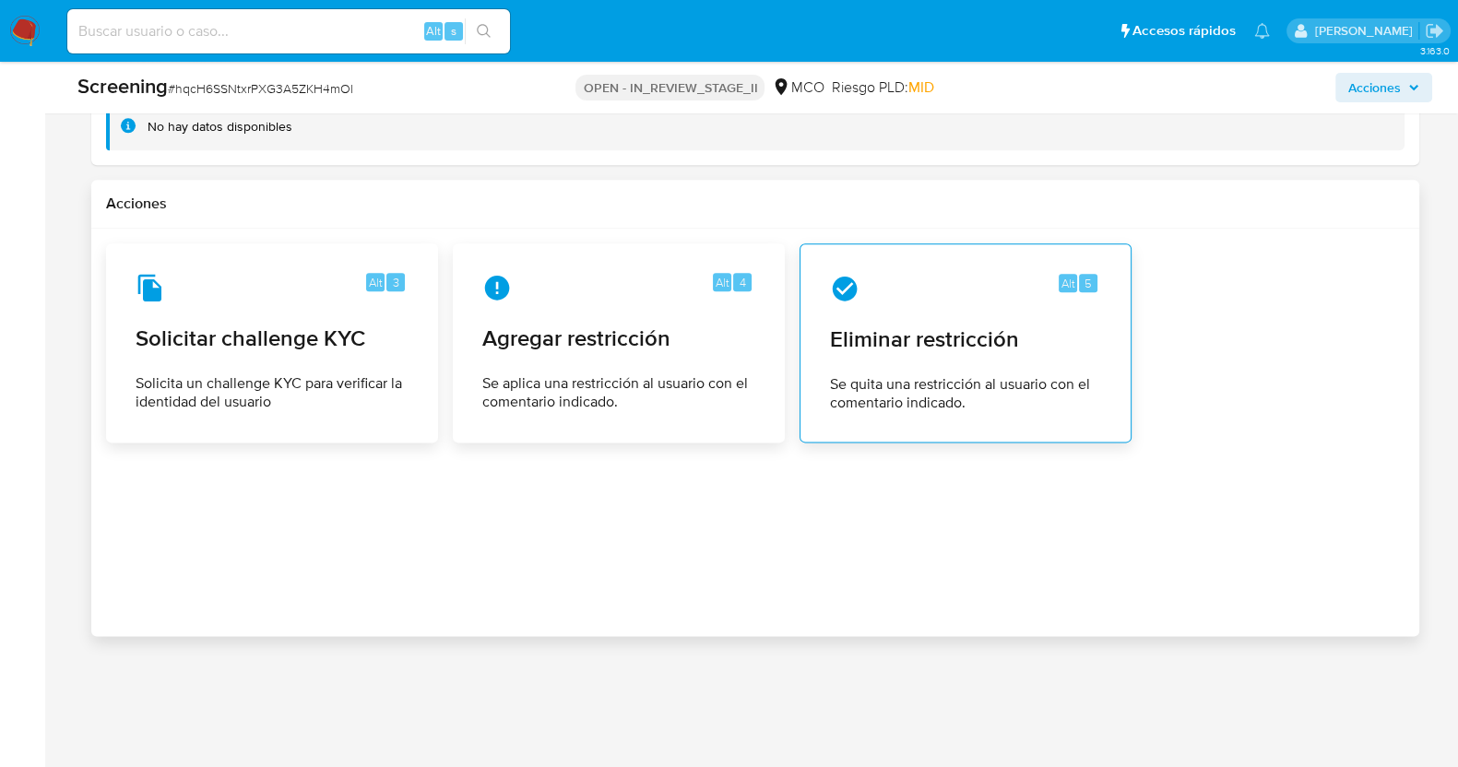
click at [985, 308] on div "Alt 5 Eliminar restricción Se quita una restricción al usuario con el comentari…" at bounding box center [965, 343] width 301 height 168
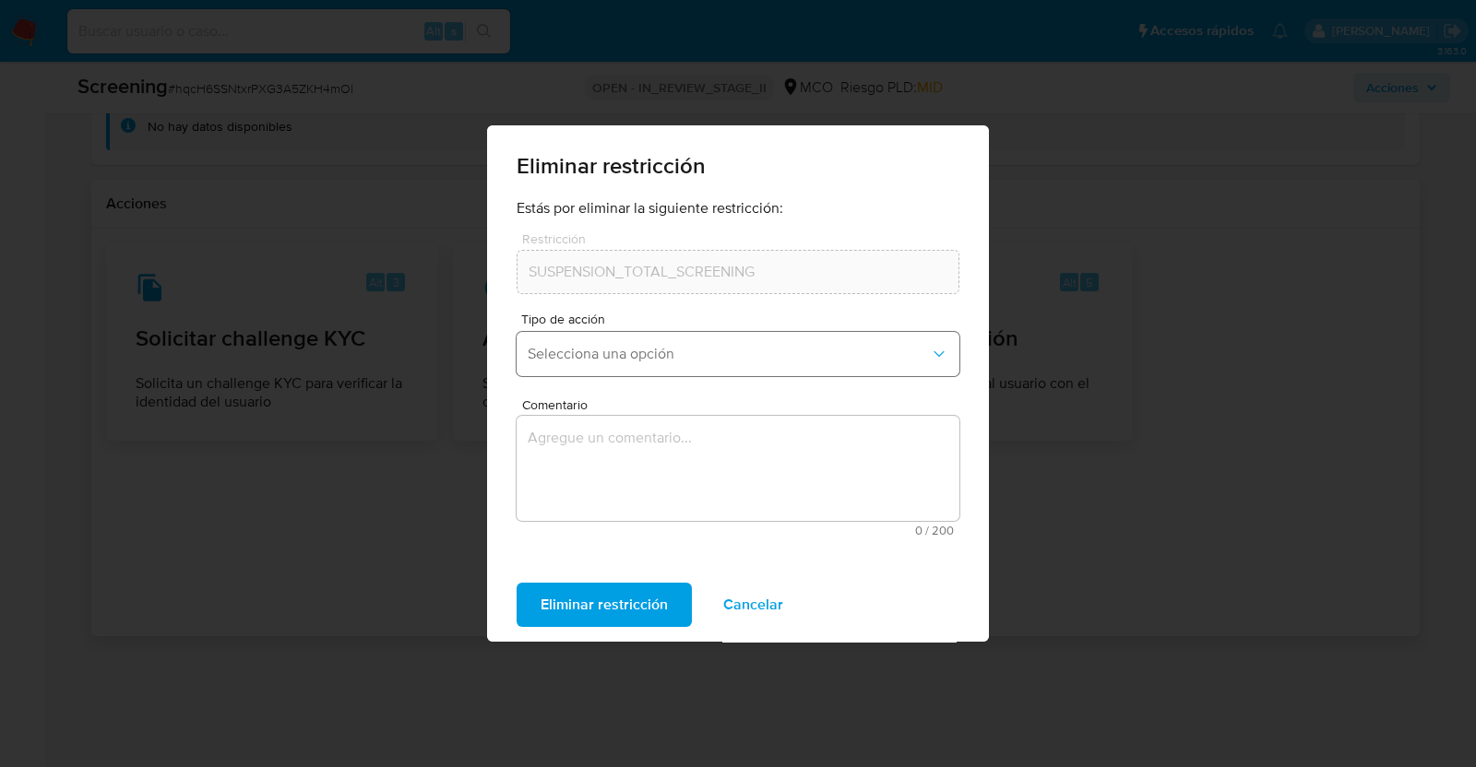
click at [678, 357] on span "Selecciona una opción" at bounding box center [729, 354] width 402 height 18
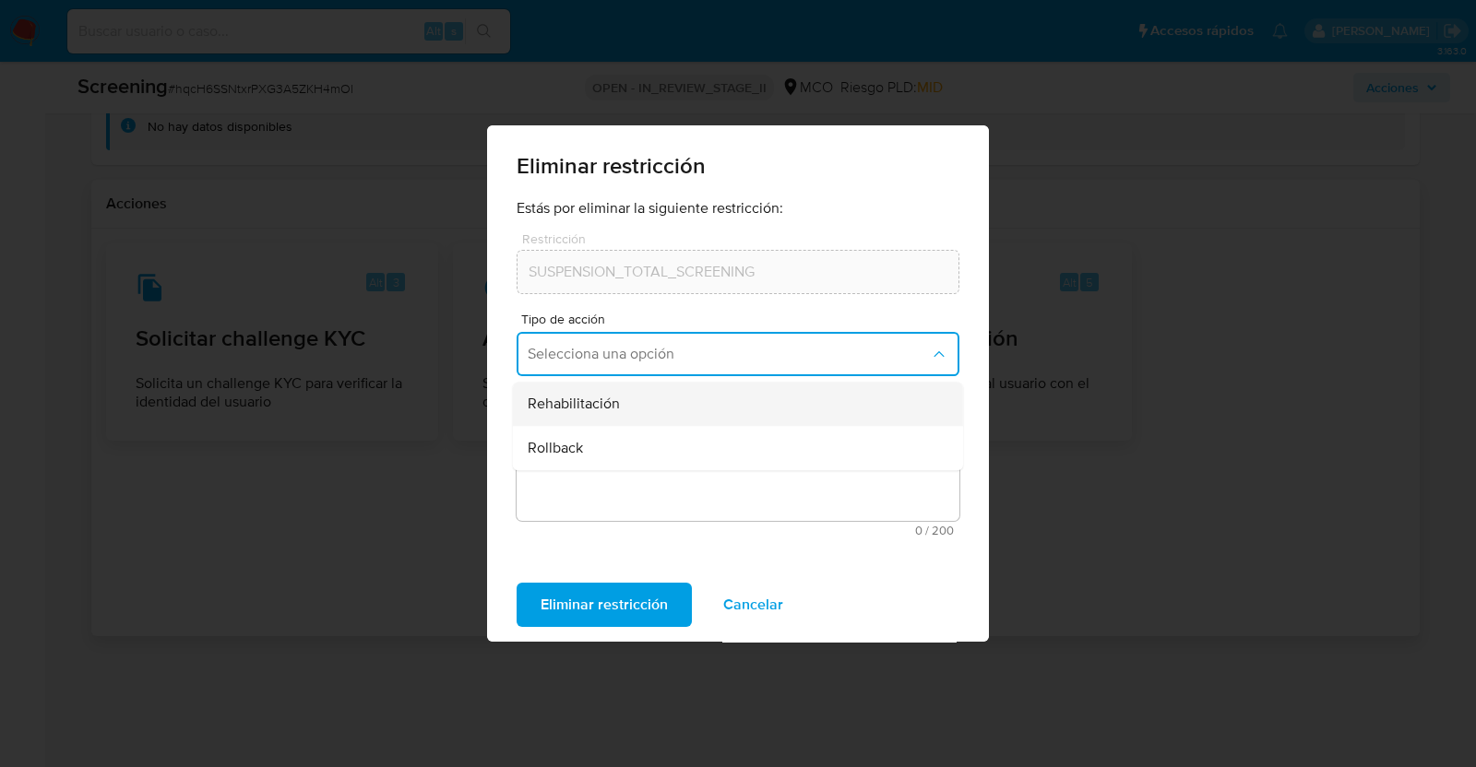
click at [673, 394] on div "Rehabilitación" at bounding box center [733, 404] width 410 height 44
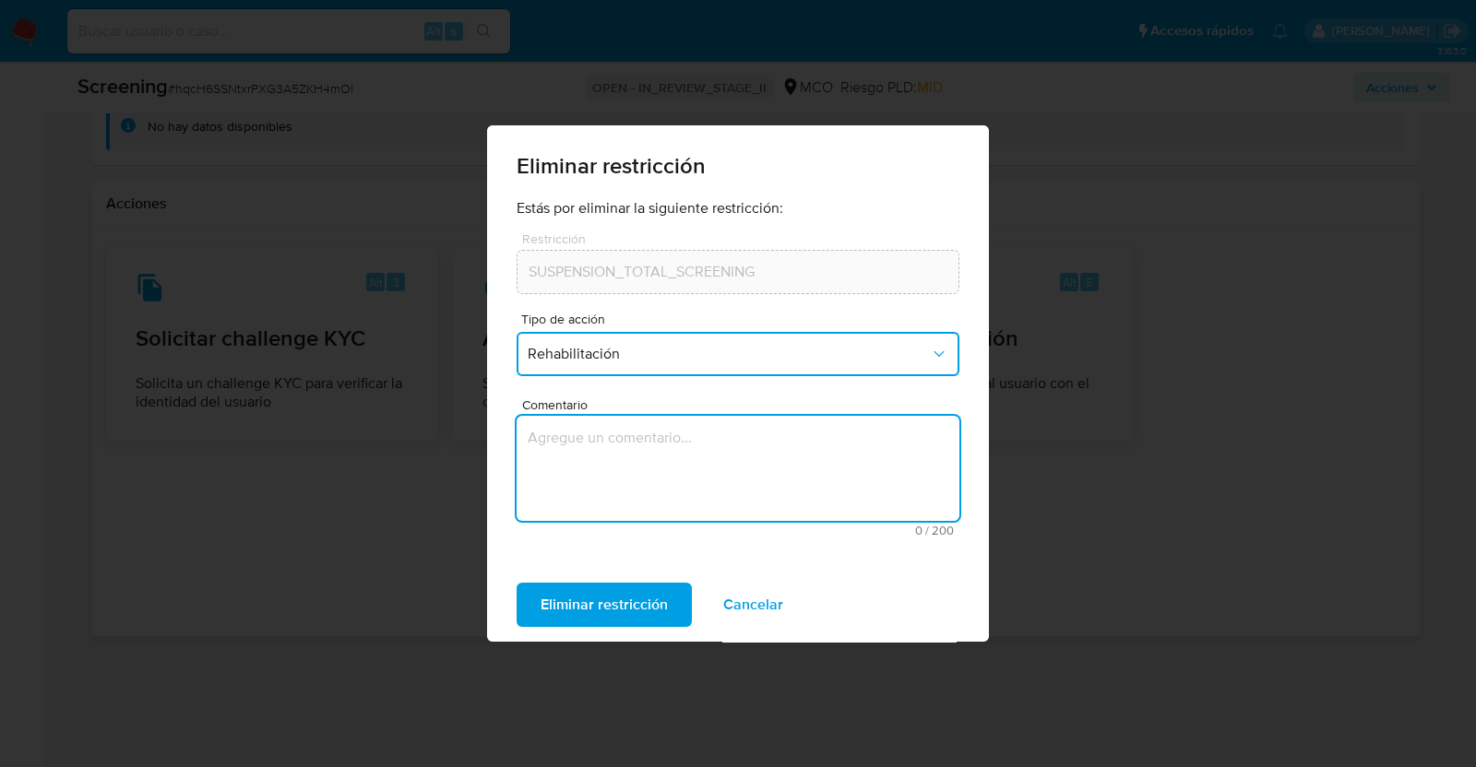
drag, startPoint x: 650, startPoint y: 469, endPoint x: 663, endPoint y: 449, distance: 24.1
click at [650, 469] on textarea "Comentario" at bounding box center [738, 468] width 443 height 105
type textarea "Retiro de restricción"
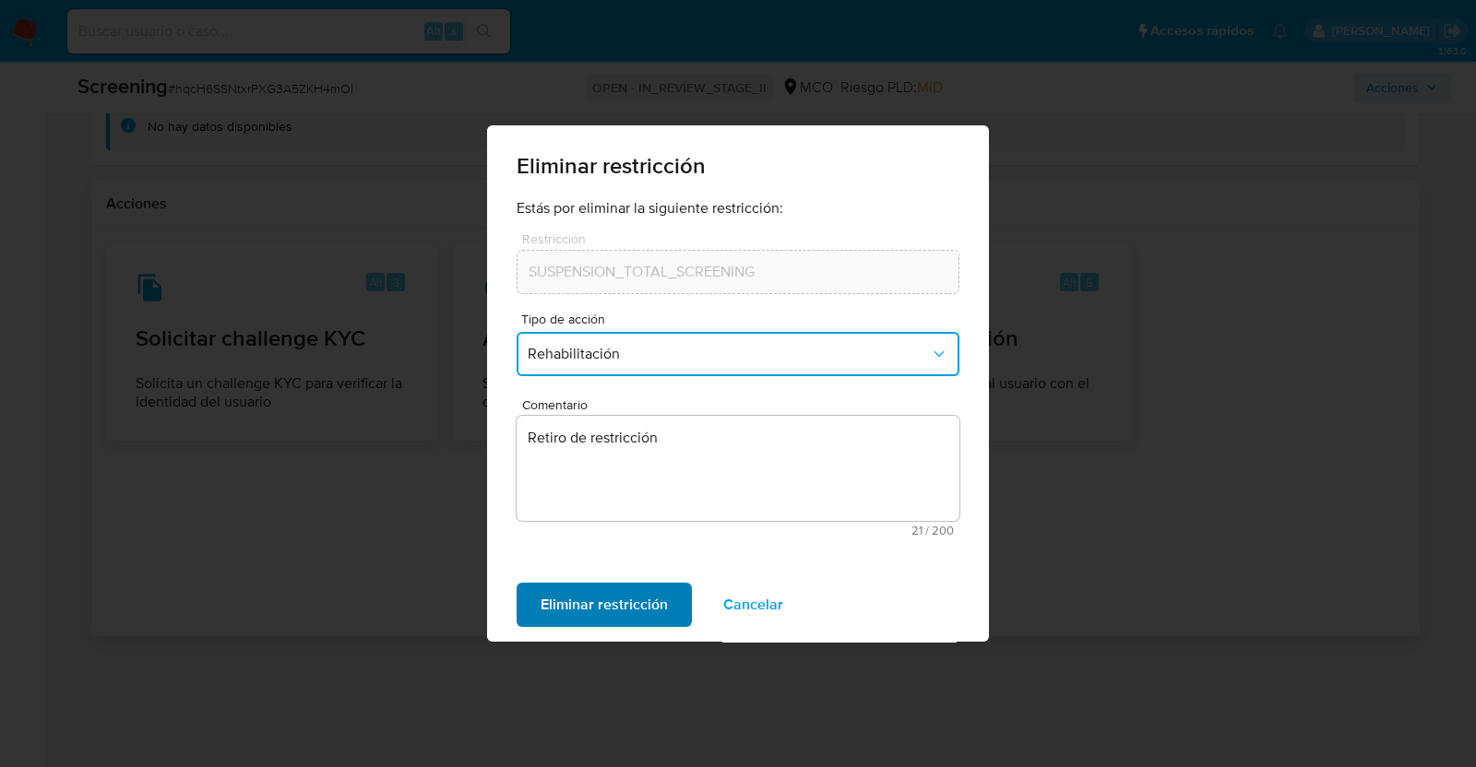
click at [612, 606] on span "Eliminar restricción" at bounding box center [604, 605] width 127 height 41
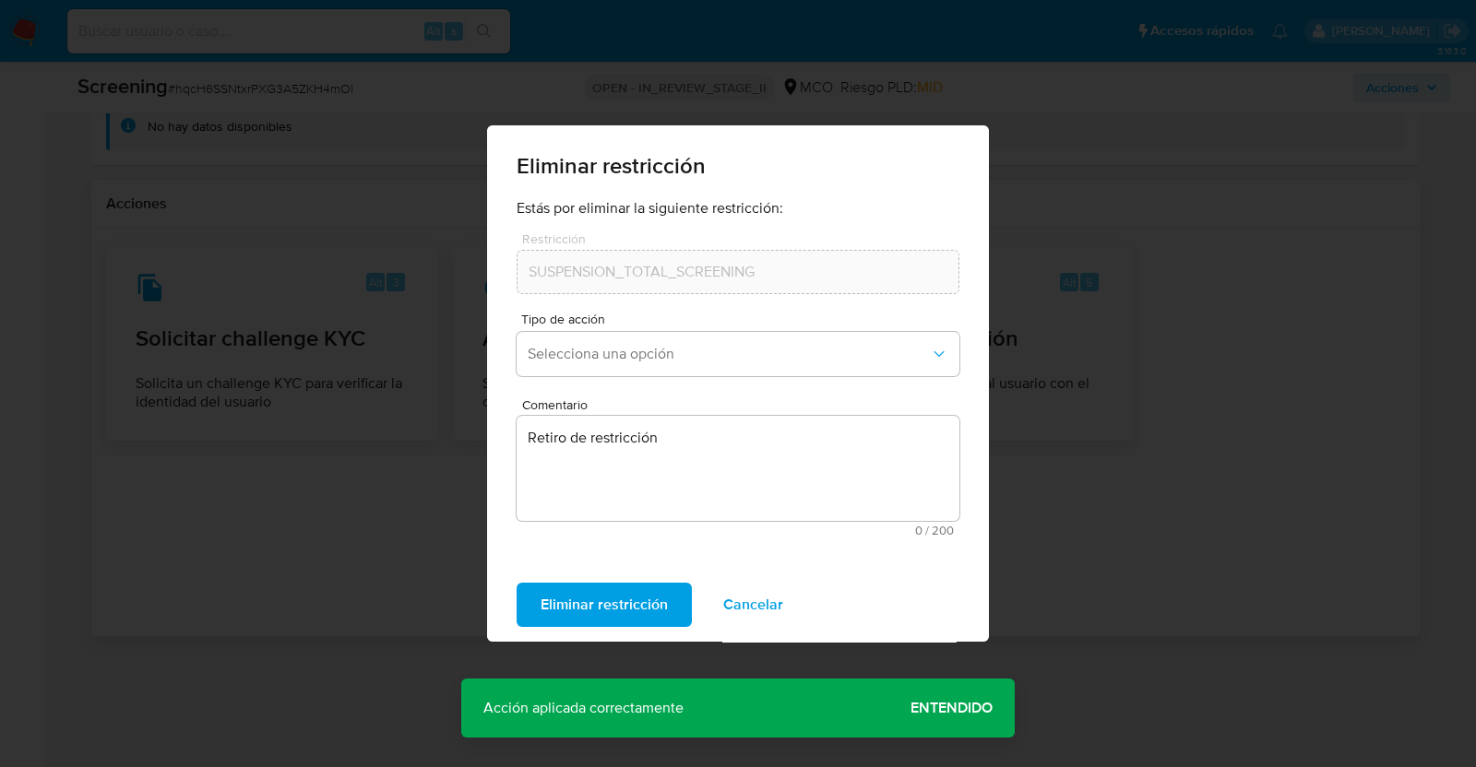
click at [743, 609] on span "Cancelar" at bounding box center [753, 605] width 60 height 41
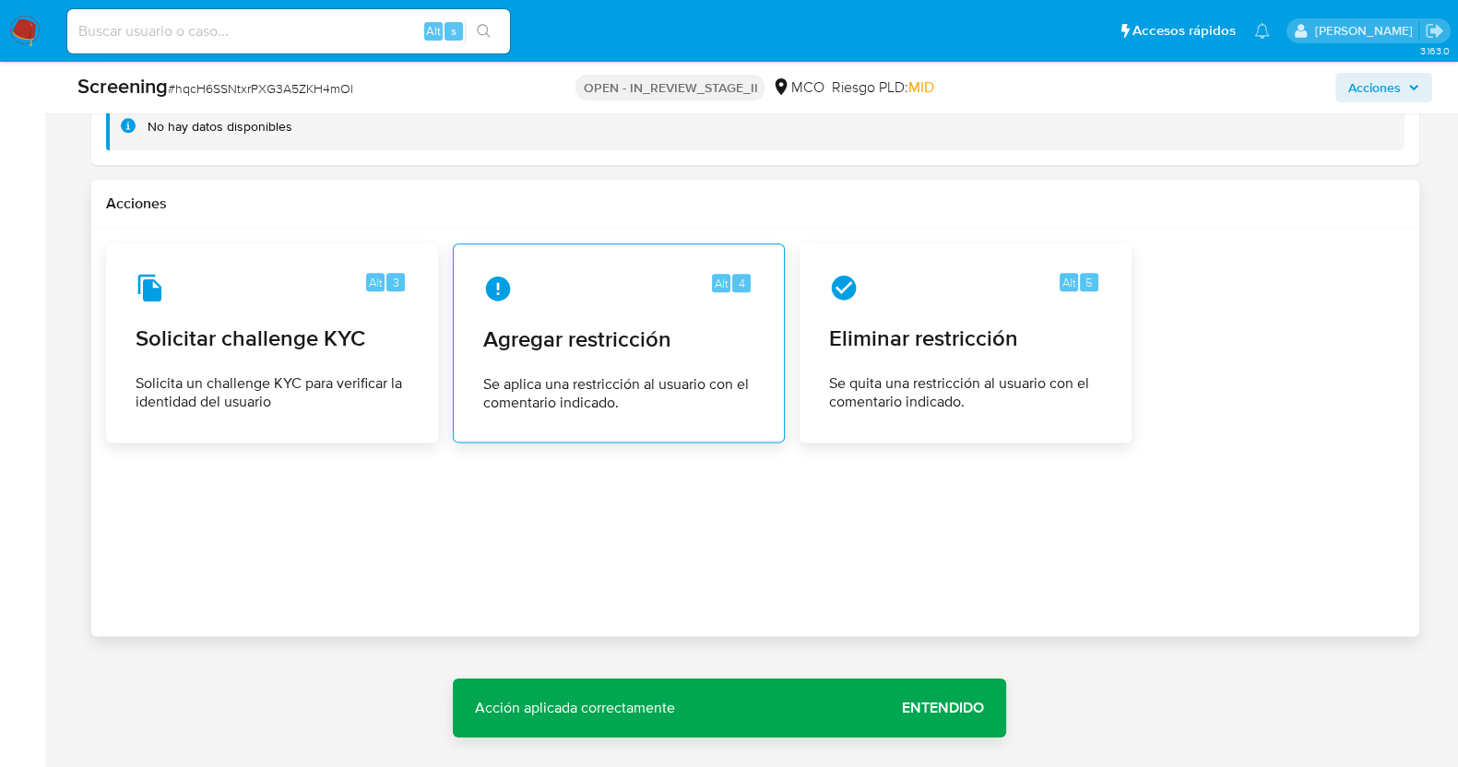
click at [659, 346] on span "Agregar restricción" at bounding box center [618, 340] width 271 height 28
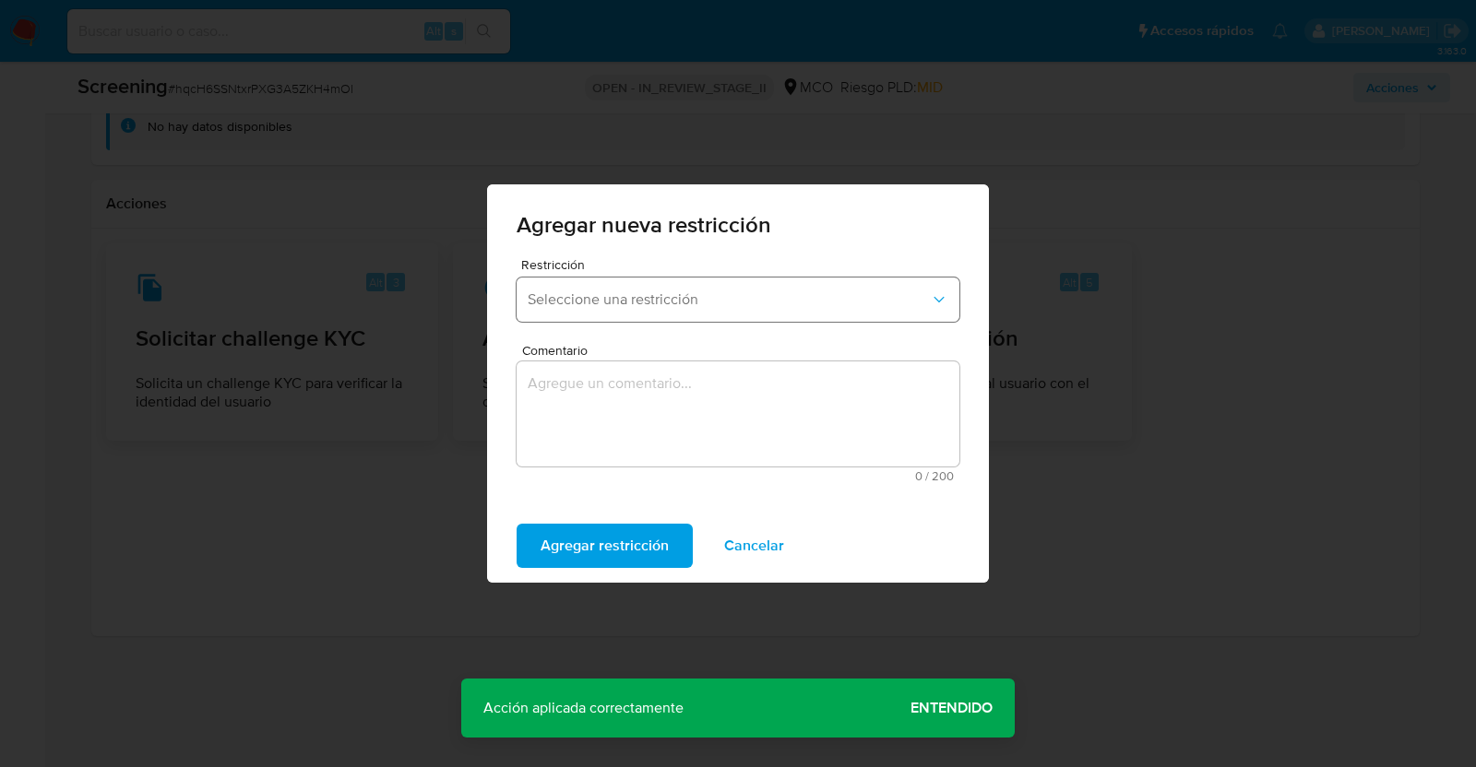
click at [662, 312] on button "Seleccione una restricción" at bounding box center [738, 300] width 443 height 44
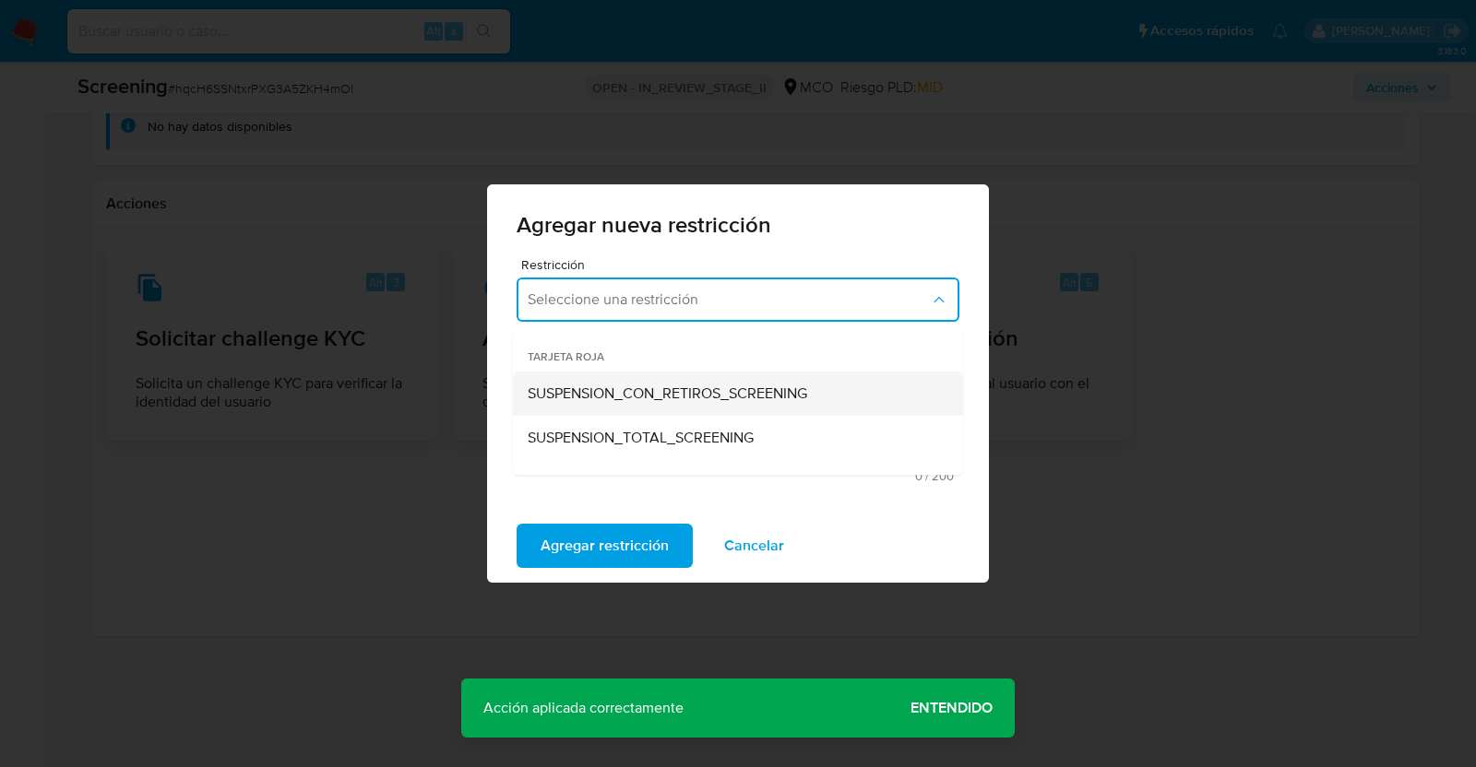
click at [658, 395] on span "SUSPENSION_CON_RETIROS_SCREENING" at bounding box center [667, 394] width 279 height 18
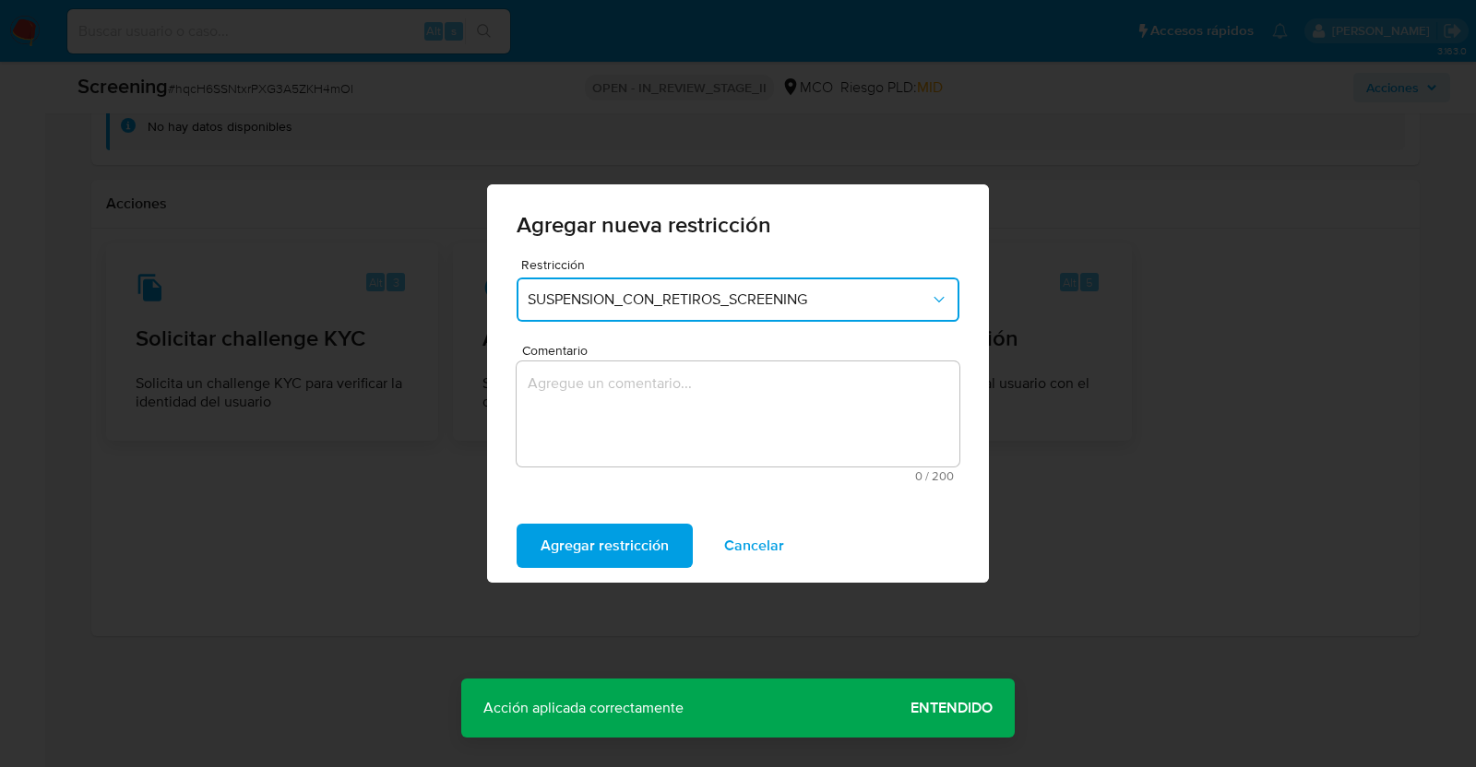
click at [636, 394] on textarea "Comentario" at bounding box center [738, 414] width 443 height 105
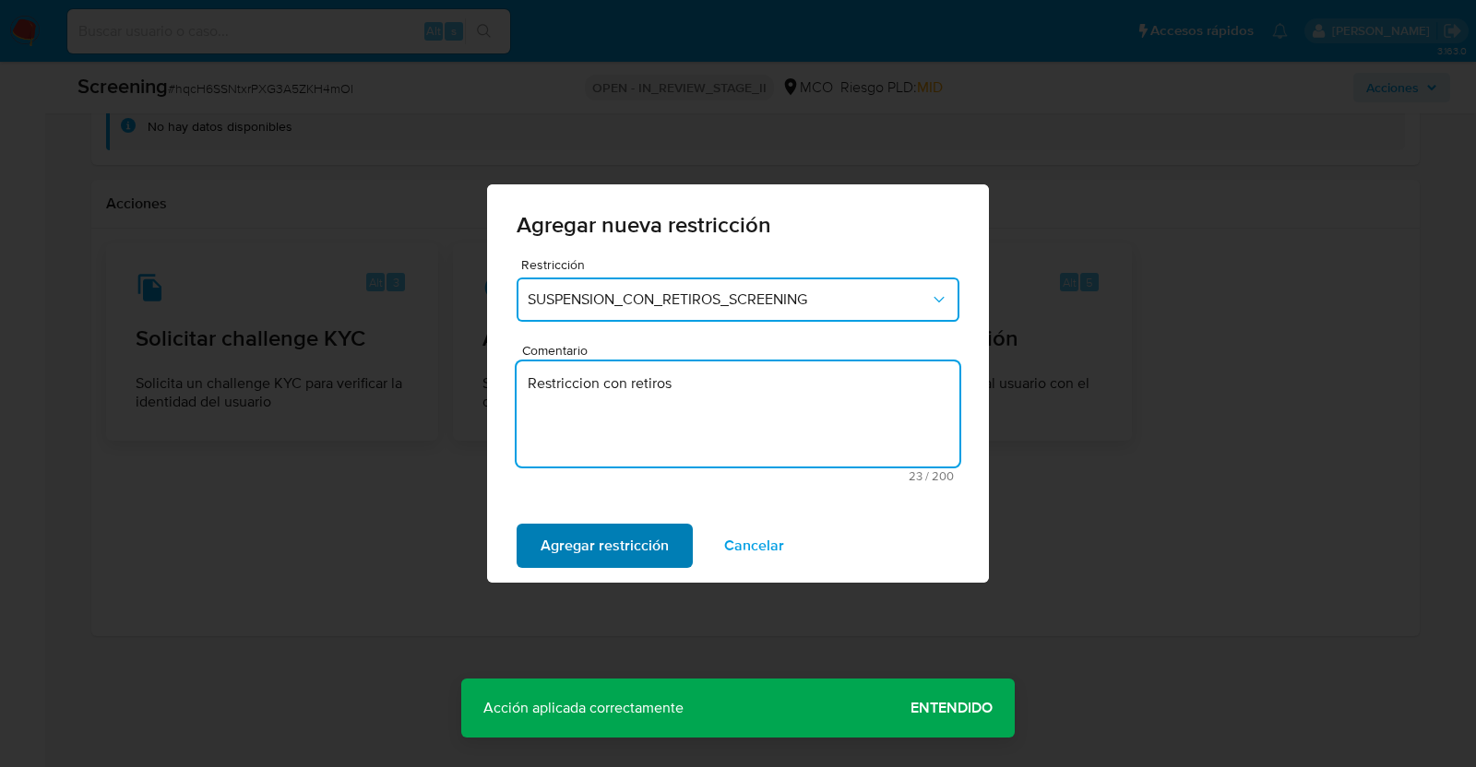
type textarea "Restriccion con retiros"
click at [626, 553] on span "Agregar restricción" at bounding box center [605, 546] width 128 height 41
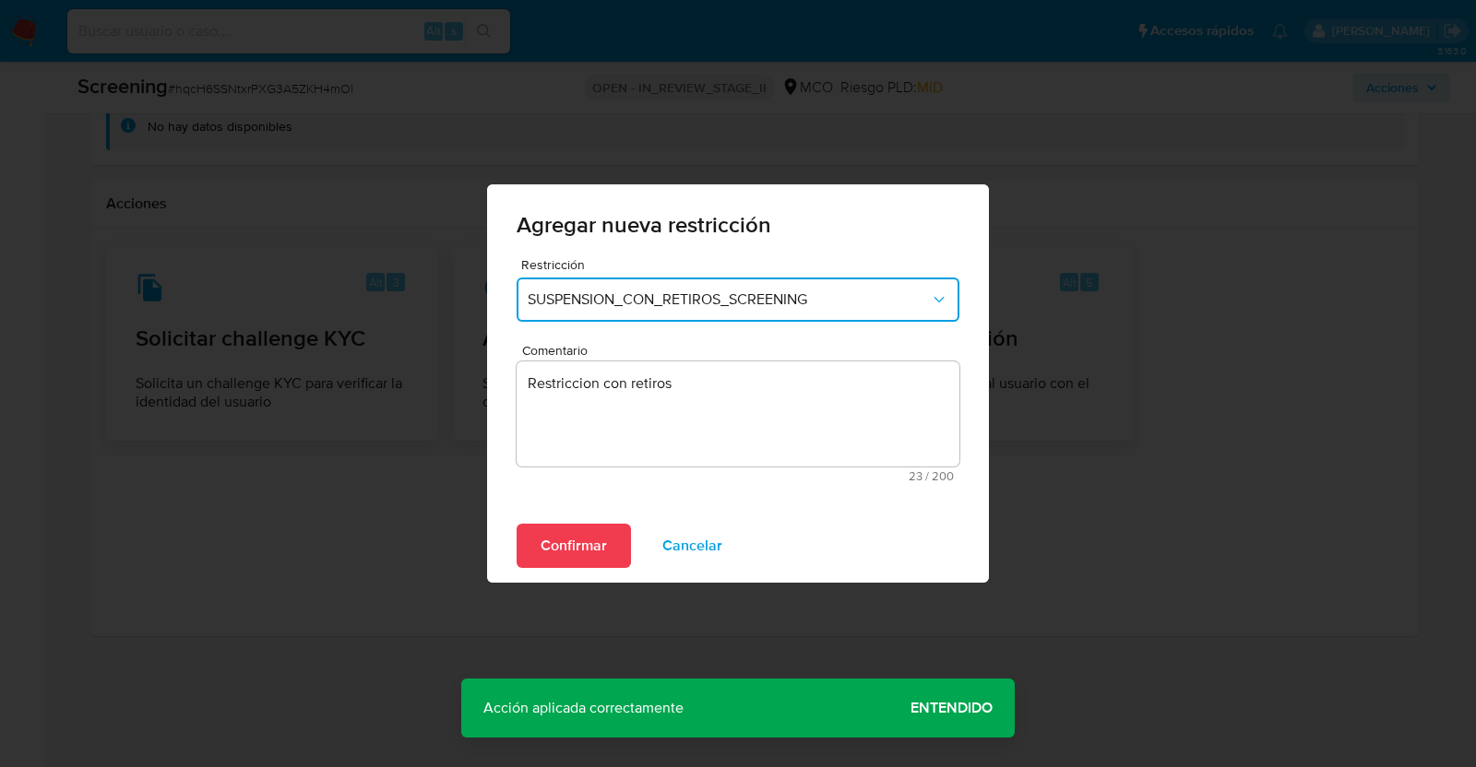
drag, startPoint x: 558, startPoint y: 543, endPoint x: 586, endPoint y: 530, distance: 30.5
click at [558, 542] on span "Confirmar" at bounding box center [574, 546] width 66 height 41
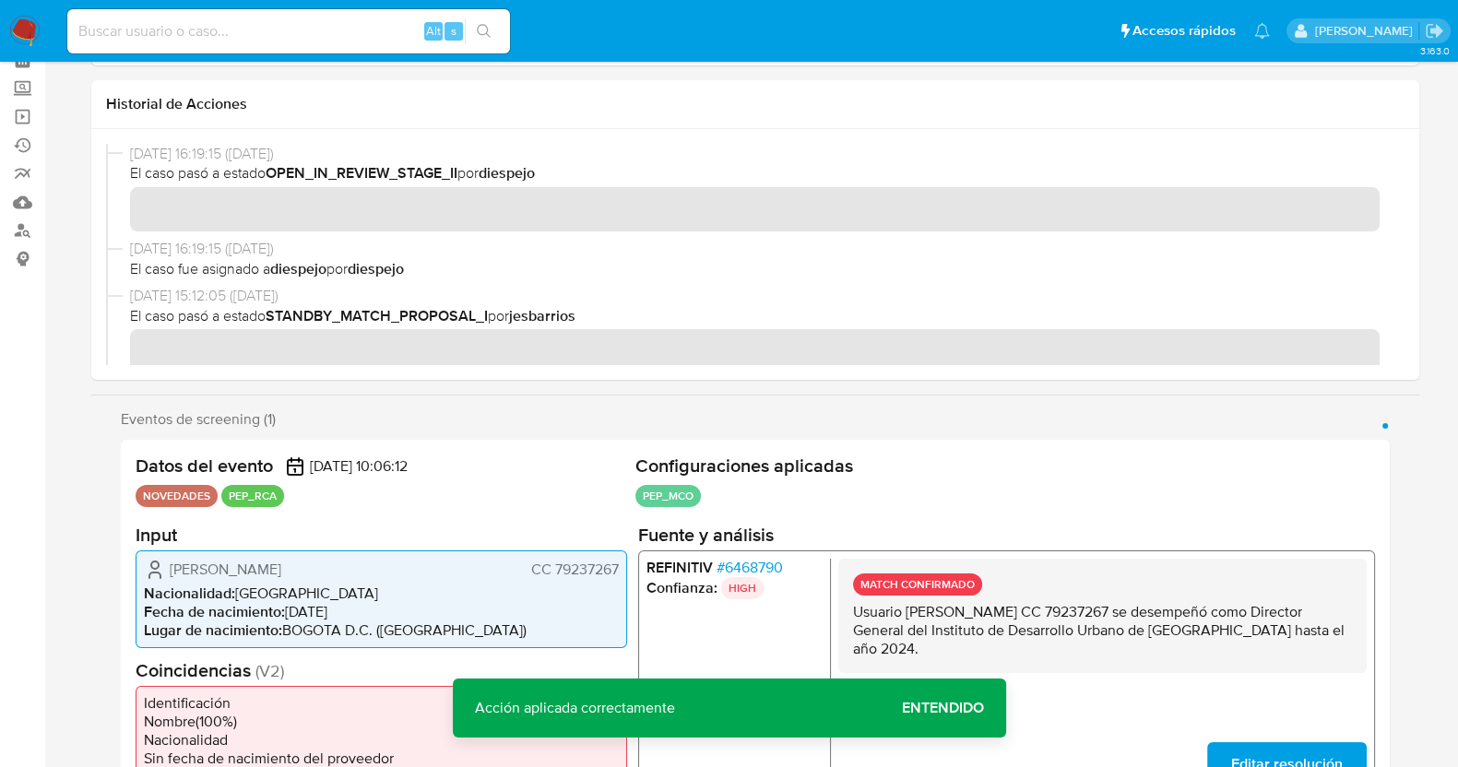
scroll to position [0, 0]
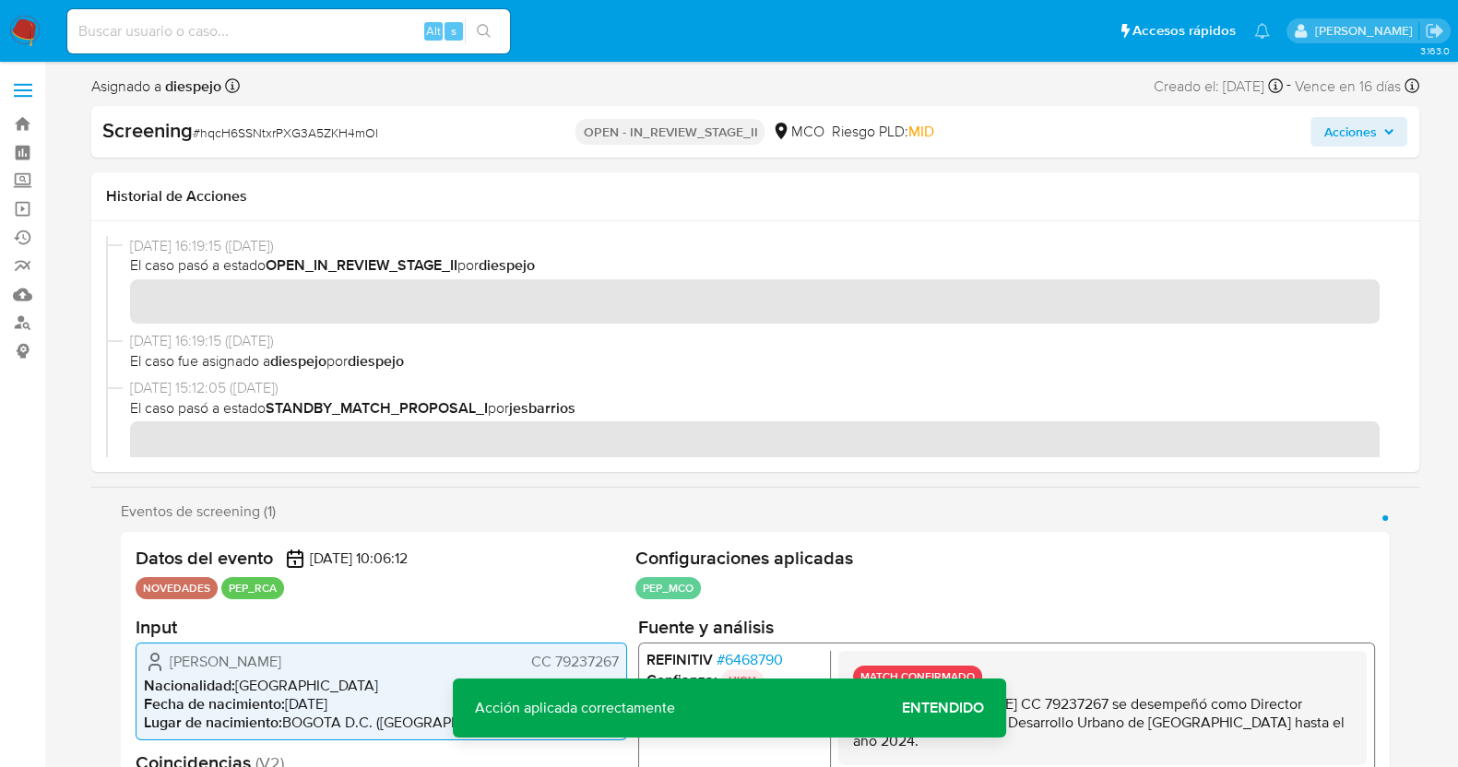
click at [1369, 89] on span "Vence en 16 días" at bounding box center [1348, 87] width 106 height 20
click at [1372, 117] on span "Acciones" at bounding box center [1350, 132] width 53 height 30
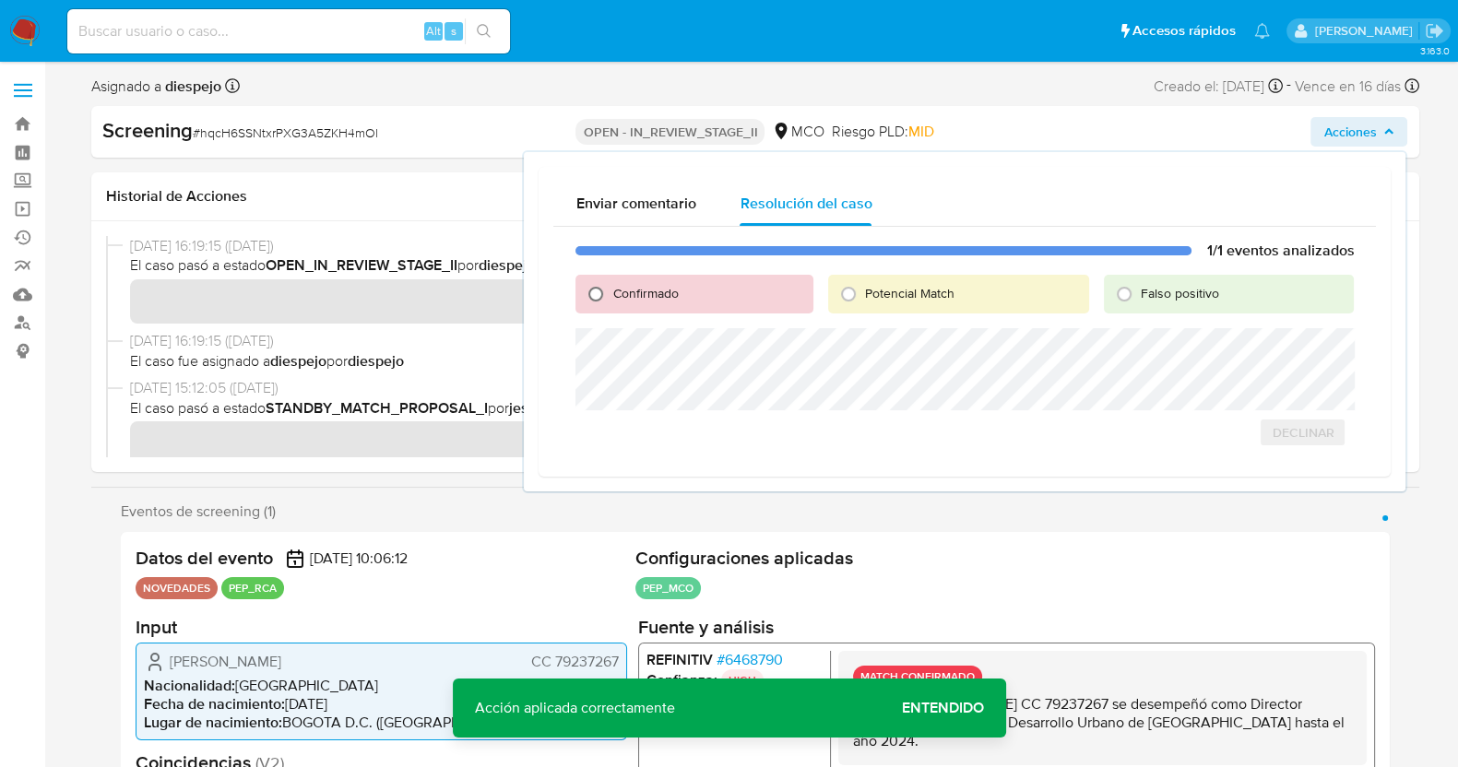
click at [591, 297] on input "Confirmado" at bounding box center [596, 294] width 30 height 30
radio input "true"
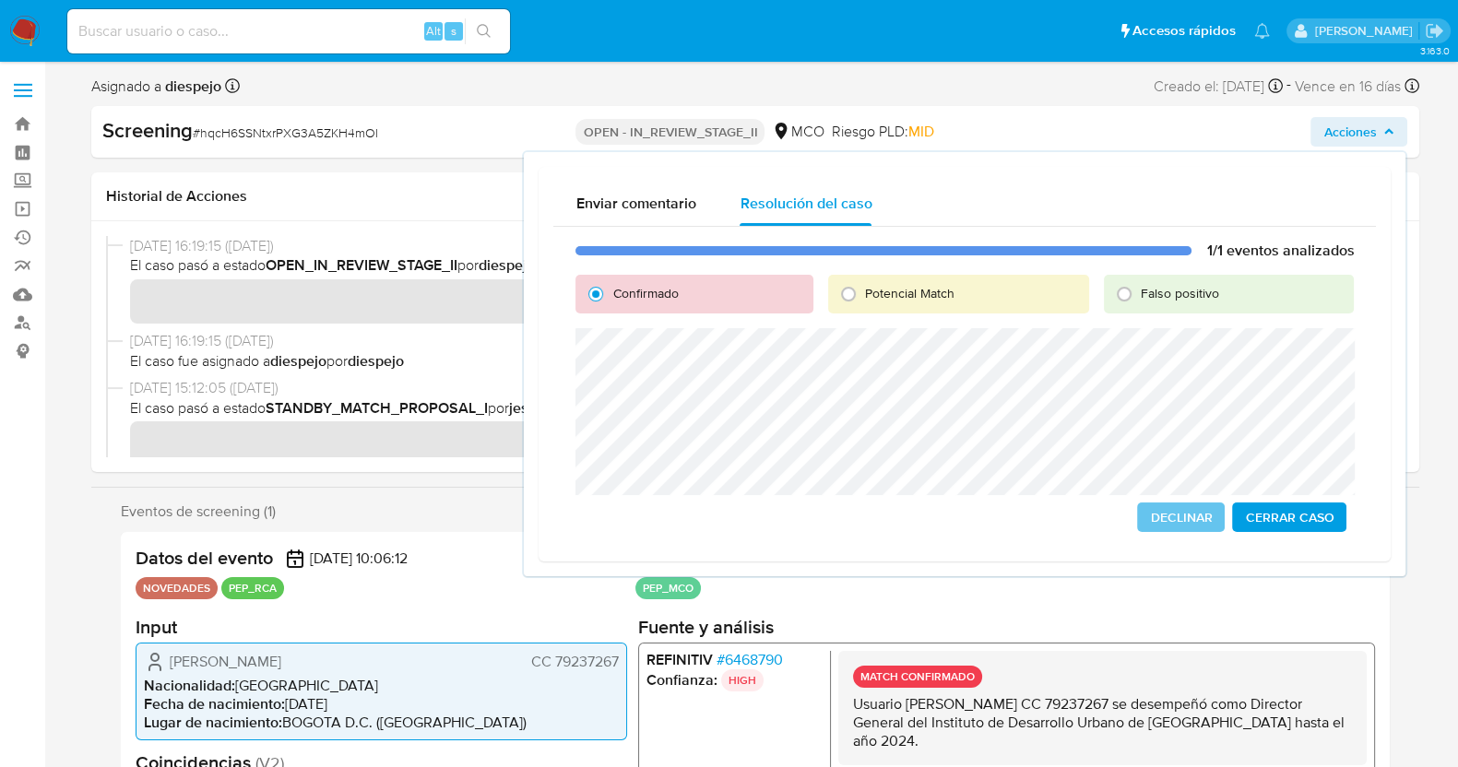
click at [1290, 519] on span "Cerrar Caso" at bounding box center [1289, 518] width 89 height 26
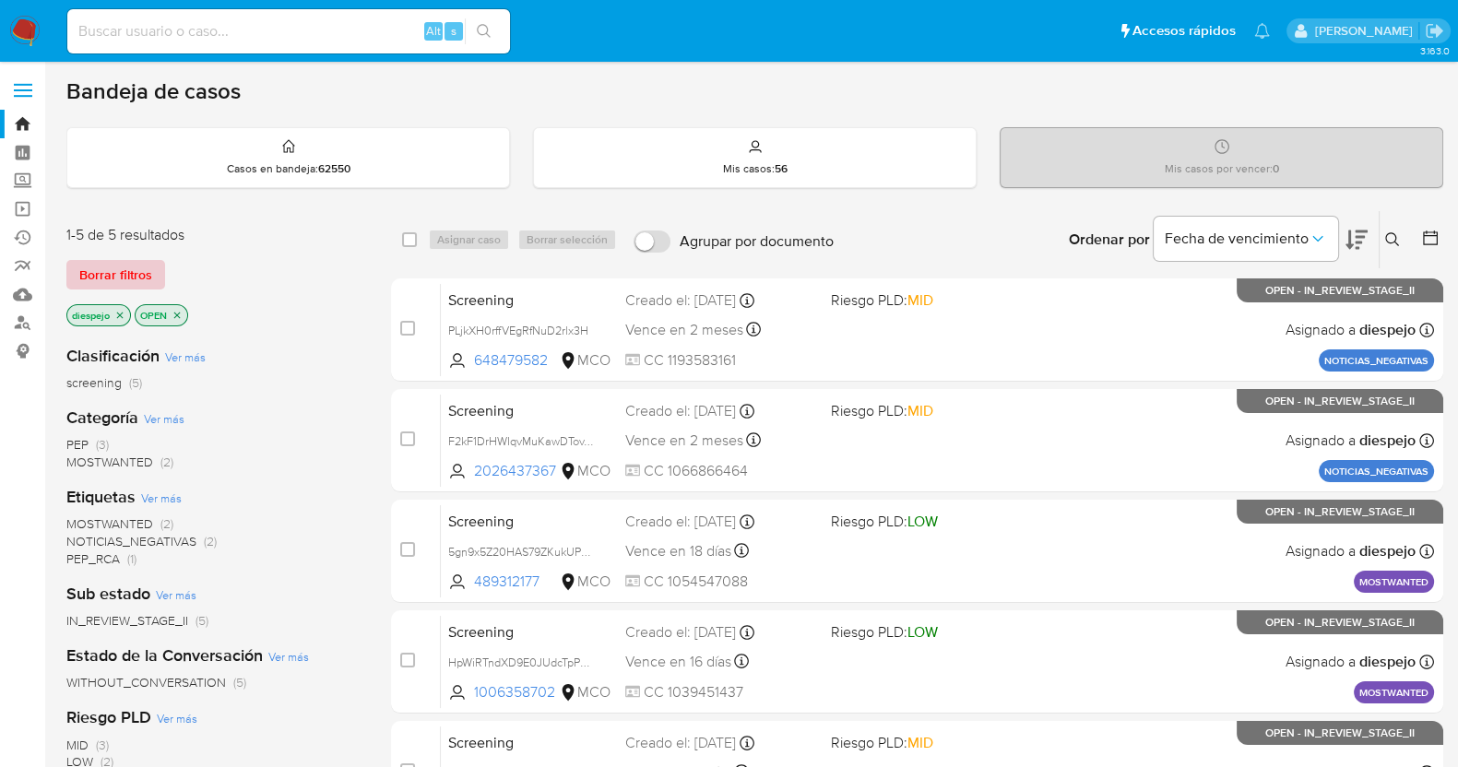
click at [131, 279] on span "Borrar filtros" at bounding box center [115, 275] width 73 height 26
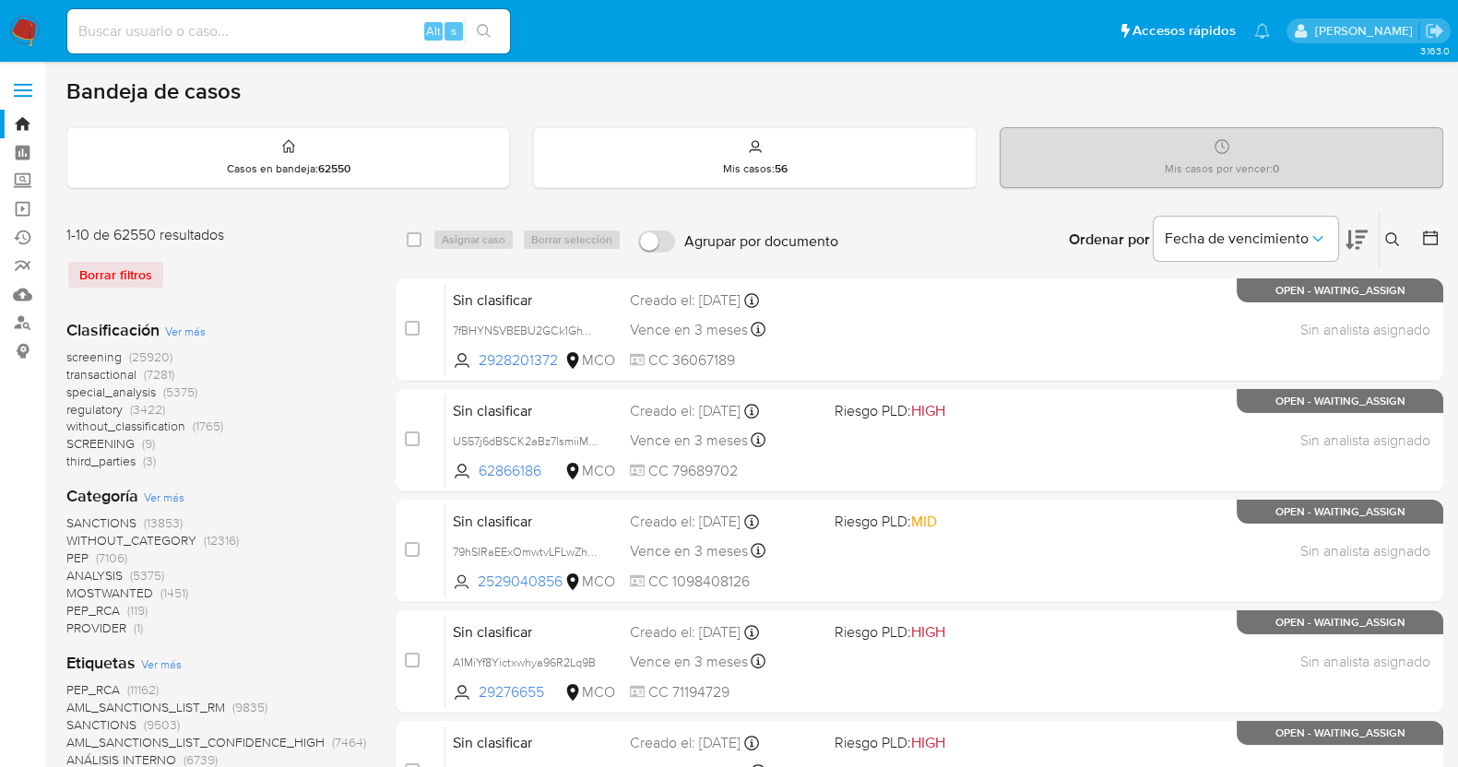
drag, startPoint x: 1393, startPoint y: 235, endPoint x: 1319, endPoint y: 251, distance: 75.4
click at [1391, 232] on icon at bounding box center [1392, 239] width 15 height 15
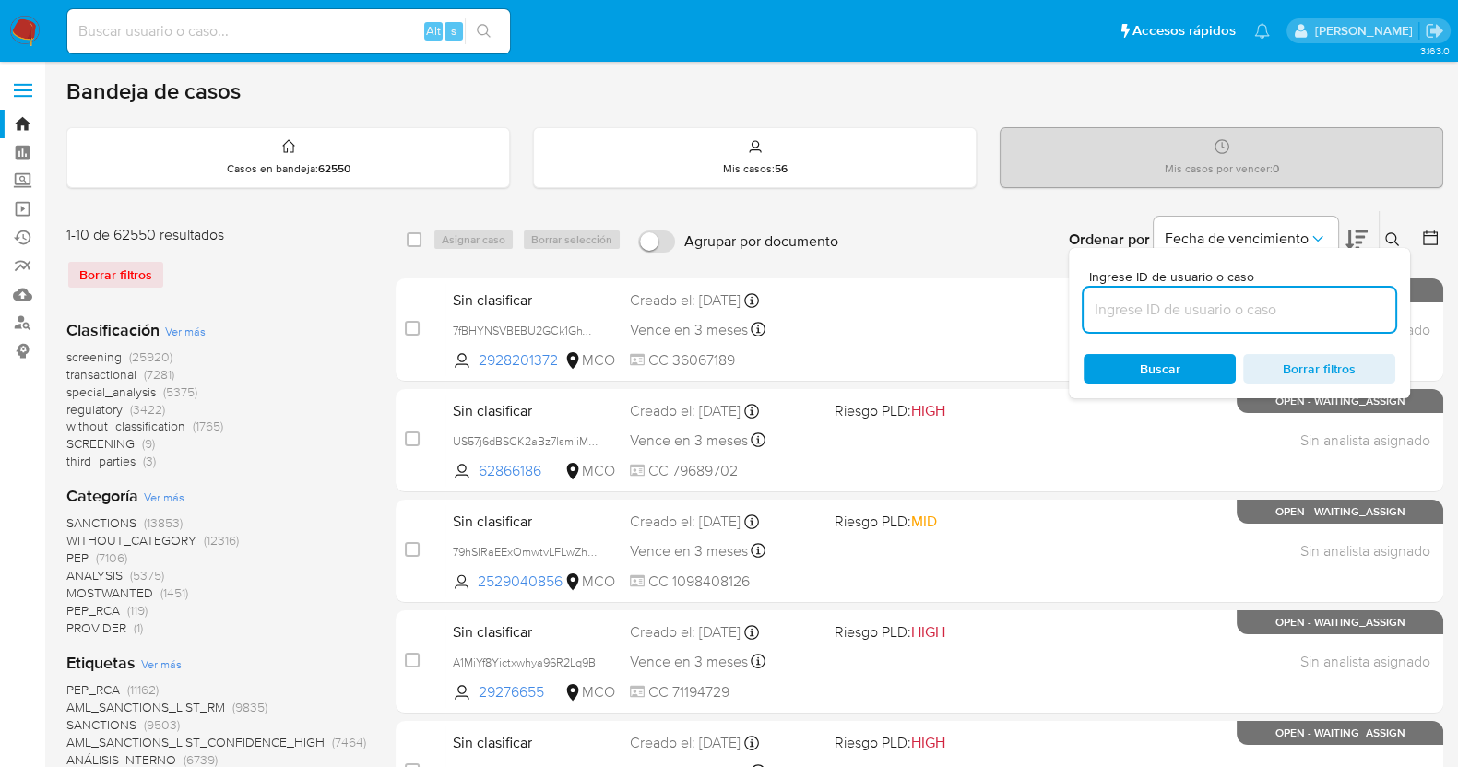
click at [1231, 303] on input at bounding box center [1240, 310] width 312 height 24
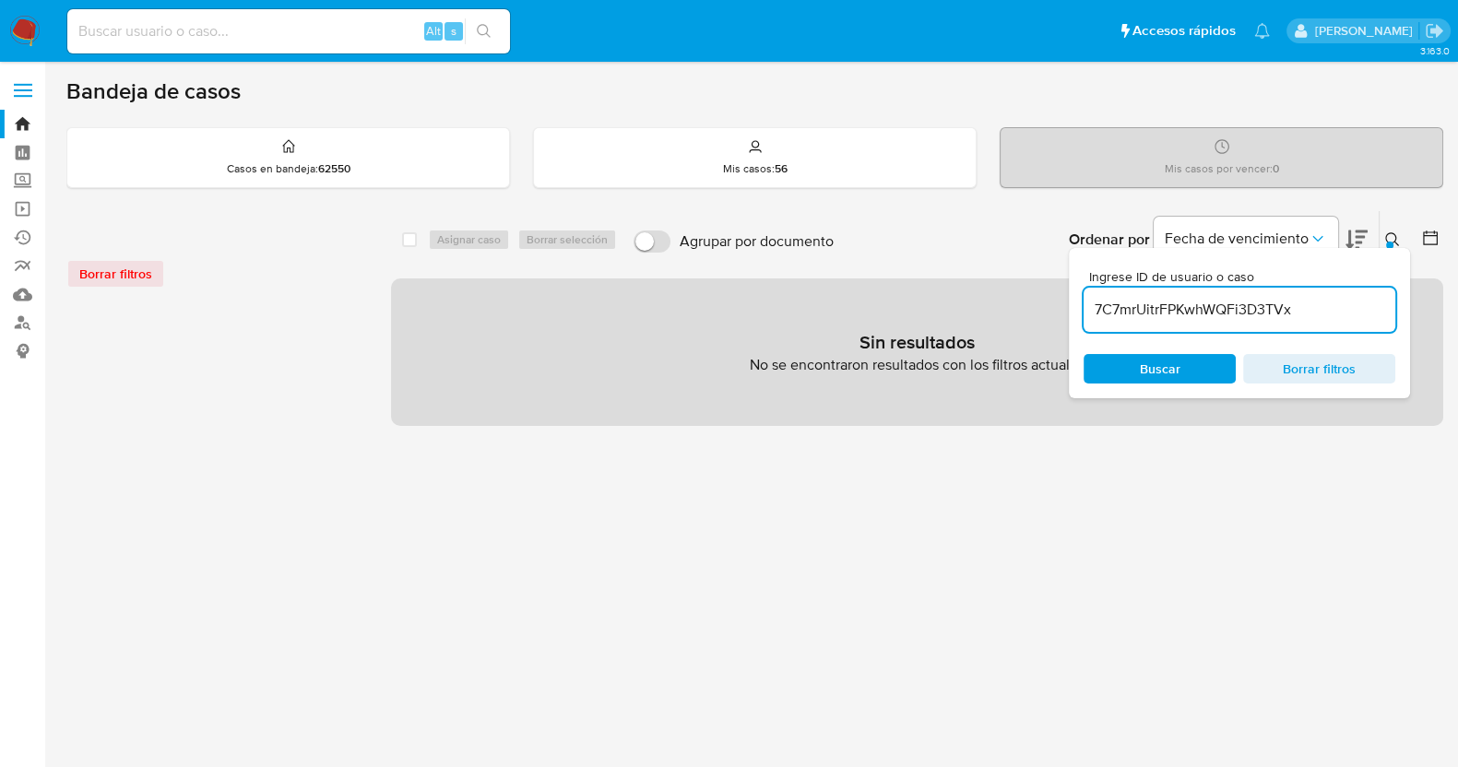
click at [1319, 313] on input "7C7mrUitrFPKwhWQFi3D3TVx" at bounding box center [1240, 310] width 312 height 24
click at [1254, 305] on input "7C7mrUitrFPKwhWQFi3D3TVx" at bounding box center [1240, 310] width 312 height 24
paste input "Worin83exYoX5hxgd0K3brvv"
click at [1328, 318] on input "Worin83exYoX5hxgd0K3brvv" at bounding box center [1240, 310] width 312 height 24
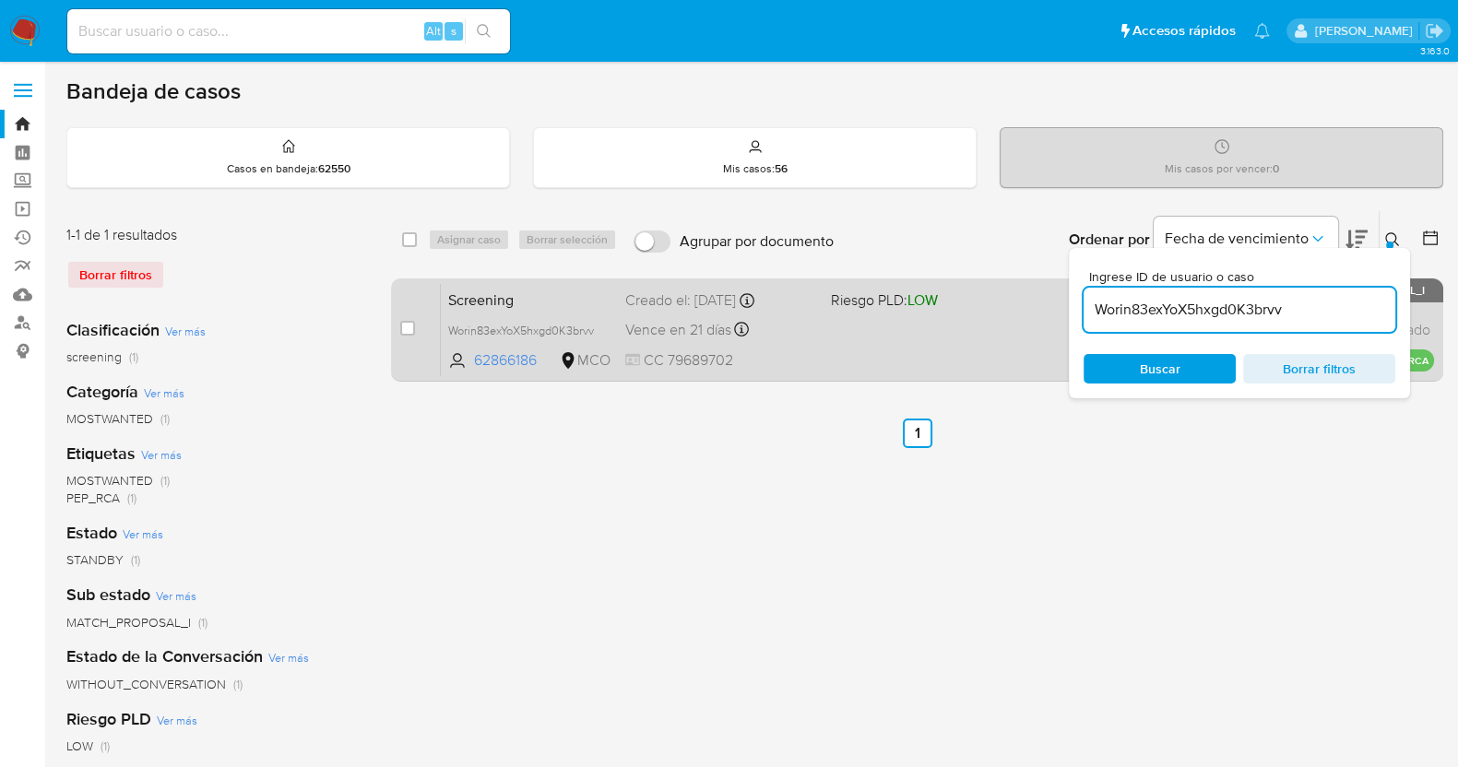
drag, startPoint x: 1385, startPoint y: 231, endPoint x: 1361, endPoint y: 311, distance: 83.8
click at [1385, 230] on button at bounding box center [1395, 240] width 30 height 22
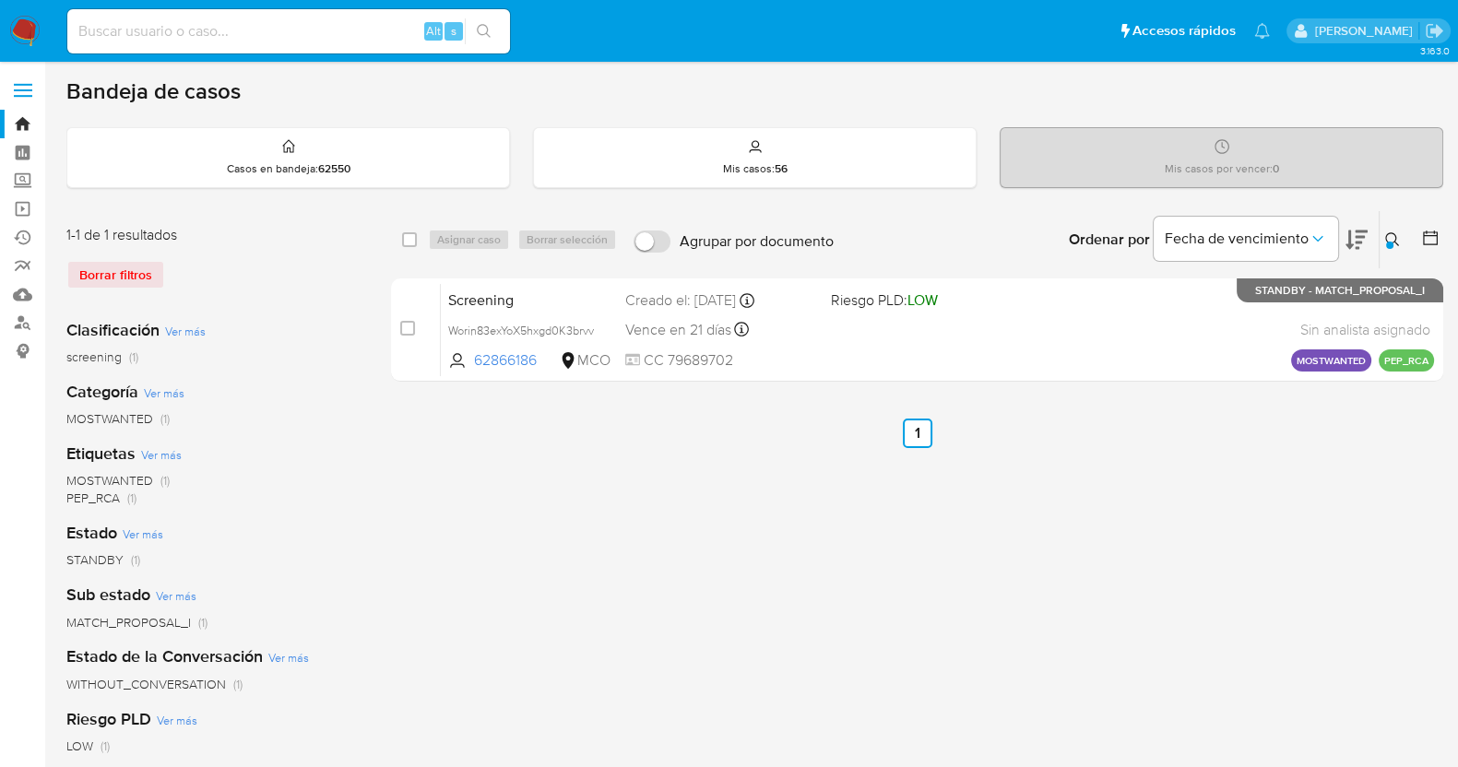
click at [1399, 236] on icon at bounding box center [1392, 239] width 15 height 15
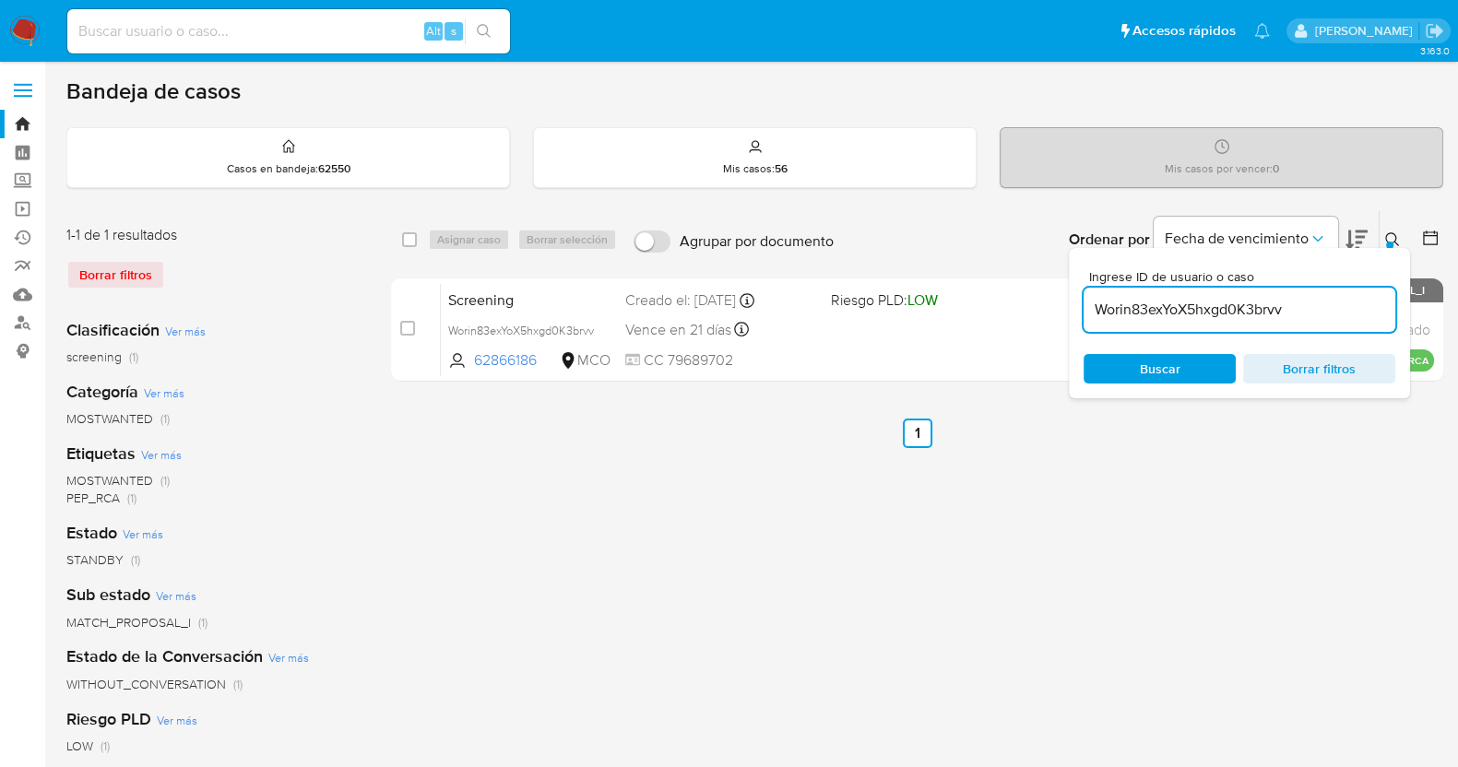
click at [1197, 312] on input "Worin83exYoX5hxgd0K3brvv" at bounding box center [1240, 310] width 312 height 24
type input "HpWiRTndXD9E0JUdcTpPwEqN"
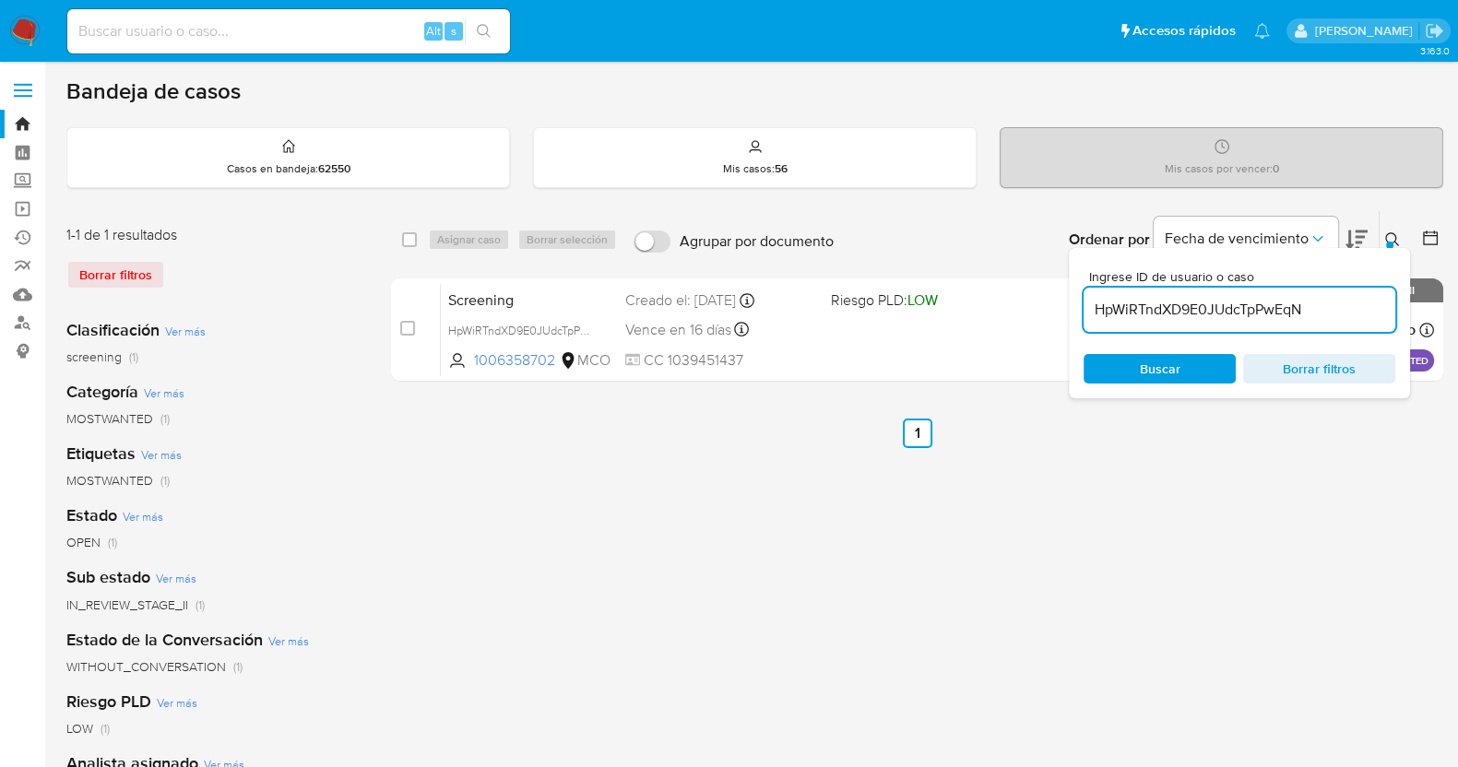
drag, startPoint x: 1388, startPoint y: 240, endPoint x: 1374, endPoint y: 259, distance: 23.8
click at [1385, 240] on button at bounding box center [1395, 240] width 30 height 22
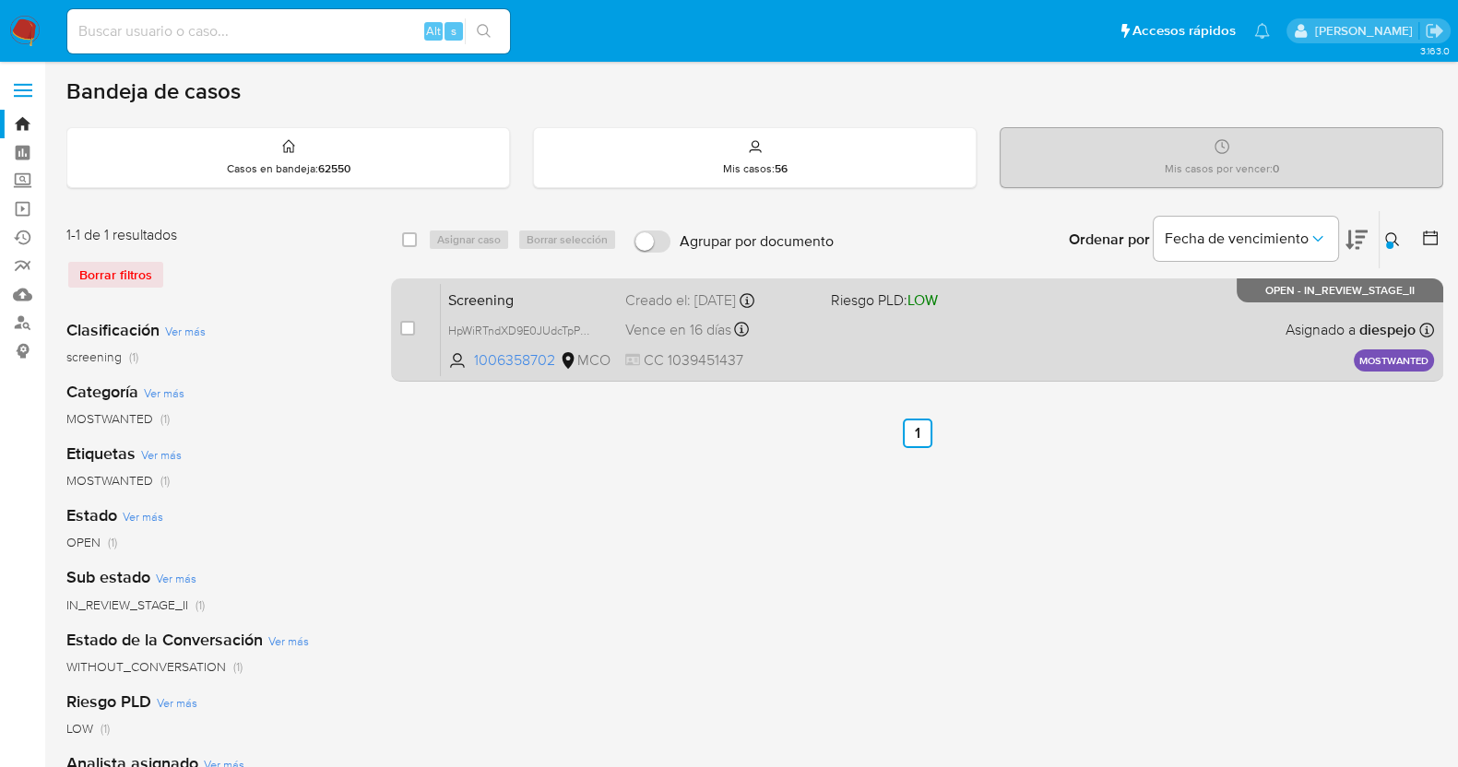
click at [908, 338] on div "Screening HpWiRTndXD9E0JUdcTpPwEqN 1006358702 MCO Riesgo PLD: LOW Creado el: 01…" at bounding box center [937, 329] width 993 height 93
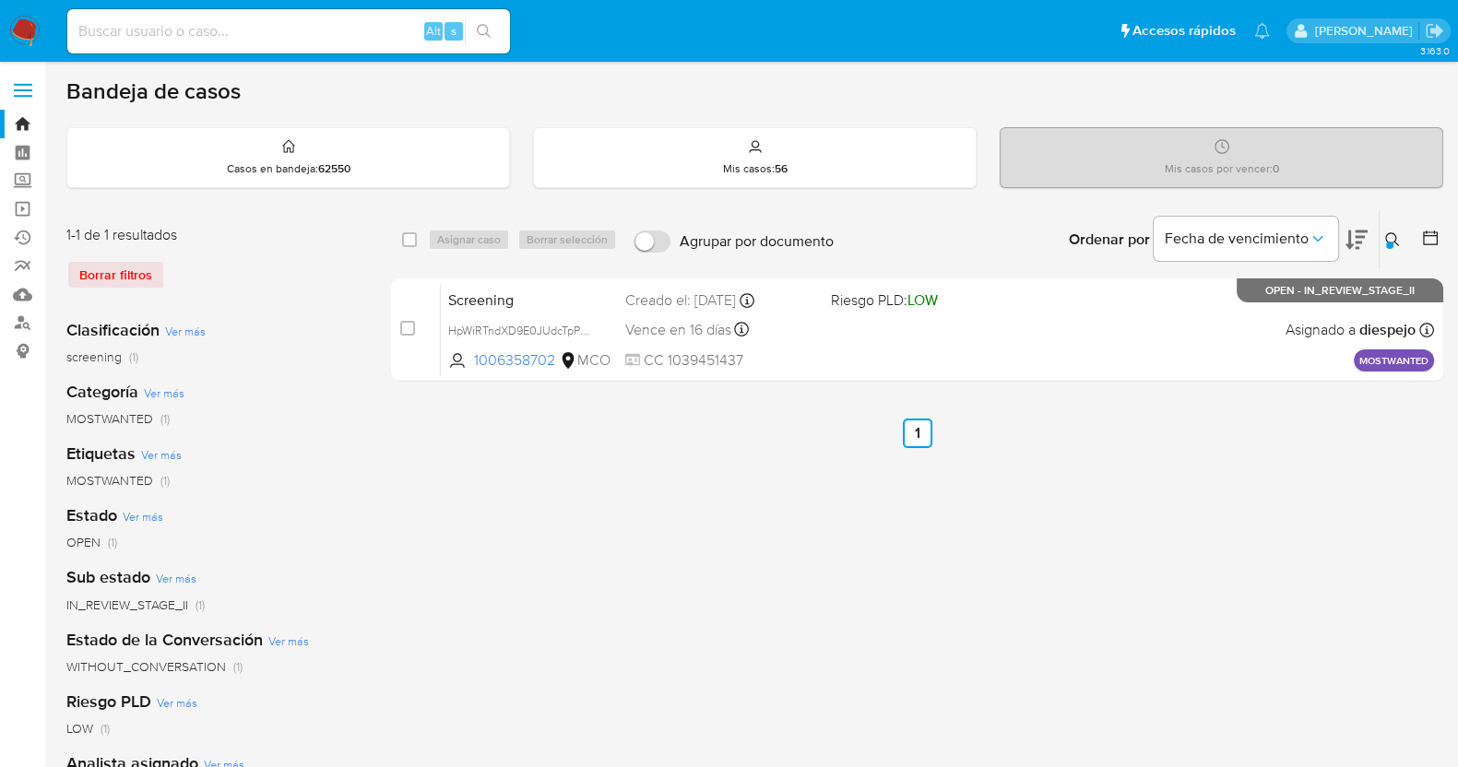
click at [1388, 238] on icon at bounding box center [1392, 239] width 15 height 15
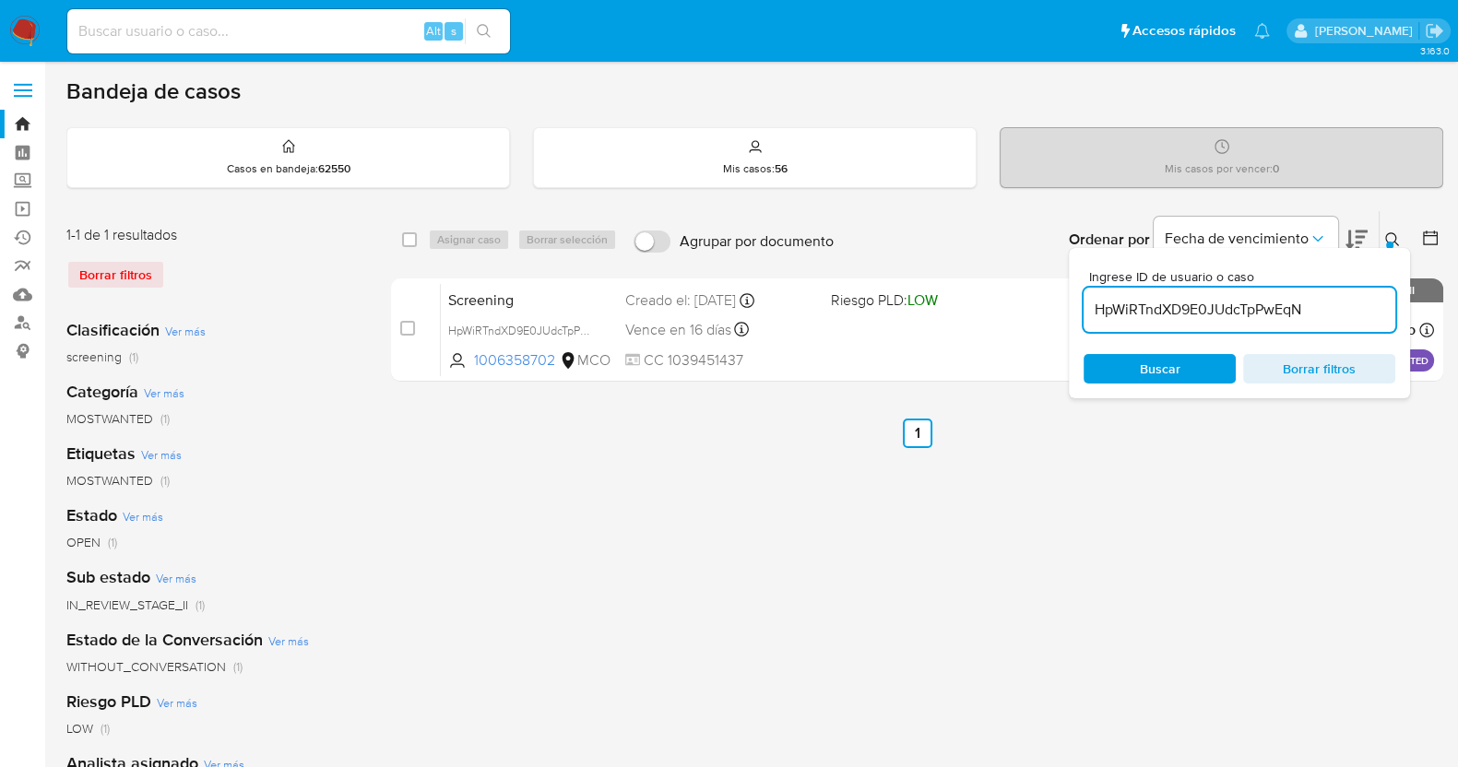
click at [1227, 311] on input "HpWiRTndXD9E0JUdcTpPwEqN" at bounding box center [1240, 310] width 312 height 24
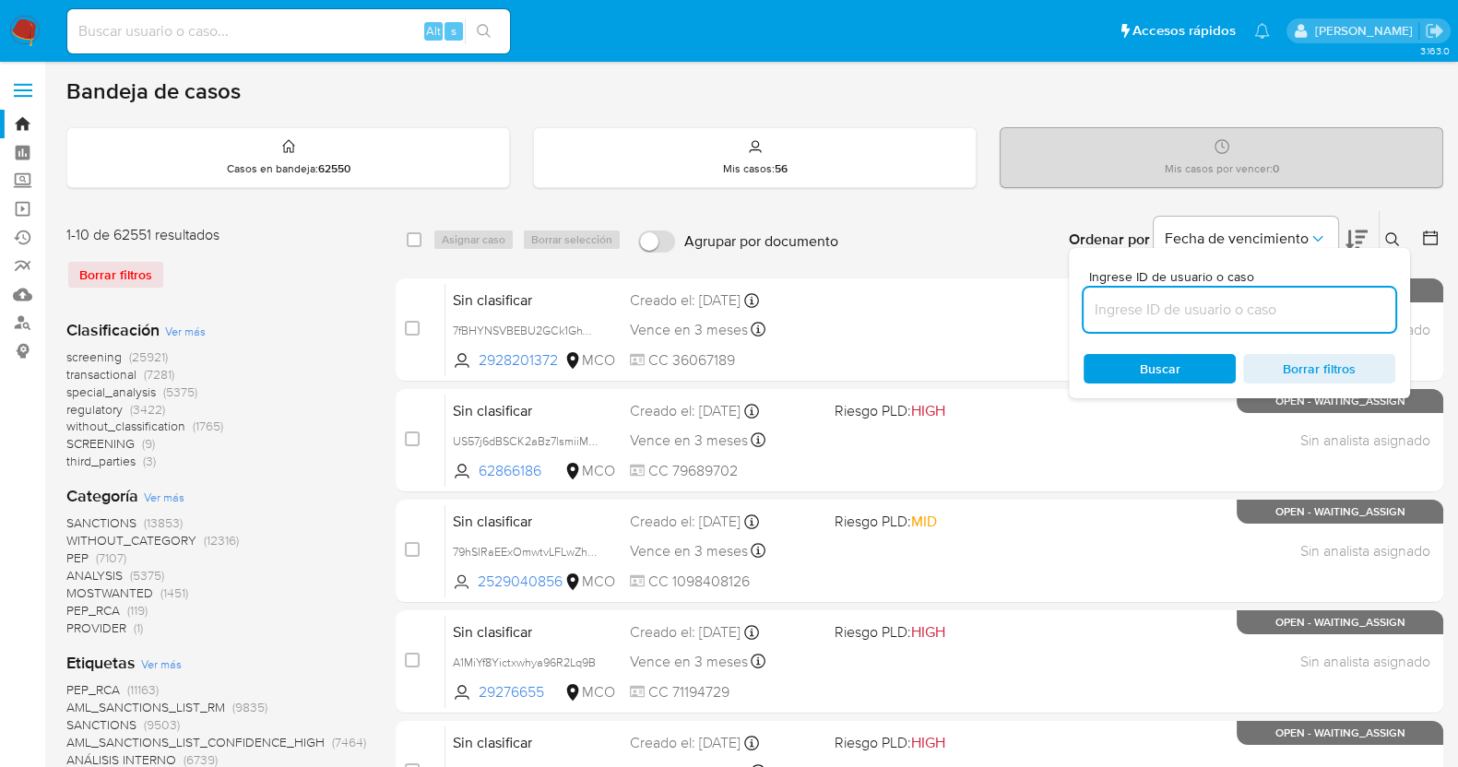
click at [1218, 320] on div at bounding box center [1240, 310] width 312 height 44
click at [1223, 312] on input at bounding box center [1240, 310] width 312 height 24
paste input "thhlN48TCBdgwMqGP3pbnqI6"
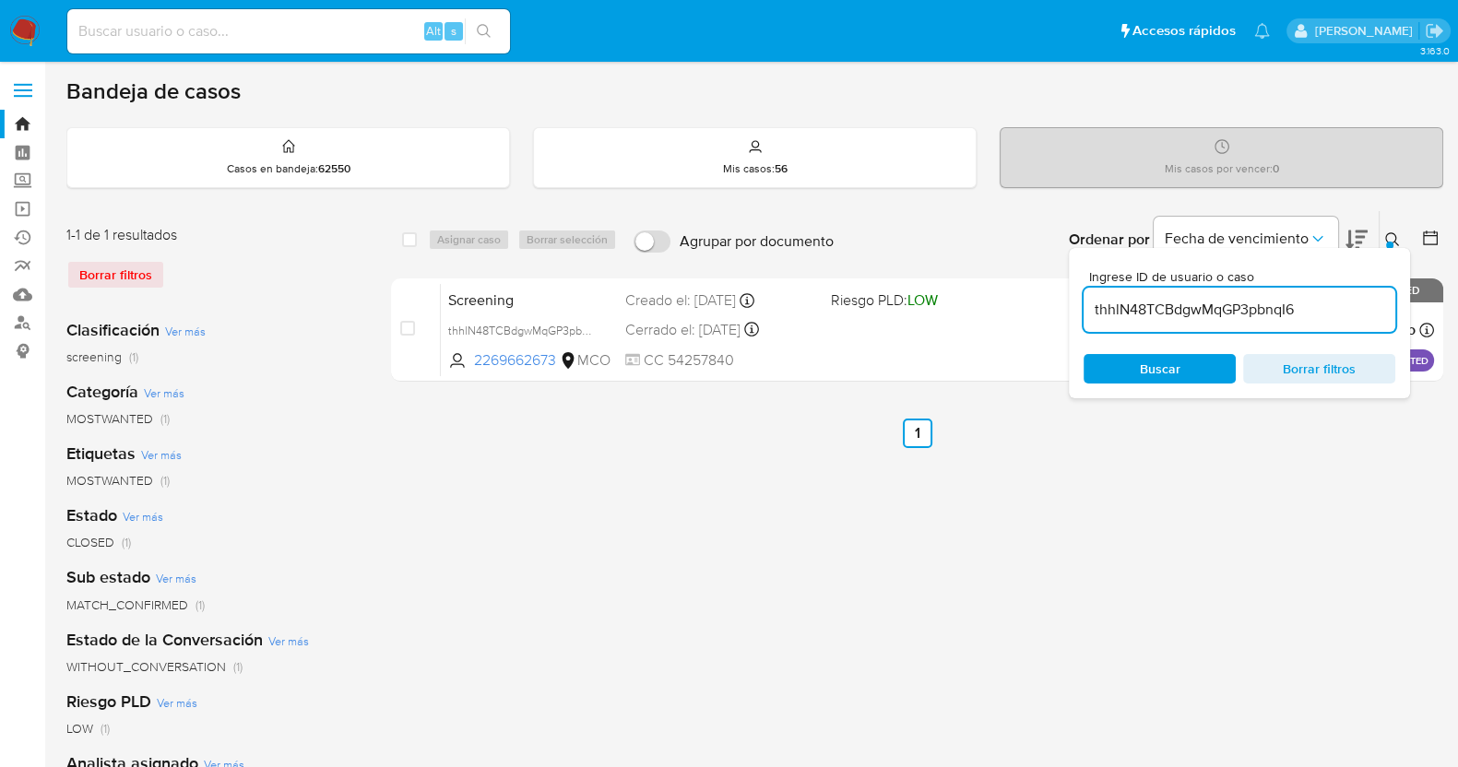
click at [1253, 315] on input "thhlN48TCBdgwMqGP3pbnqI6" at bounding box center [1240, 310] width 312 height 24
paste input "5gn9x5Z20HAS79ZKukUPKf4o"
type input "5gn9x5Z20HAS79ZKukUPKf4o"
click at [1391, 242] on div at bounding box center [1389, 245] width 7 height 7
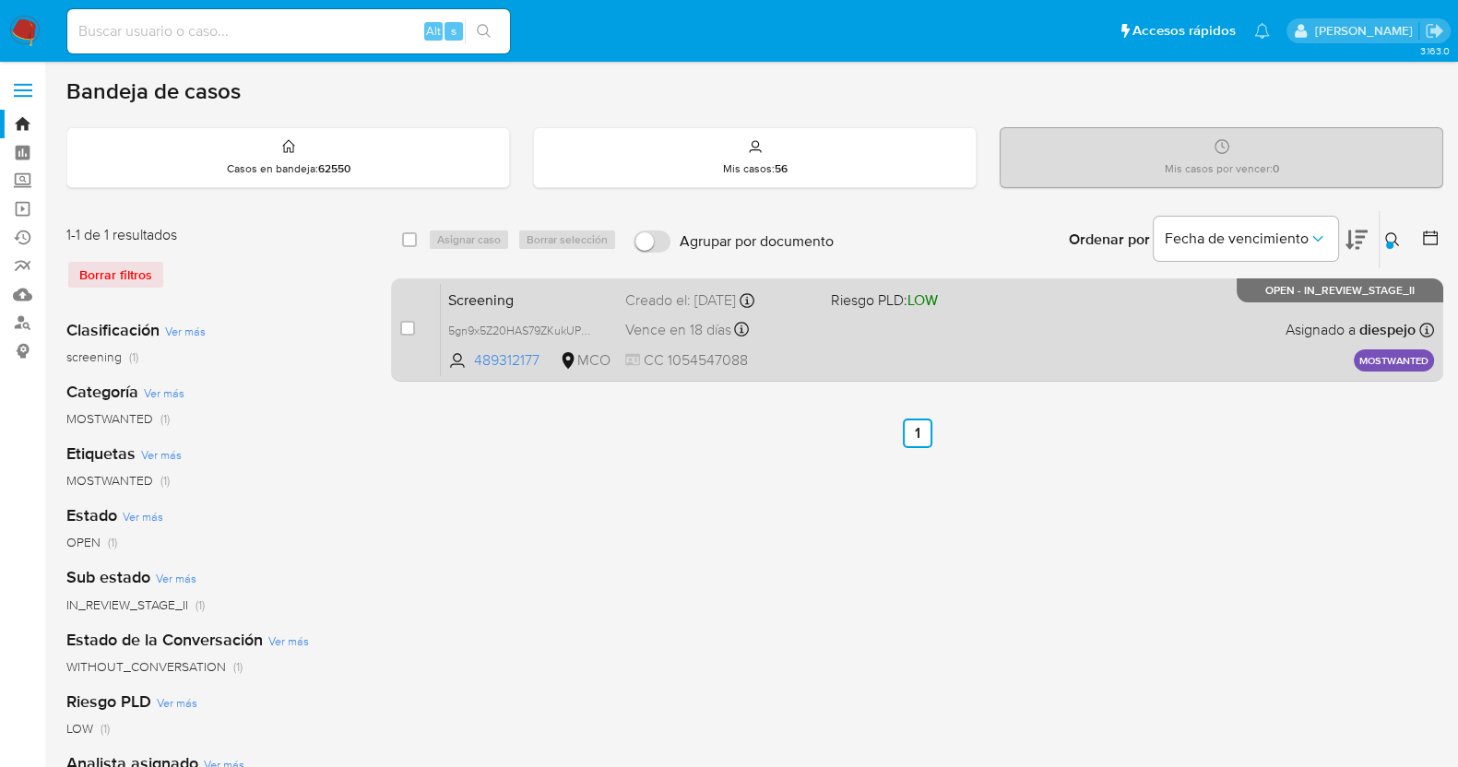
click at [974, 352] on div "Screening 5gn9x5Z20HAS79ZKukUPKf4o 489312177 MCO Riesgo PLD: LOW Creado el: 03/…" at bounding box center [937, 329] width 993 height 93
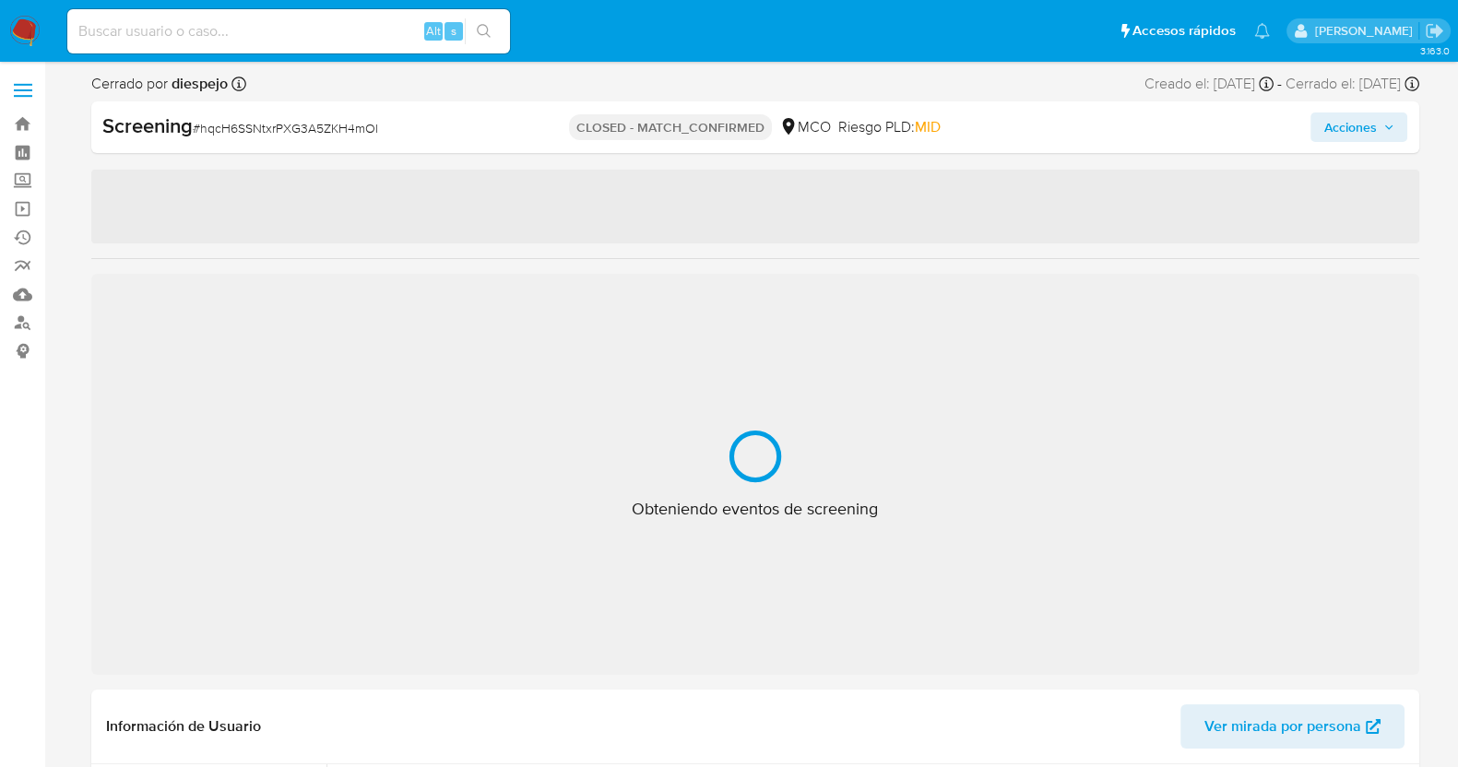
select select "10"
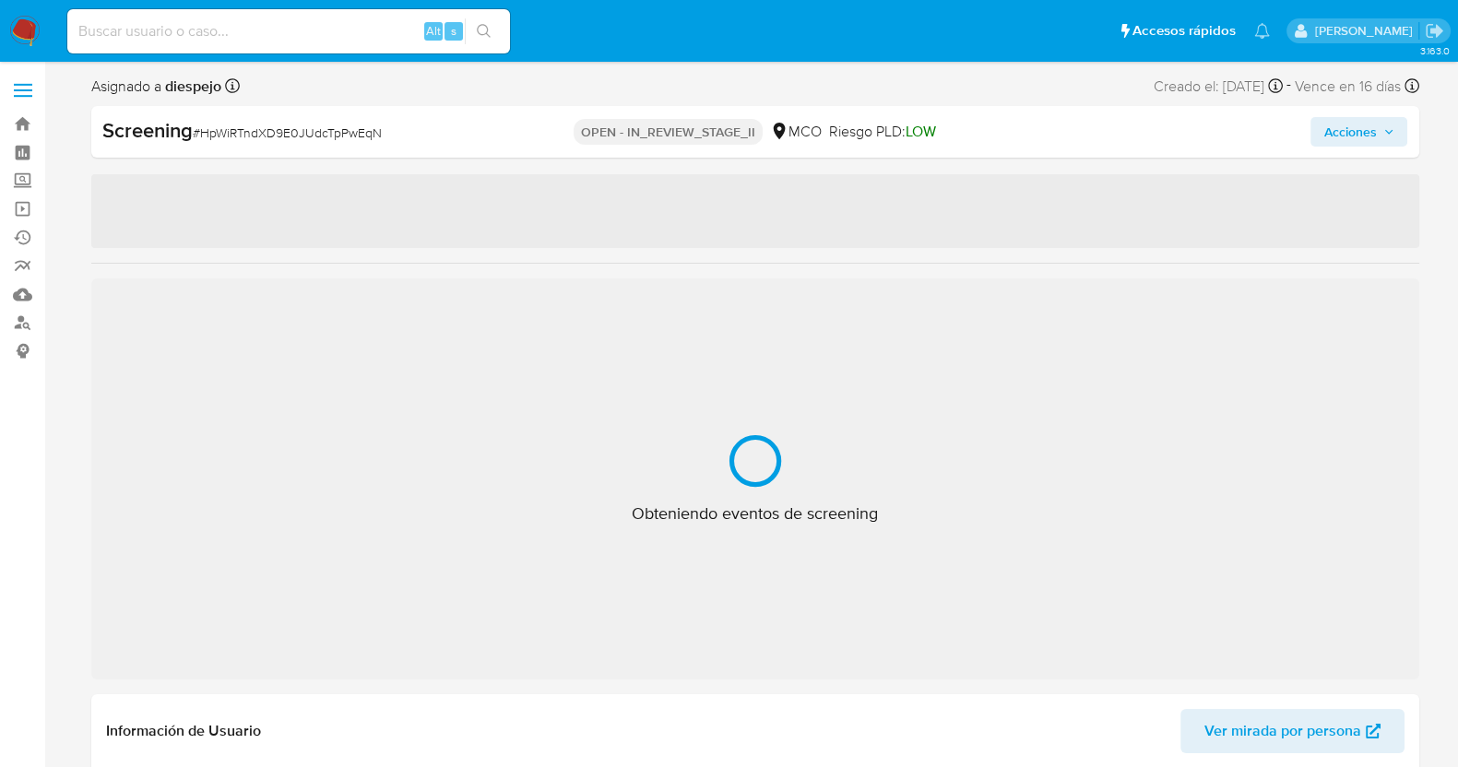
select select "10"
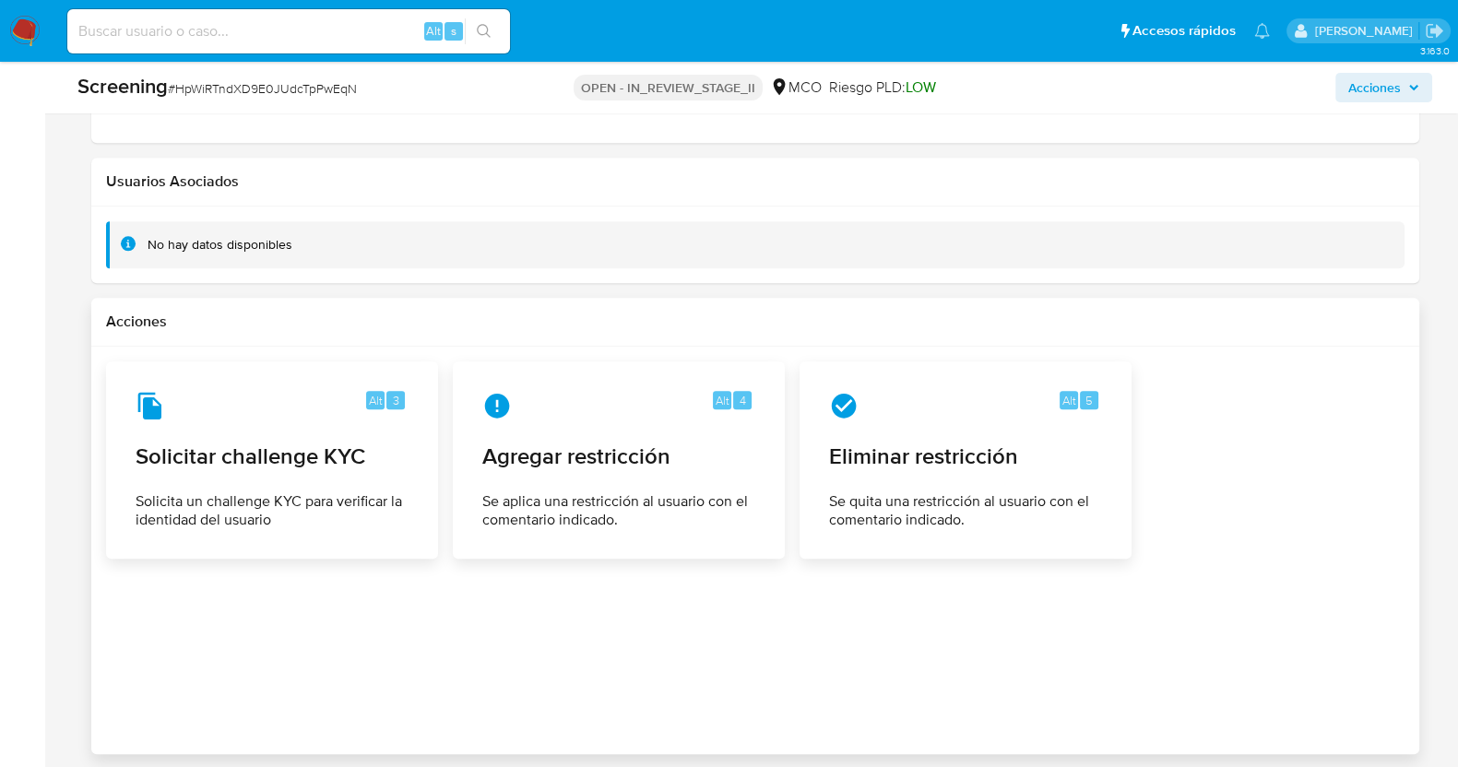
scroll to position [2596, 0]
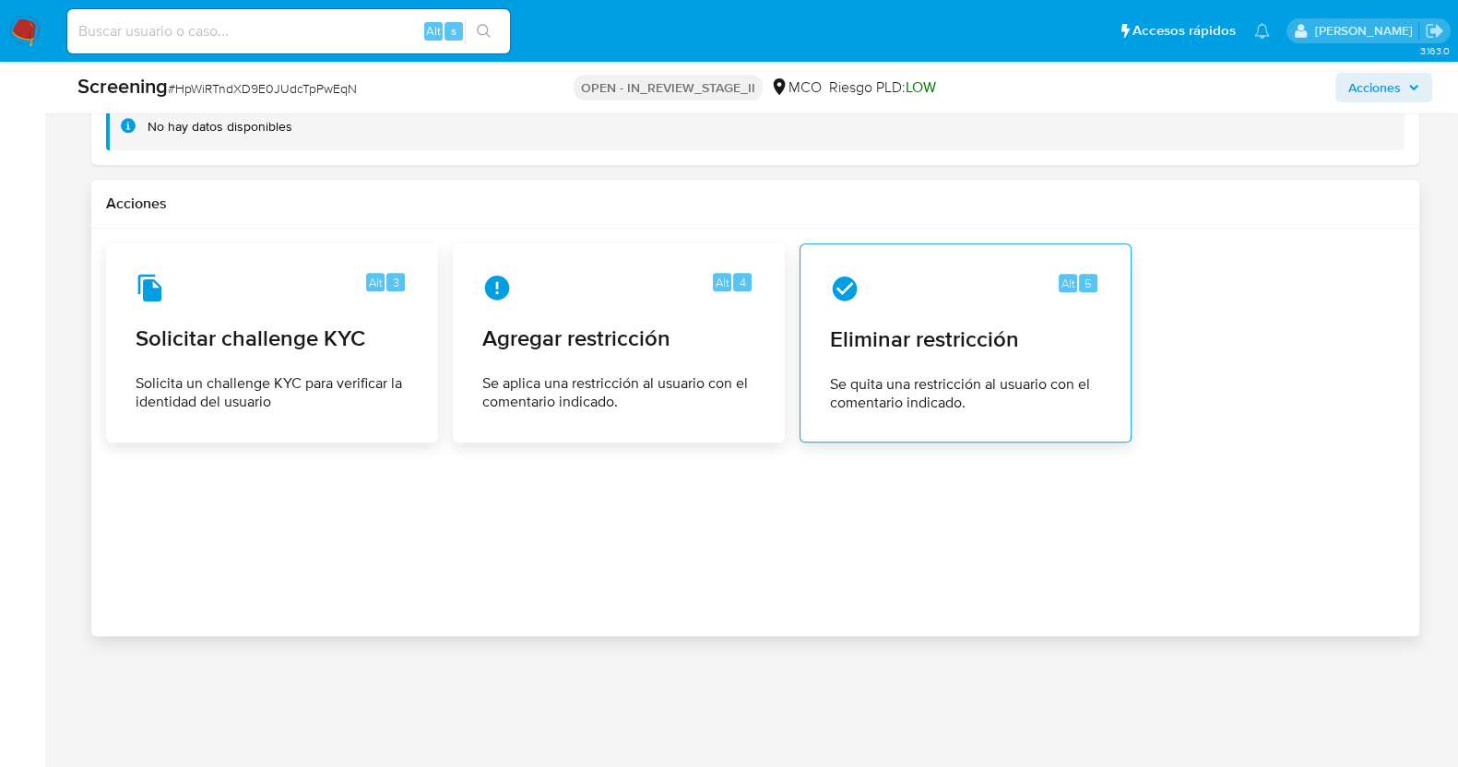
click at [955, 301] on div "Alt 5 Eliminar restricción Se quita una restricción al usuario con el comentari…" at bounding box center [965, 343] width 301 height 168
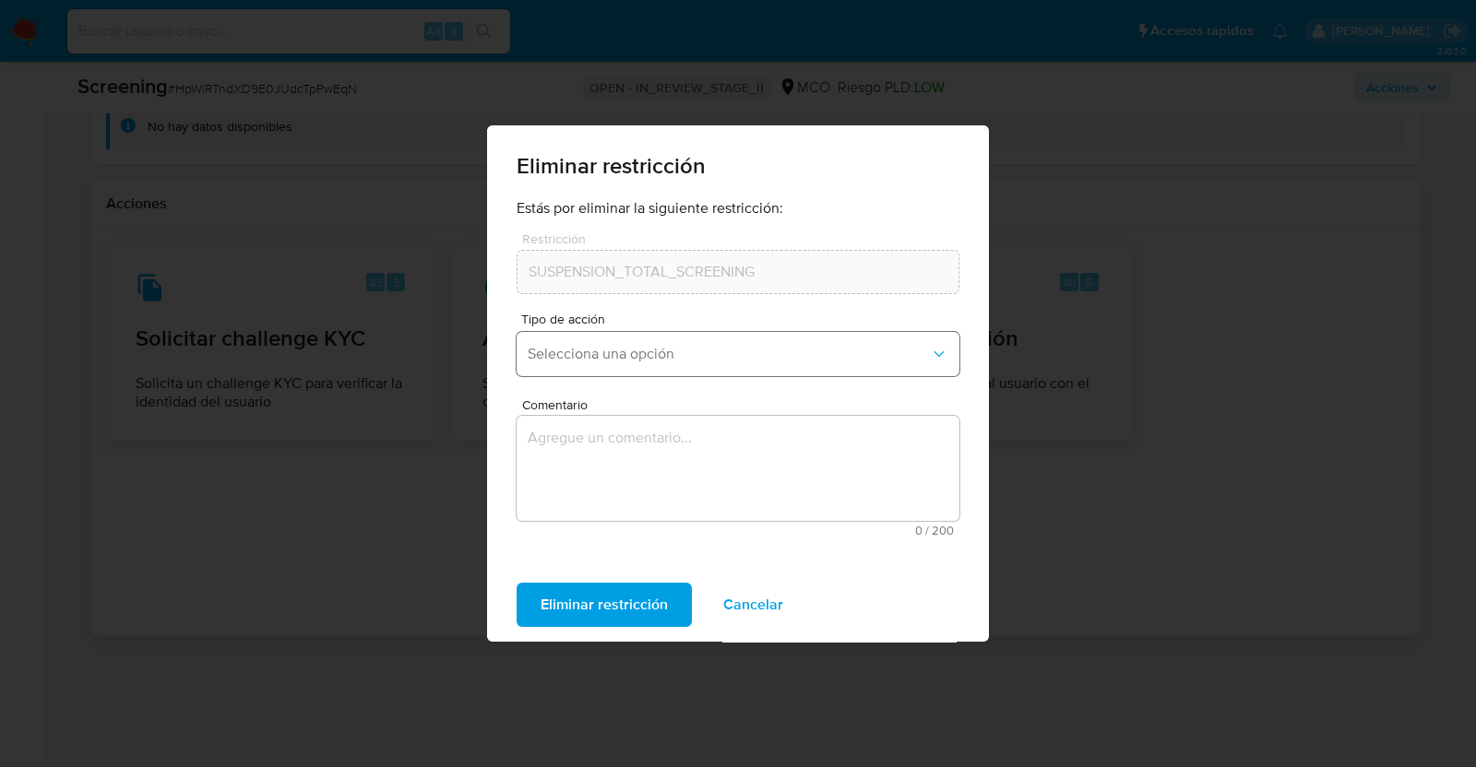
click at [676, 347] on span "Selecciona una opción" at bounding box center [729, 354] width 402 height 18
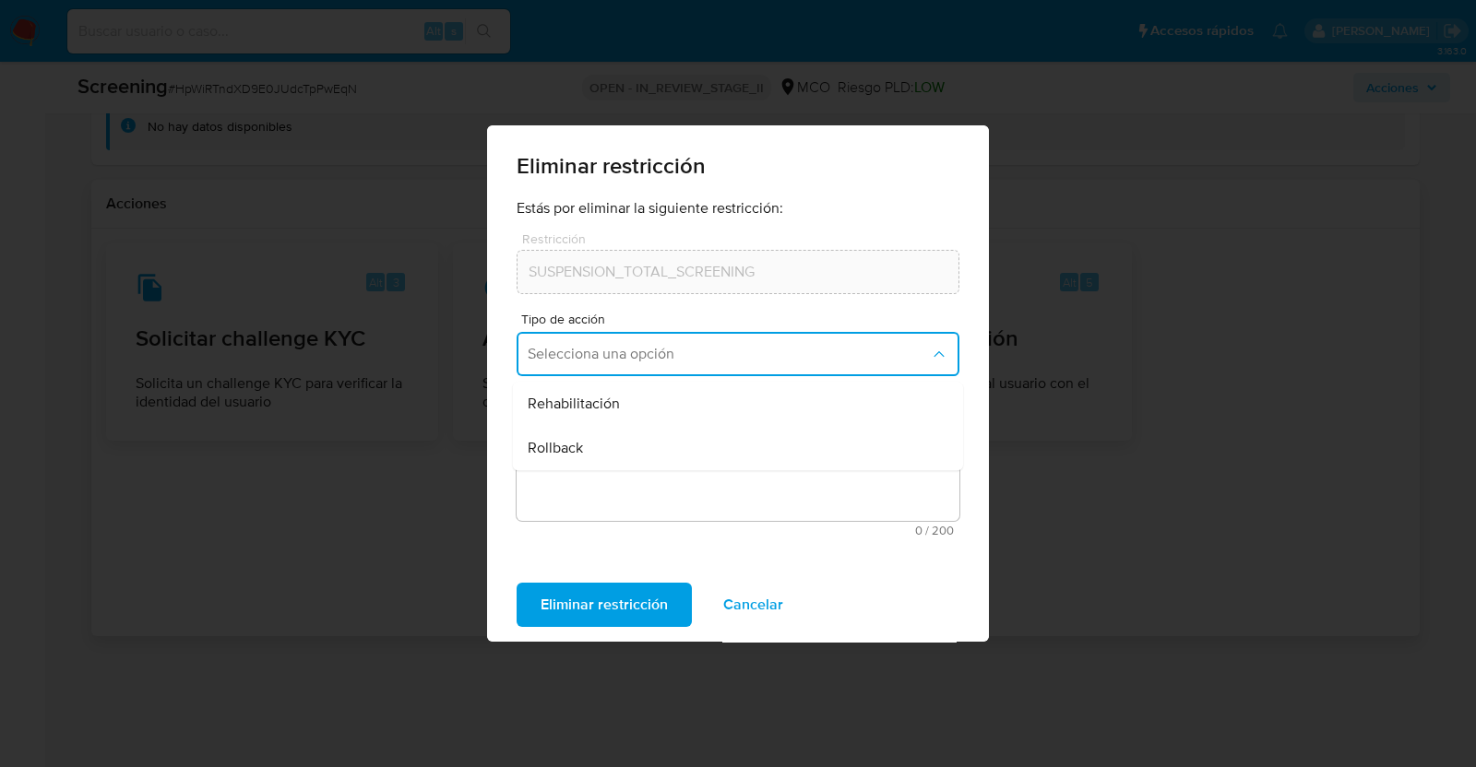
click at [611, 403] on span "Rehabilitación" at bounding box center [574, 404] width 92 height 18
click at [609, 455] on textarea "Comentario" at bounding box center [738, 468] width 443 height 105
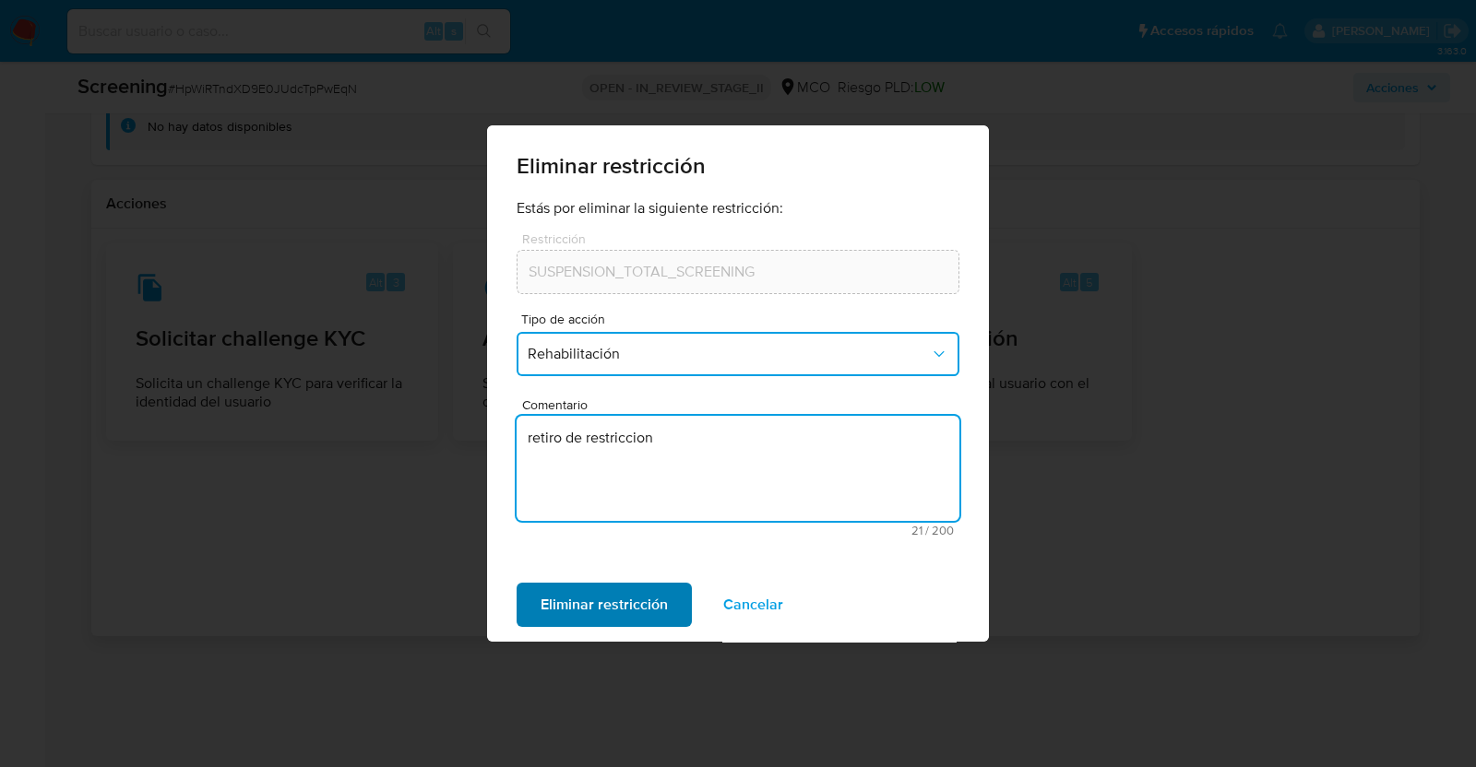
type textarea "retiro de restriccion"
click at [594, 602] on span "Eliminar restricción" at bounding box center [604, 605] width 127 height 41
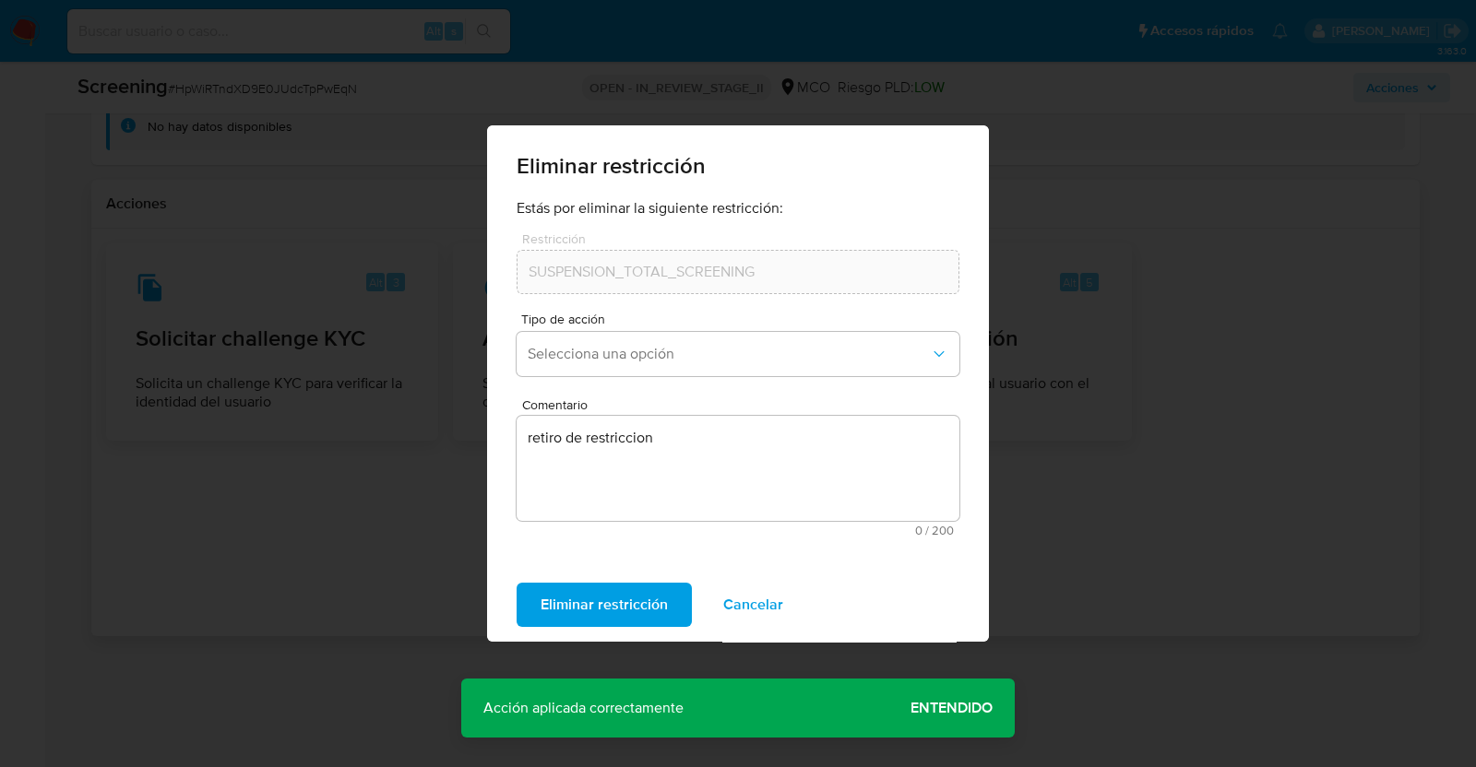
click at [731, 592] on span "Cancelar" at bounding box center [753, 605] width 60 height 41
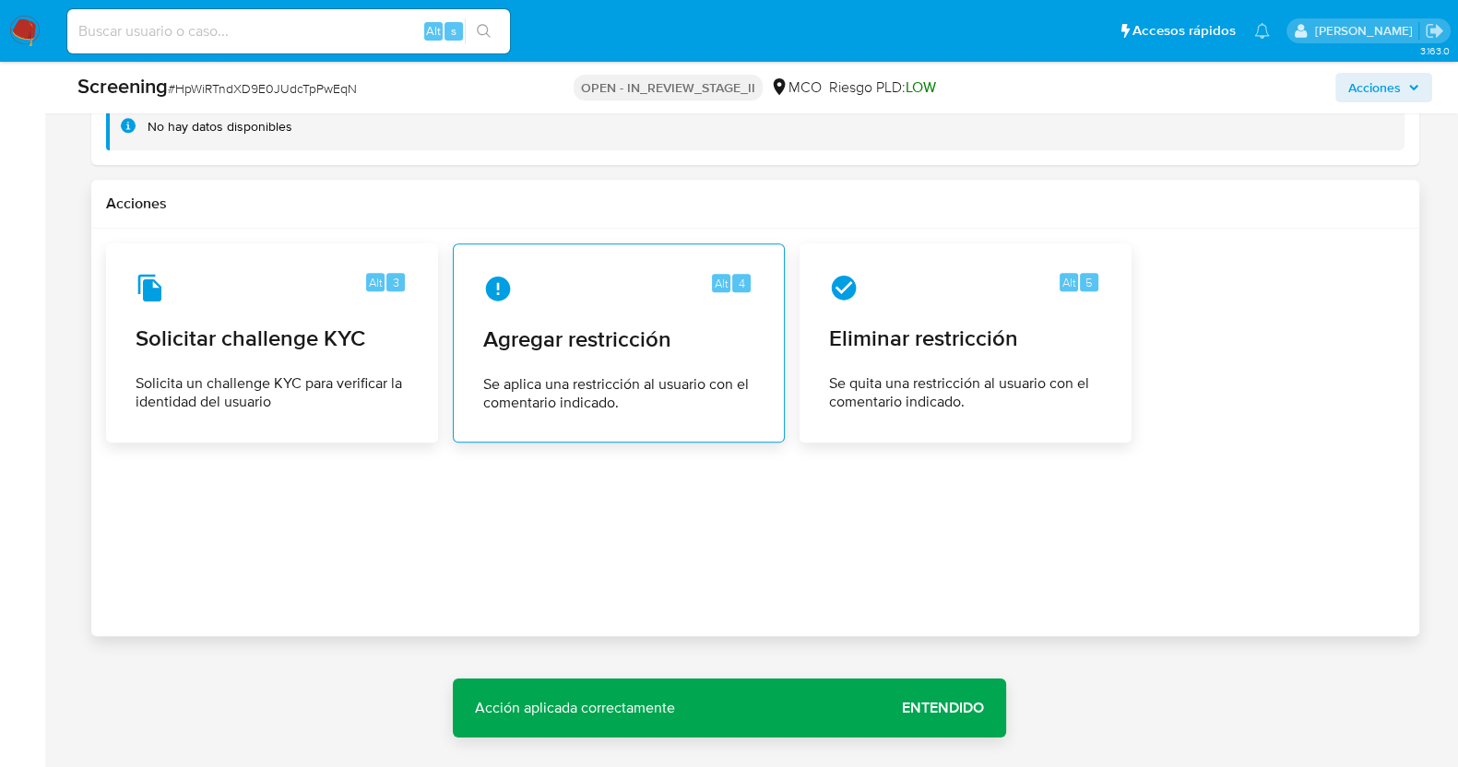
click at [613, 315] on div "Alt 4 Agregar restricción Se aplica una restricción al usuario con el comentari…" at bounding box center [619, 343] width 301 height 168
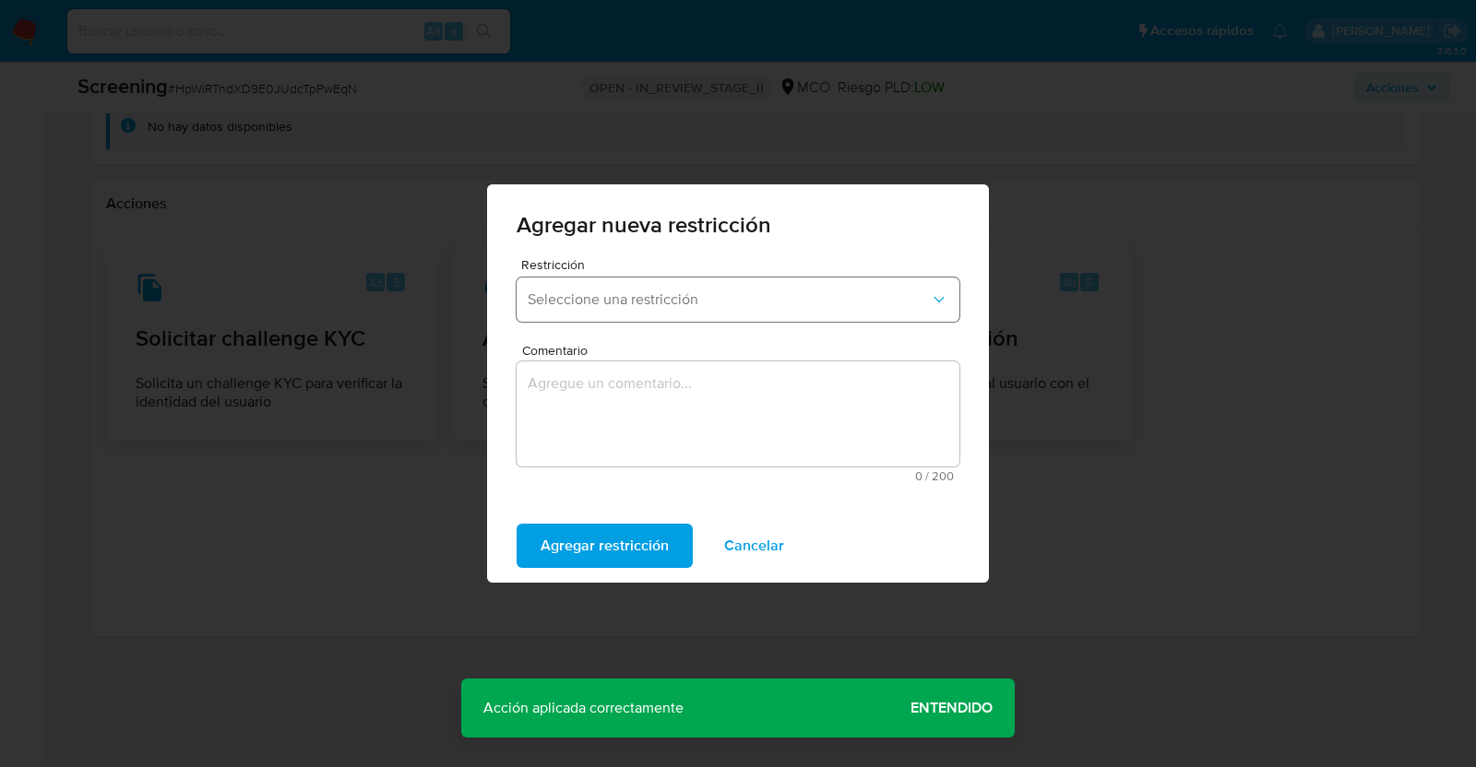
click at [647, 293] on span "Seleccione una restricción" at bounding box center [729, 300] width 402 height 18
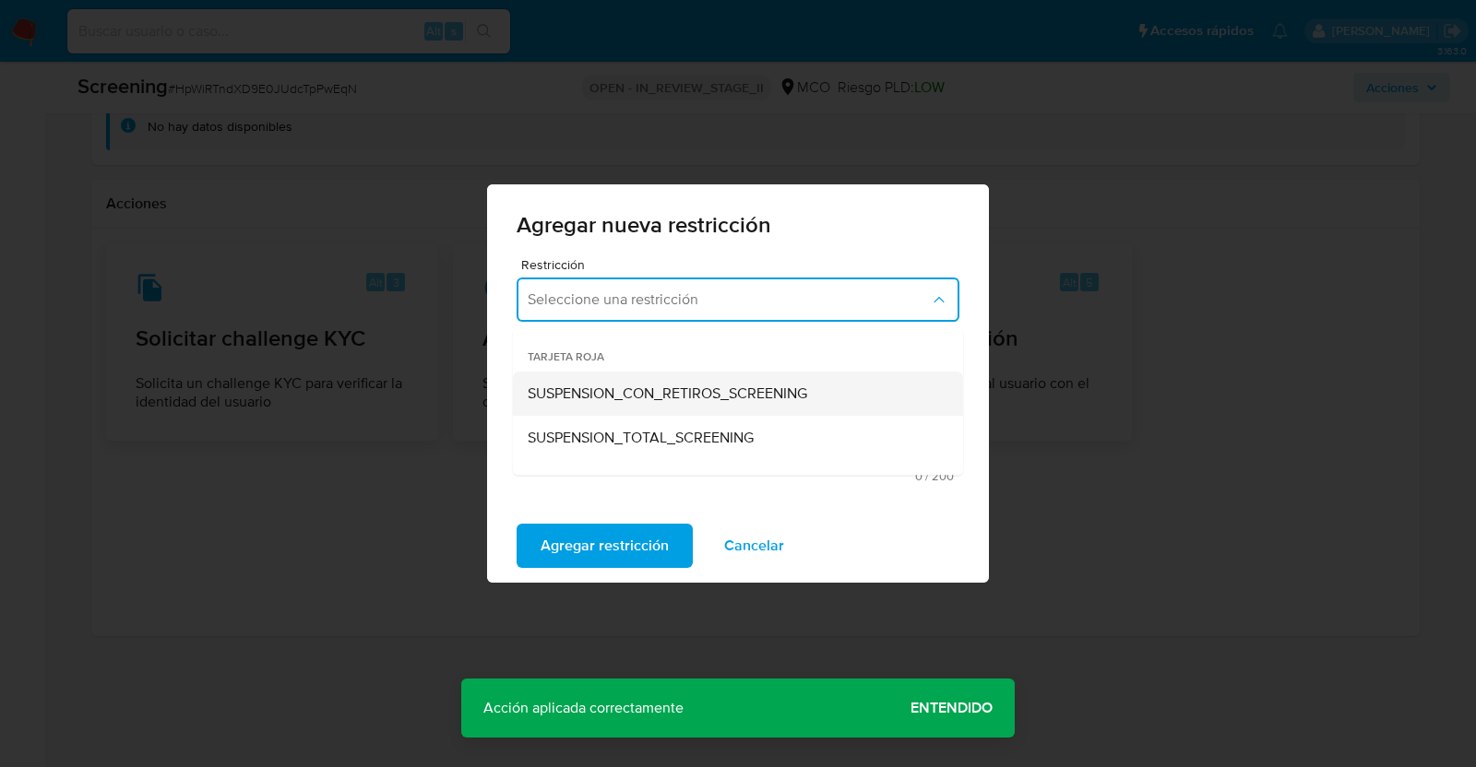
click at [628, 389] on span "SUSPENSION_CON_RETIROS_SCREENING" at bounding box center [667, 394] width 279 height 18
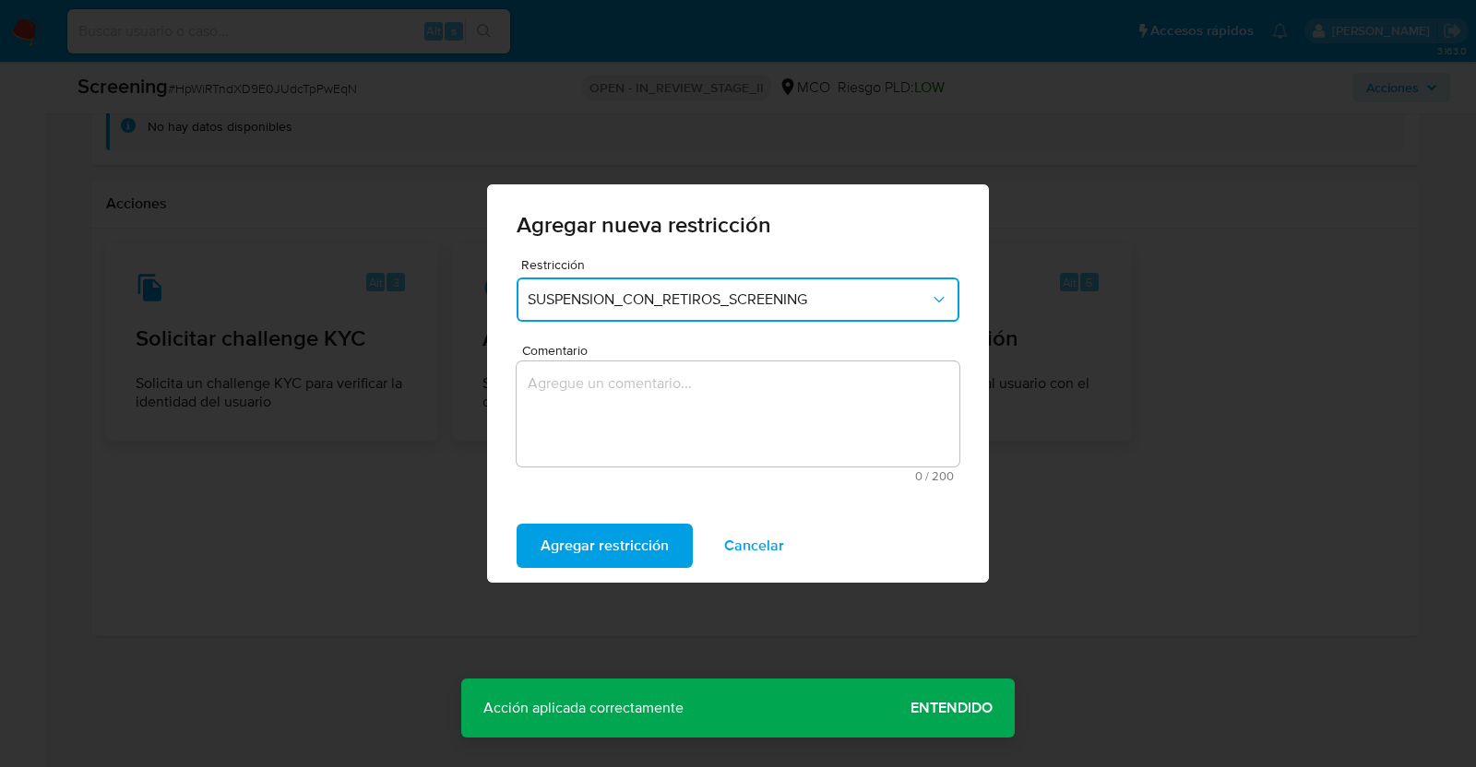
click at [632, 387] on textarea "Comentario" at bounding box center [738, 414] width 443 height 105
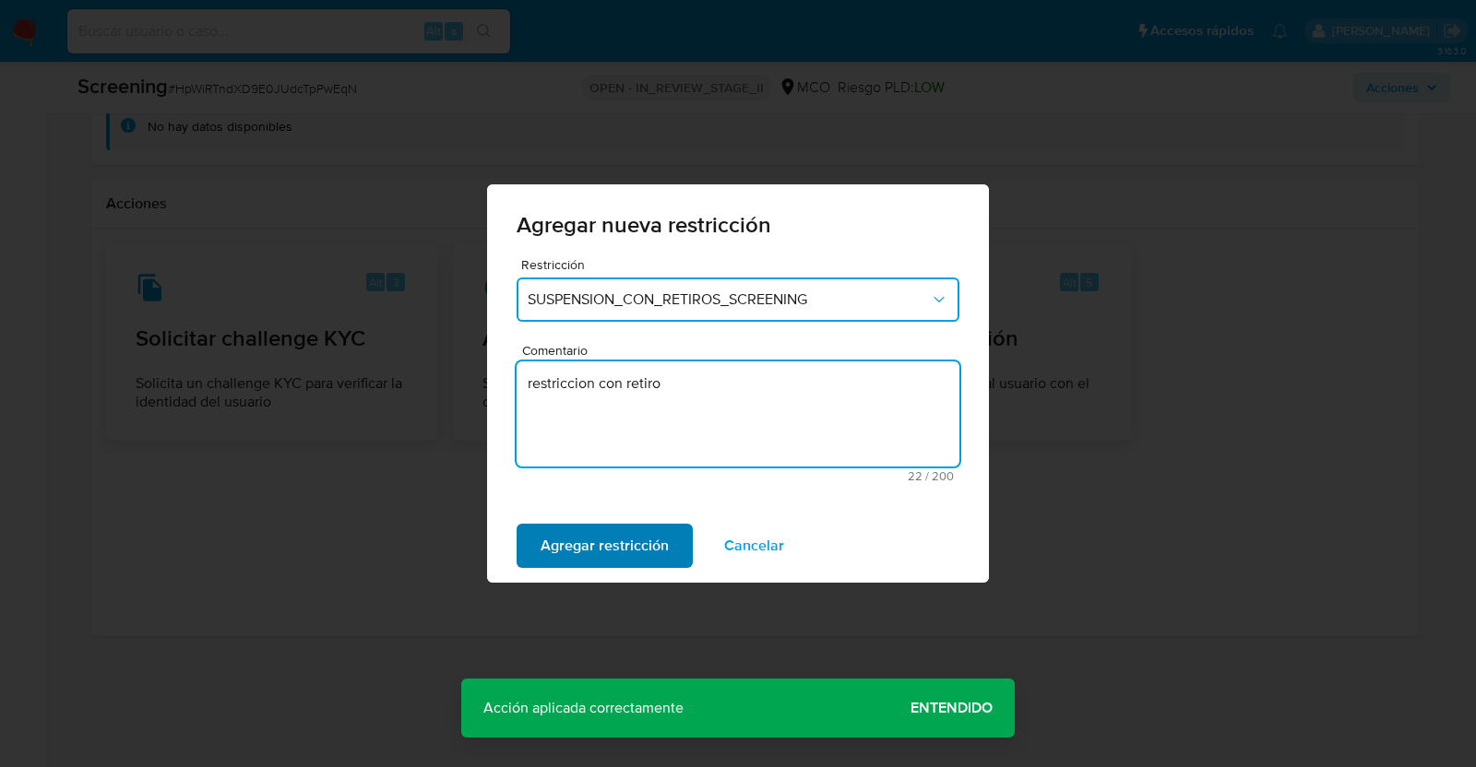
type textarea "restriccion con retiro"
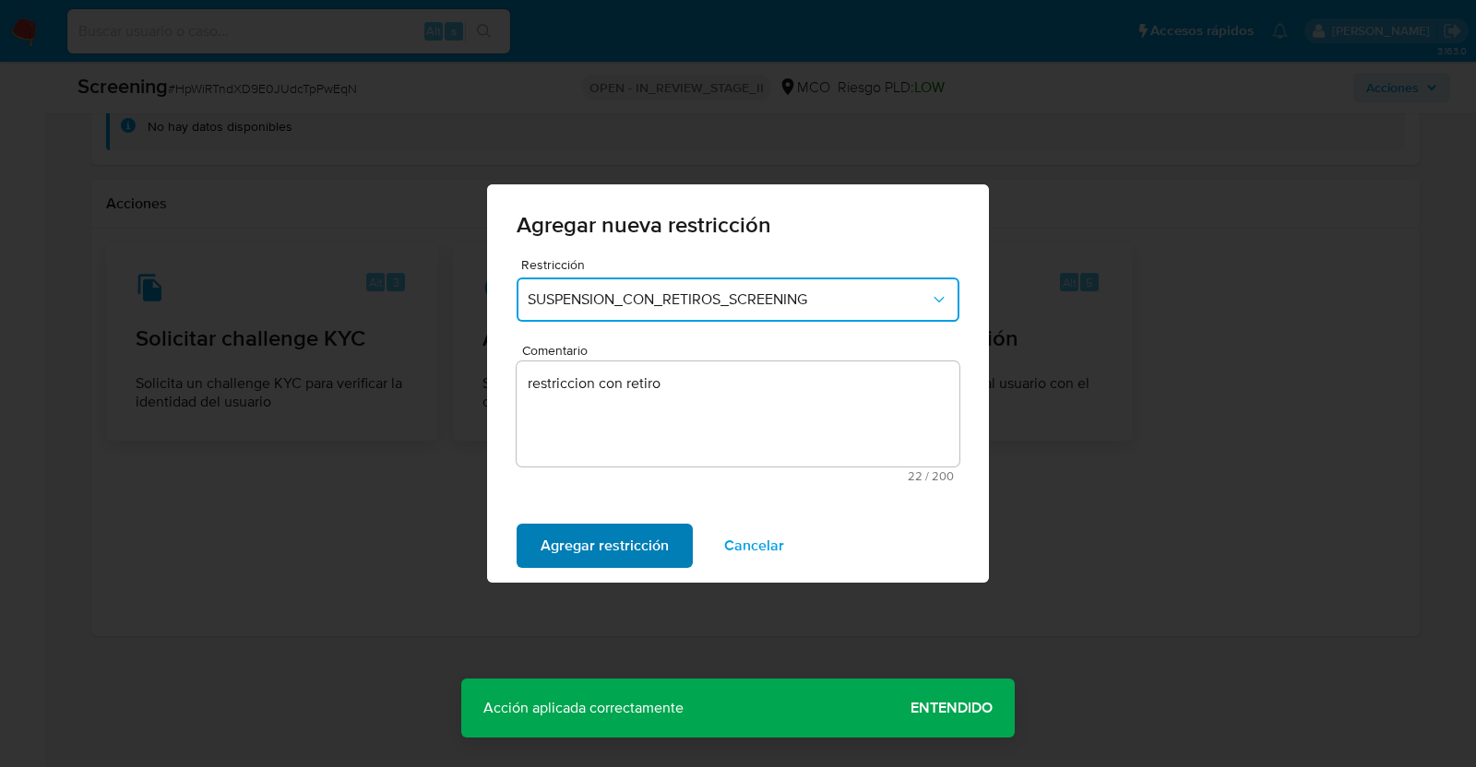
click at [601, 543] on span "Agregar restricción" at bounding box center [605, 546] width 128 height 41
click at [568, 532] on span "Confirmar" at bounding box center [574, 546] width 66 height 41
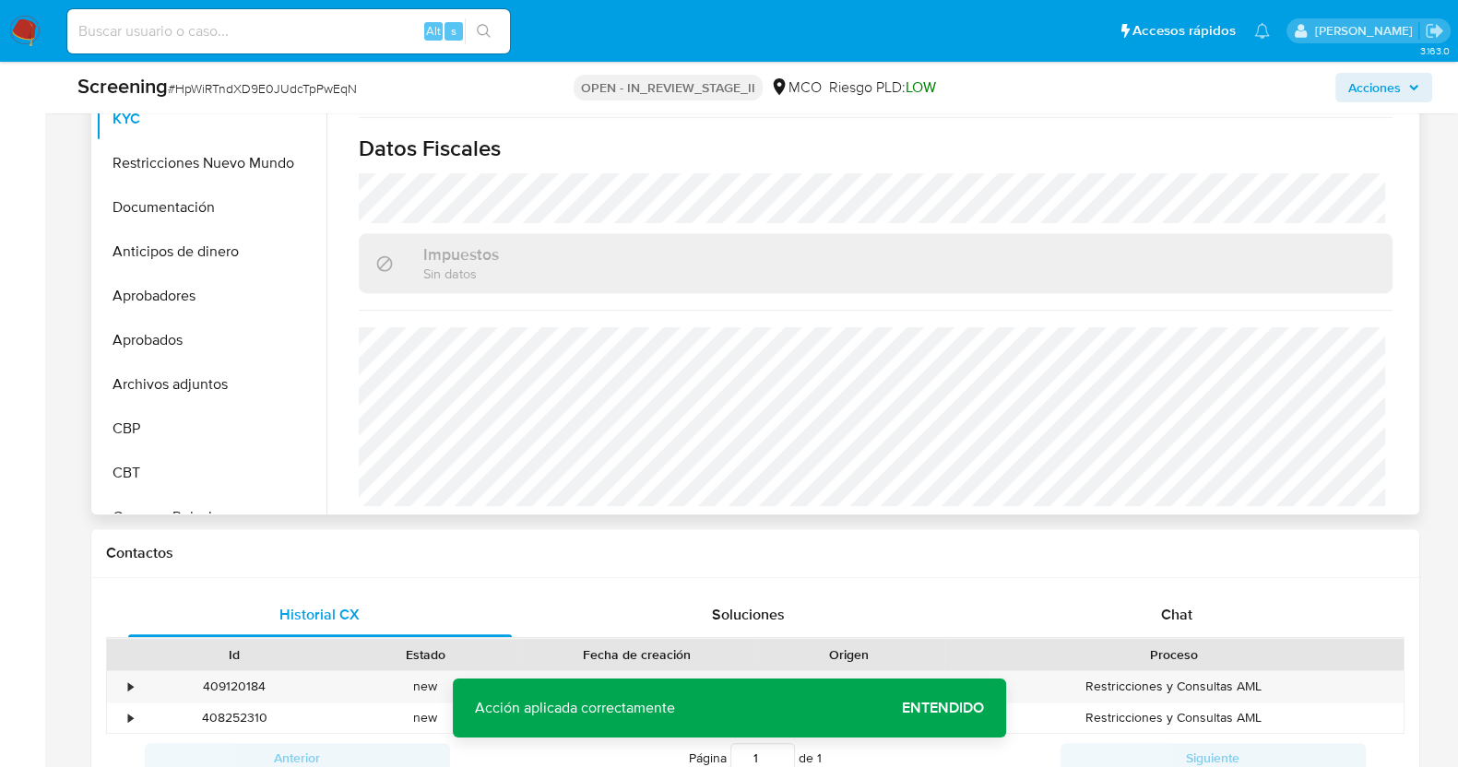
scroll to position [752, 0]
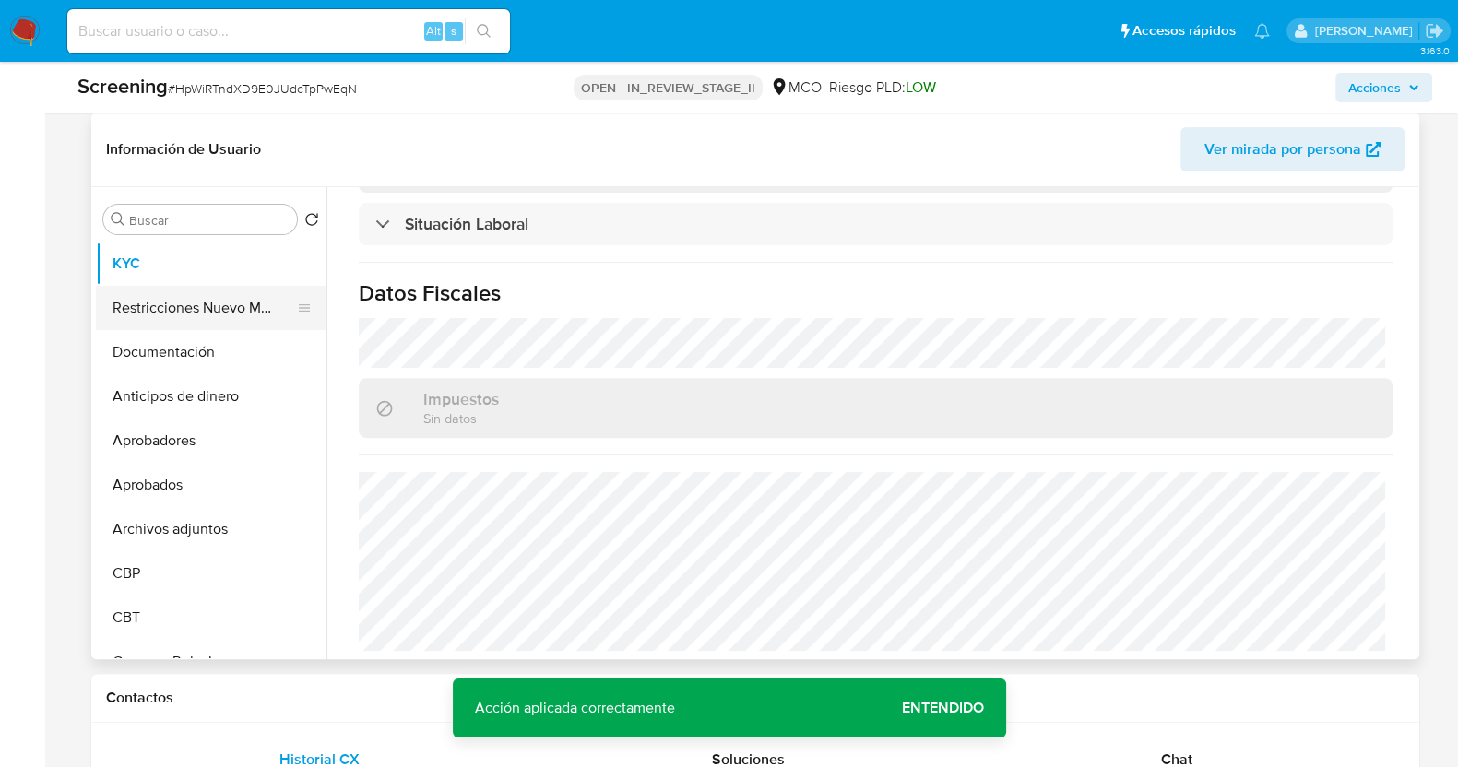
click at [213, 291] on button "Restricciones Nuevo Mundo" at bounding box center [204, 308] width 216 height 44
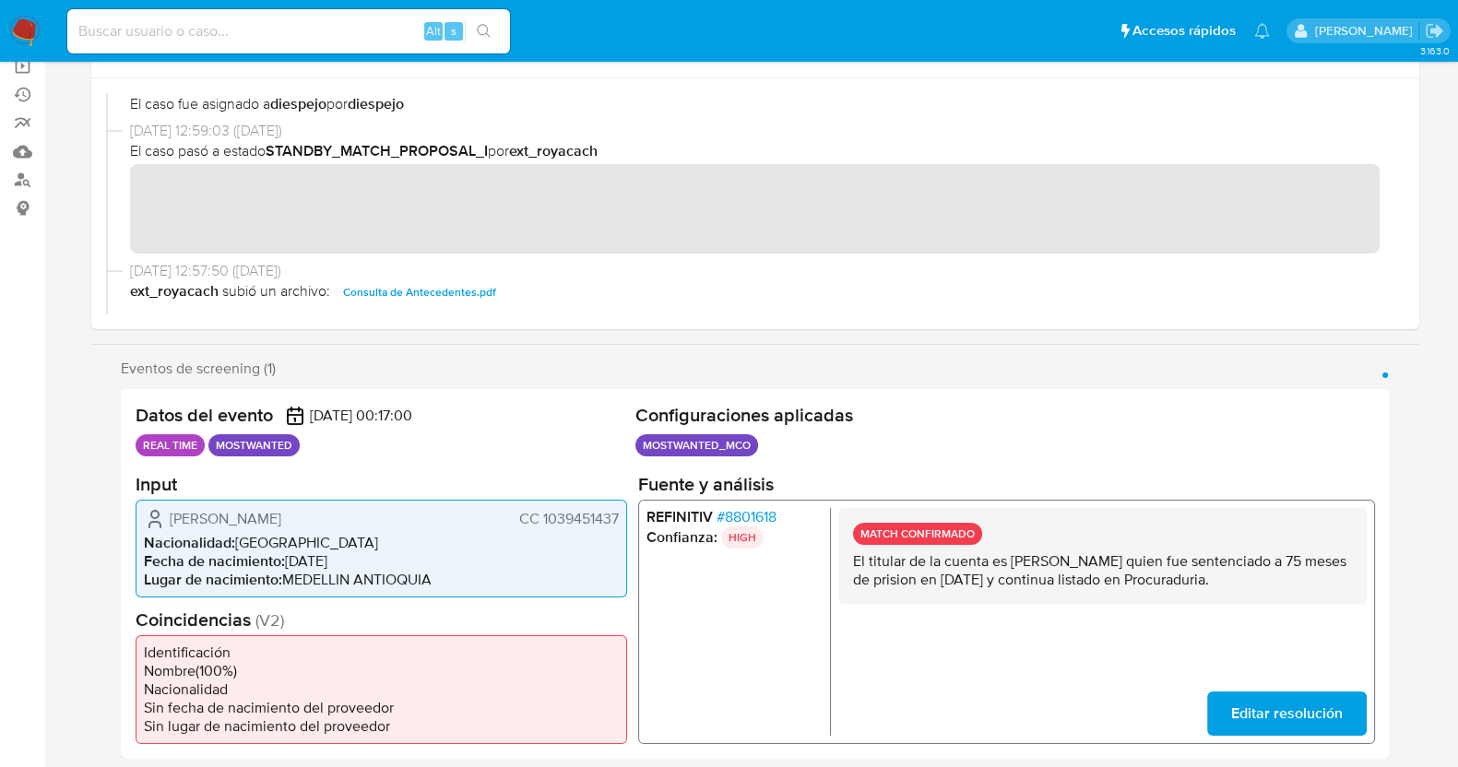
scroll to position [0, 0]
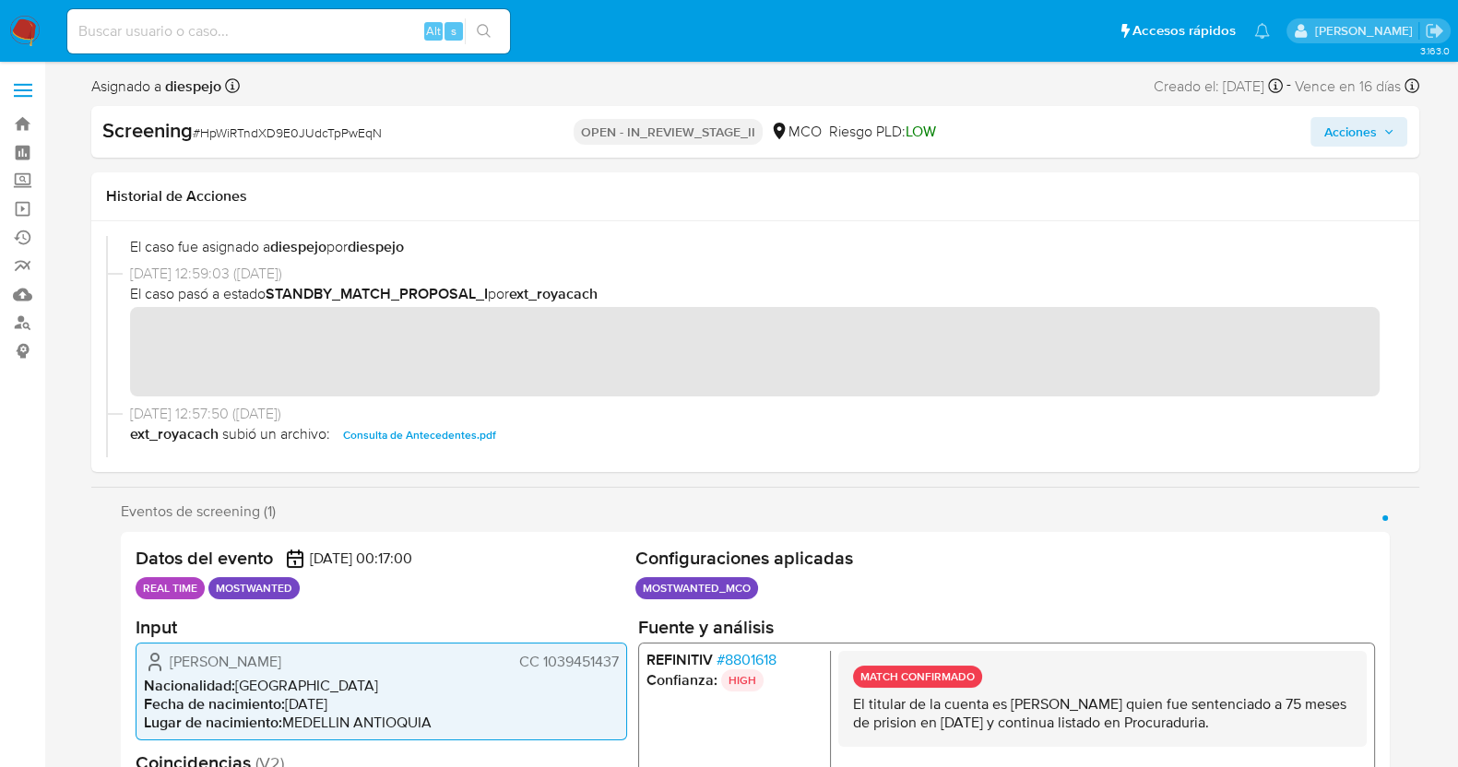
drag, startPoint x: 1361, startPoint y: 121, endPoint x: 1344, endPoint y: 131, distance: 20.2
click at [1367, 118] on span "Acciones" at bounding box center [1350, 132] width 53 height 30
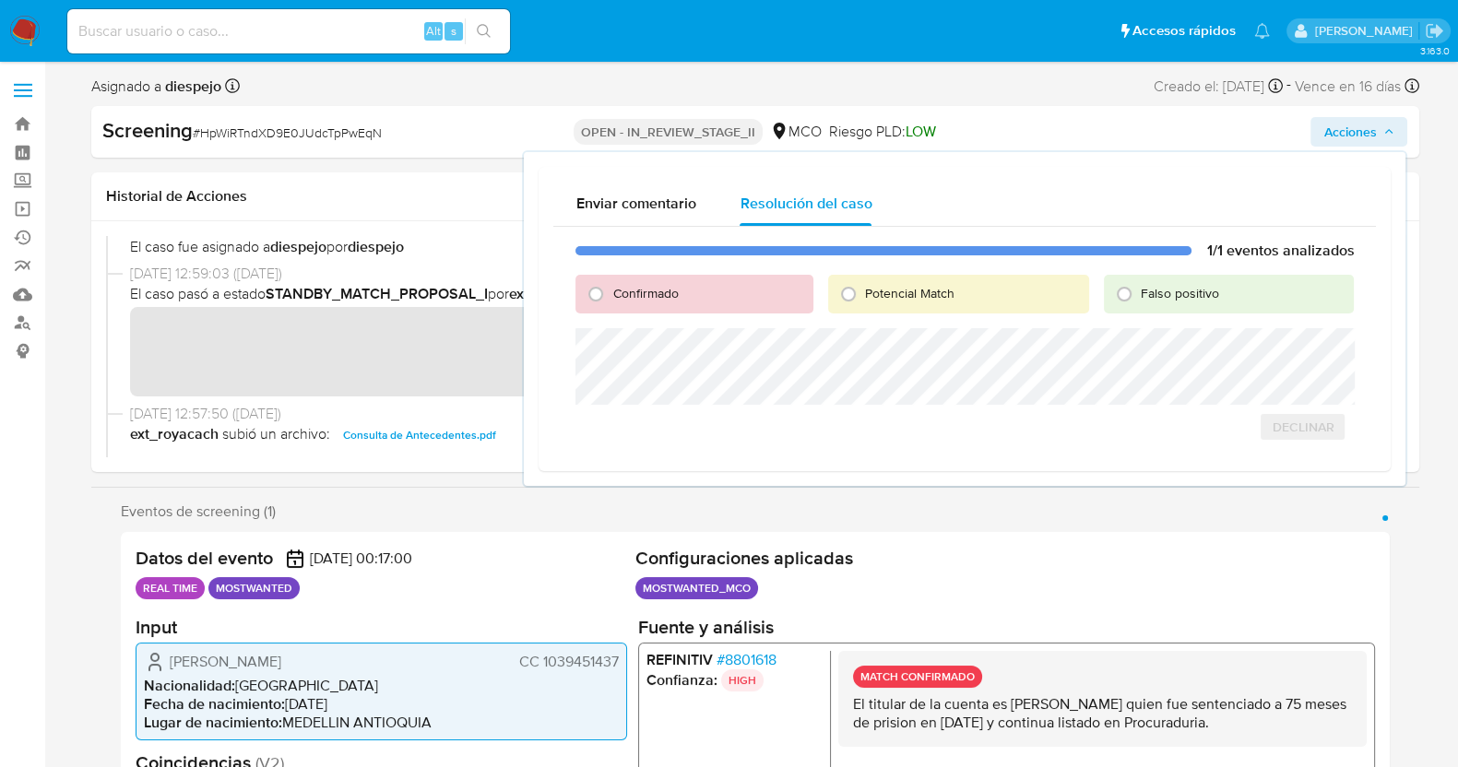
drag, startPoint x: 618, startPoint y: 303, endPoint x: 631, endPoint y: 311, distance: 14.9
click at [619, 303] on div "Confirmado" at bounding box center [694, 294] width 237 height 39
click at [622, 297] on span "Confirmado" at bounding box center [644, 293] width 65 height 18
click at [611, 297] on input "Confirmado" at bounding box center [596, 294] width 30 height 30
radio input "true"
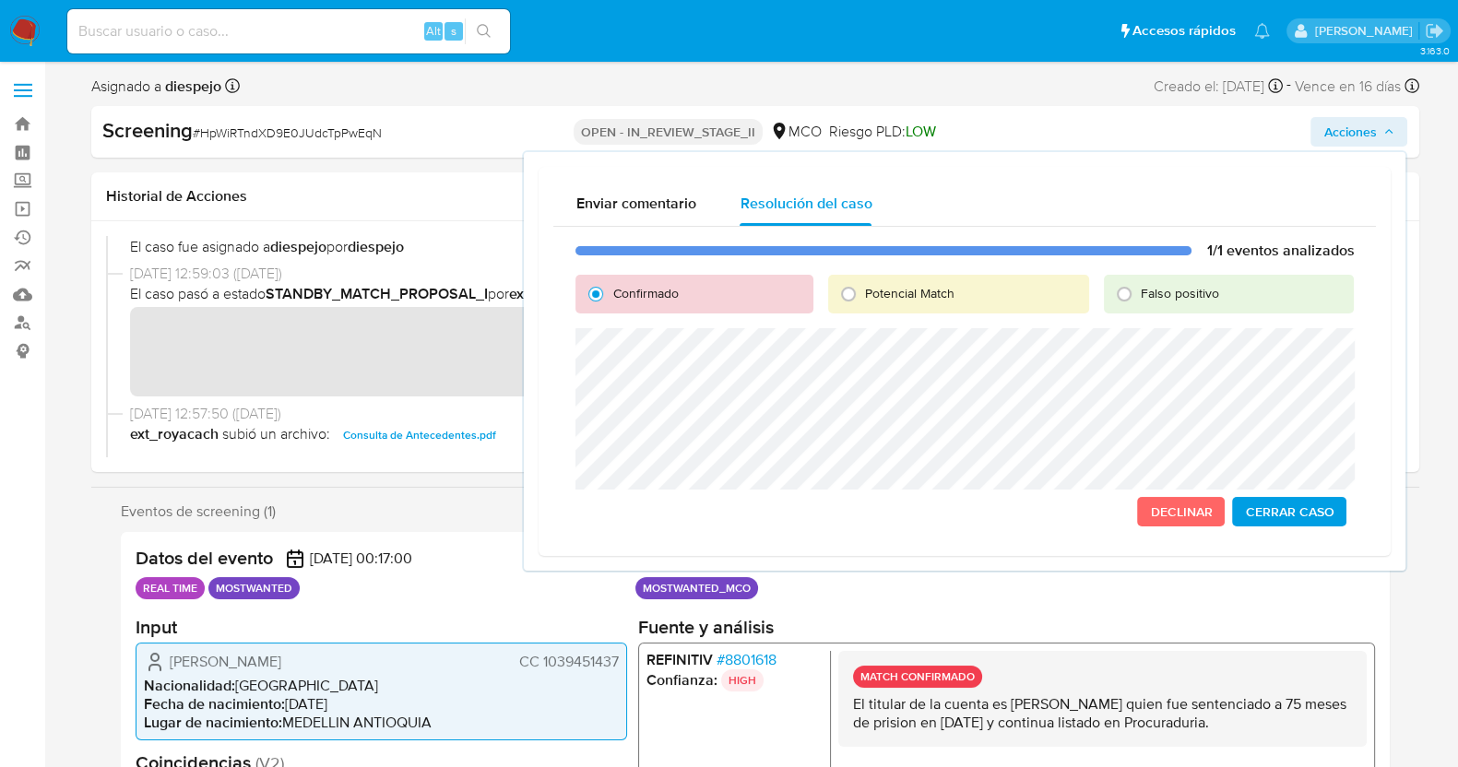
click at [1273, 507] on span "Cerrar Caso" at bounding box center [1289, 512] width 89 height 26
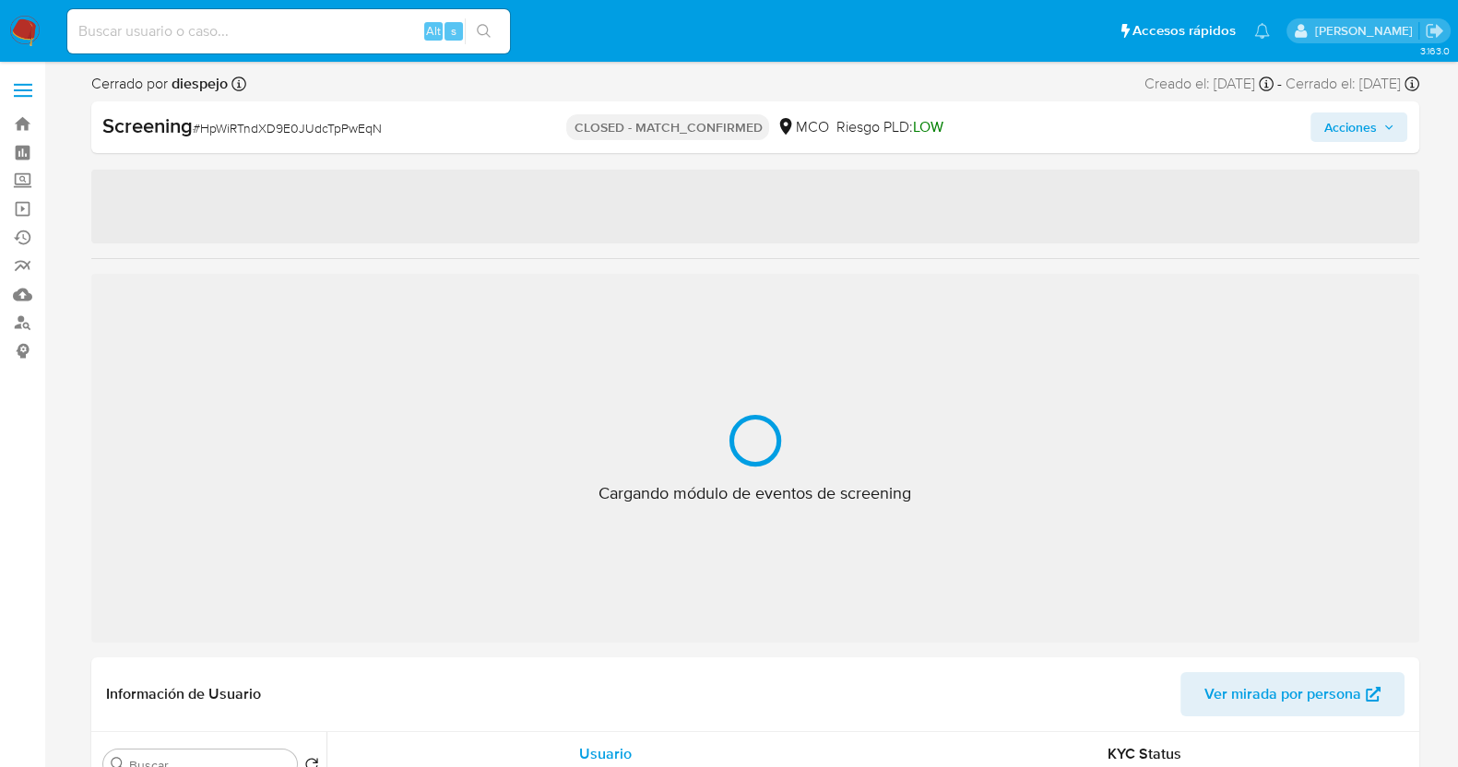
select select "10"
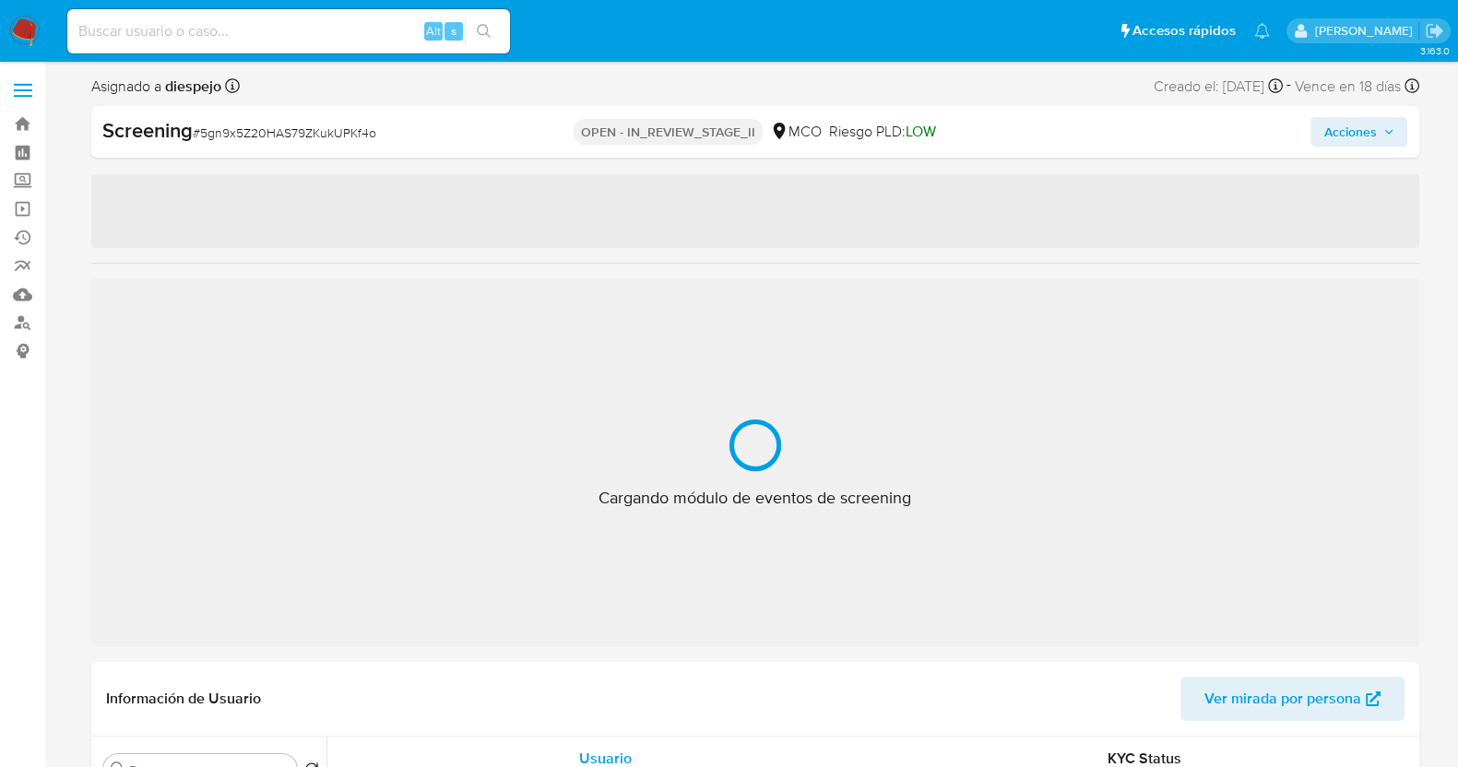
select select "10"
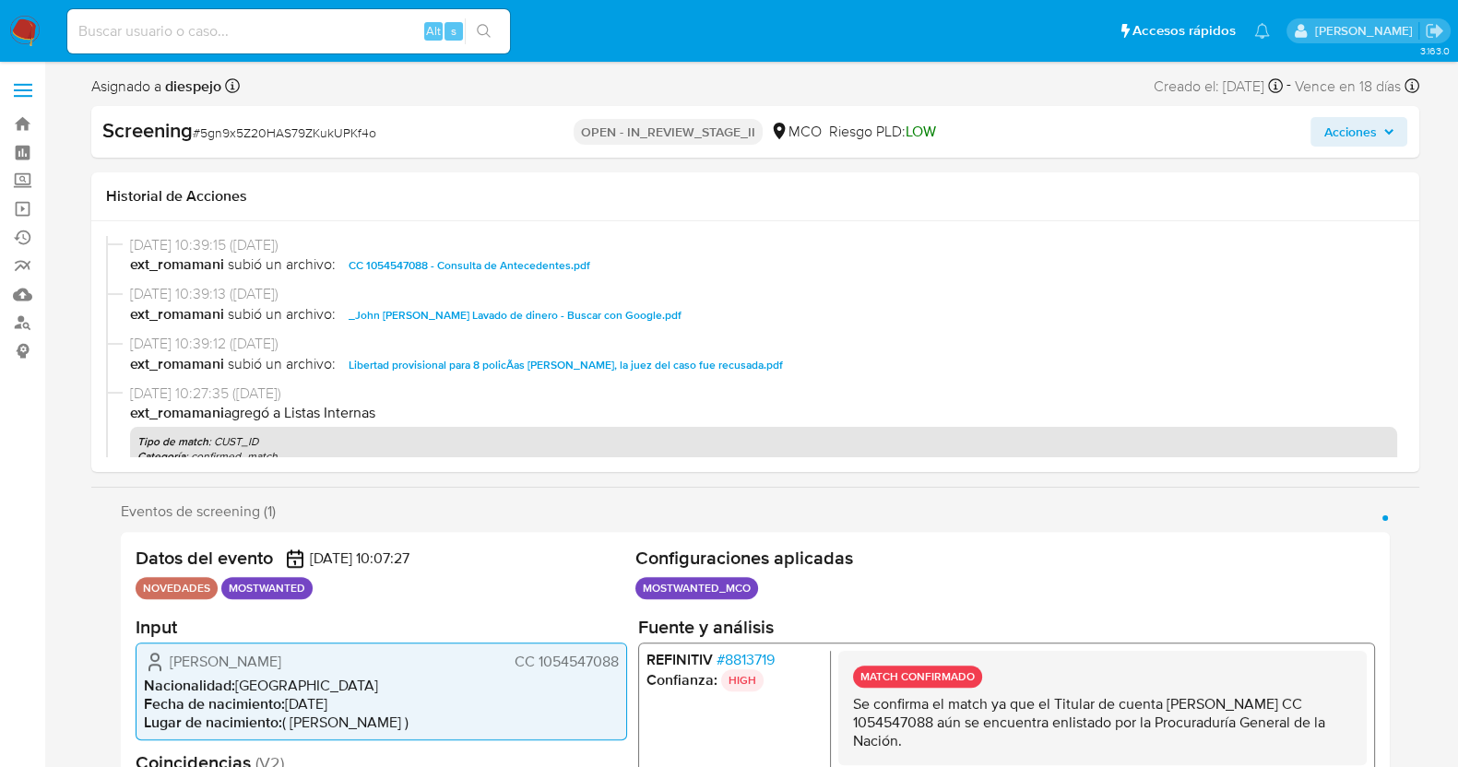
scroll to position [114, 0]
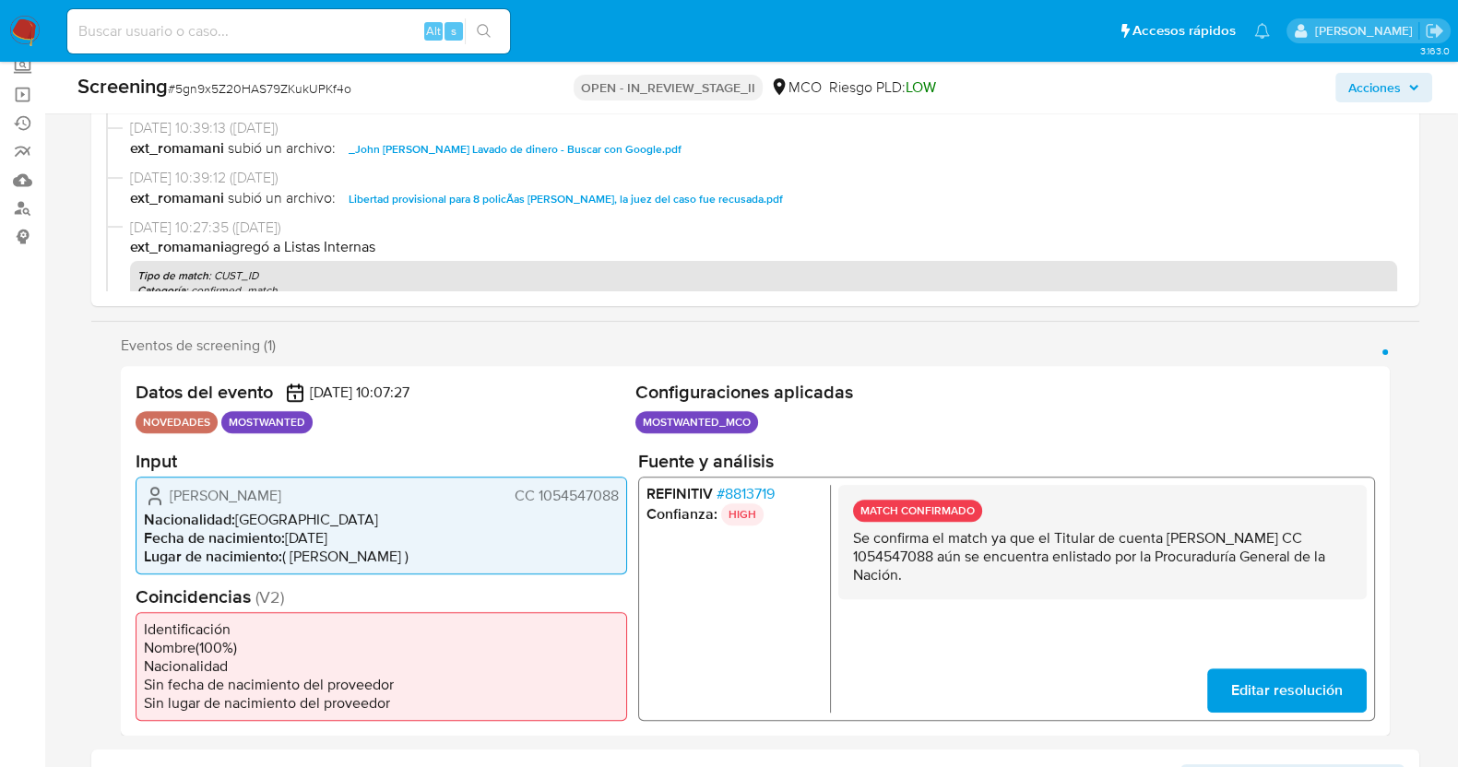
click at [921, 551] on p "Se confirma el match ya que el Titular de cuenta [PERSON_NAME] CC 1054547088 aú…" at bounding box center [1101, 556] width 499 height 55
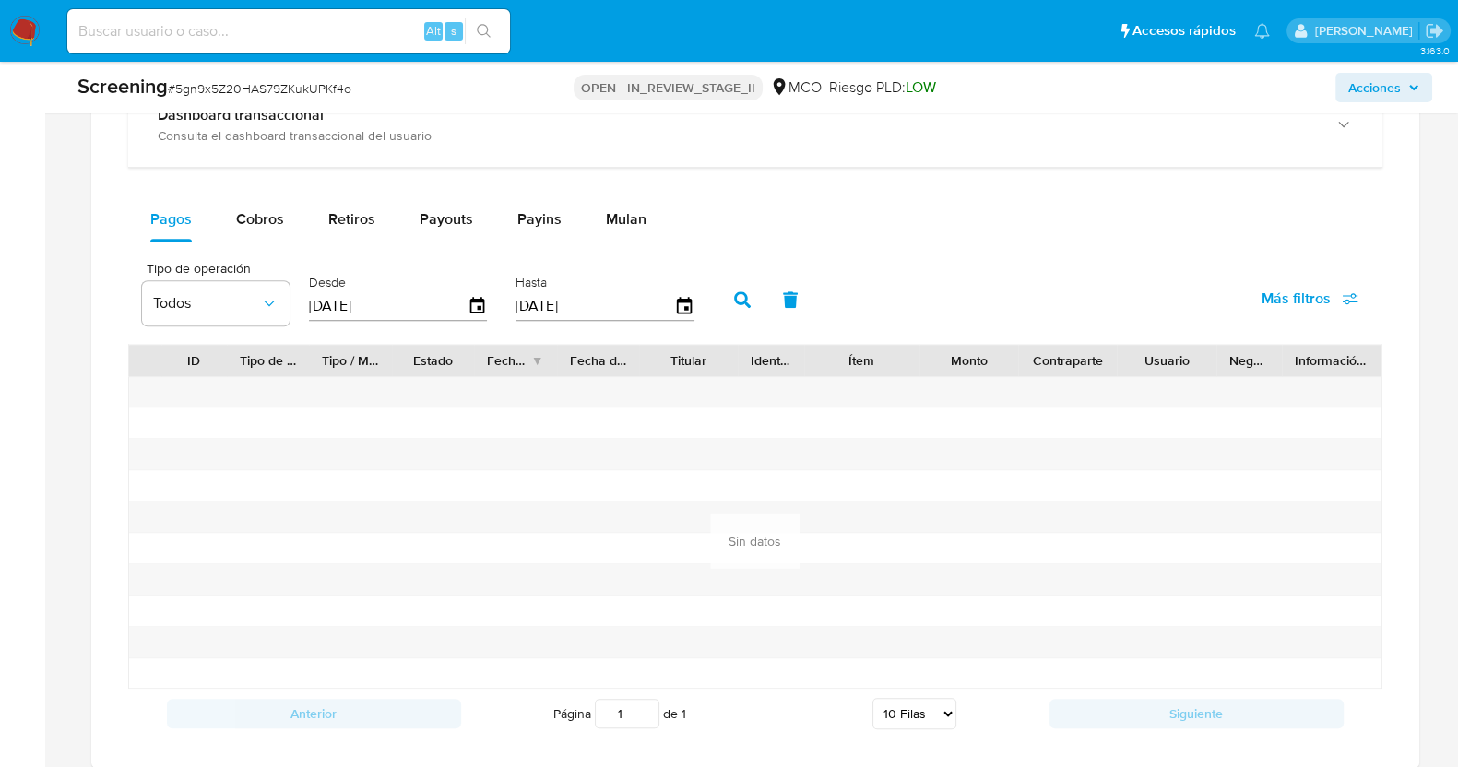
scroll to position [1960, 0]
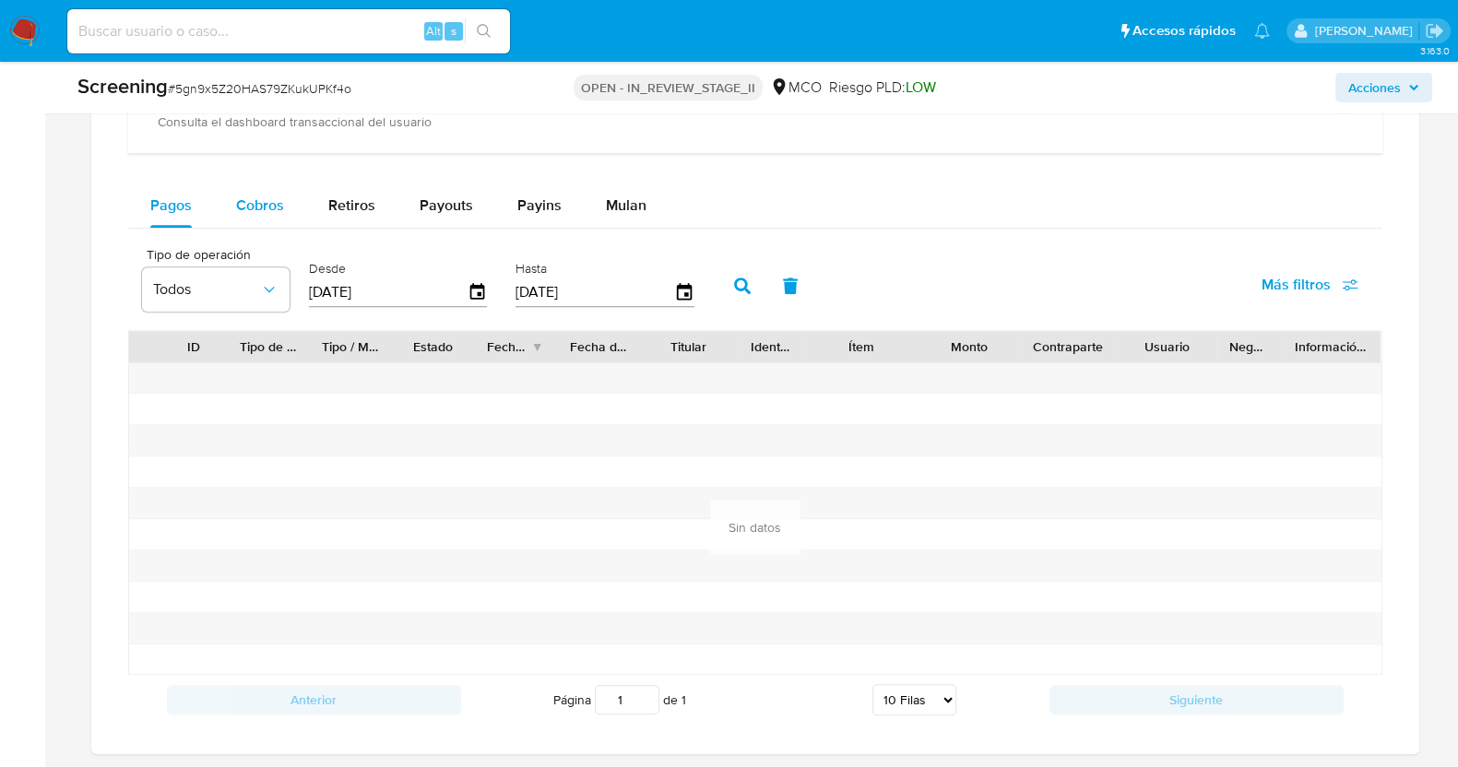
click at [237, 202] on button "Cobros" at bounding box center [260, 206] width 92 height 44
select select "10"
click at [480, 291] on icon "button" at bounding box center [476, 291] width 15 height 17
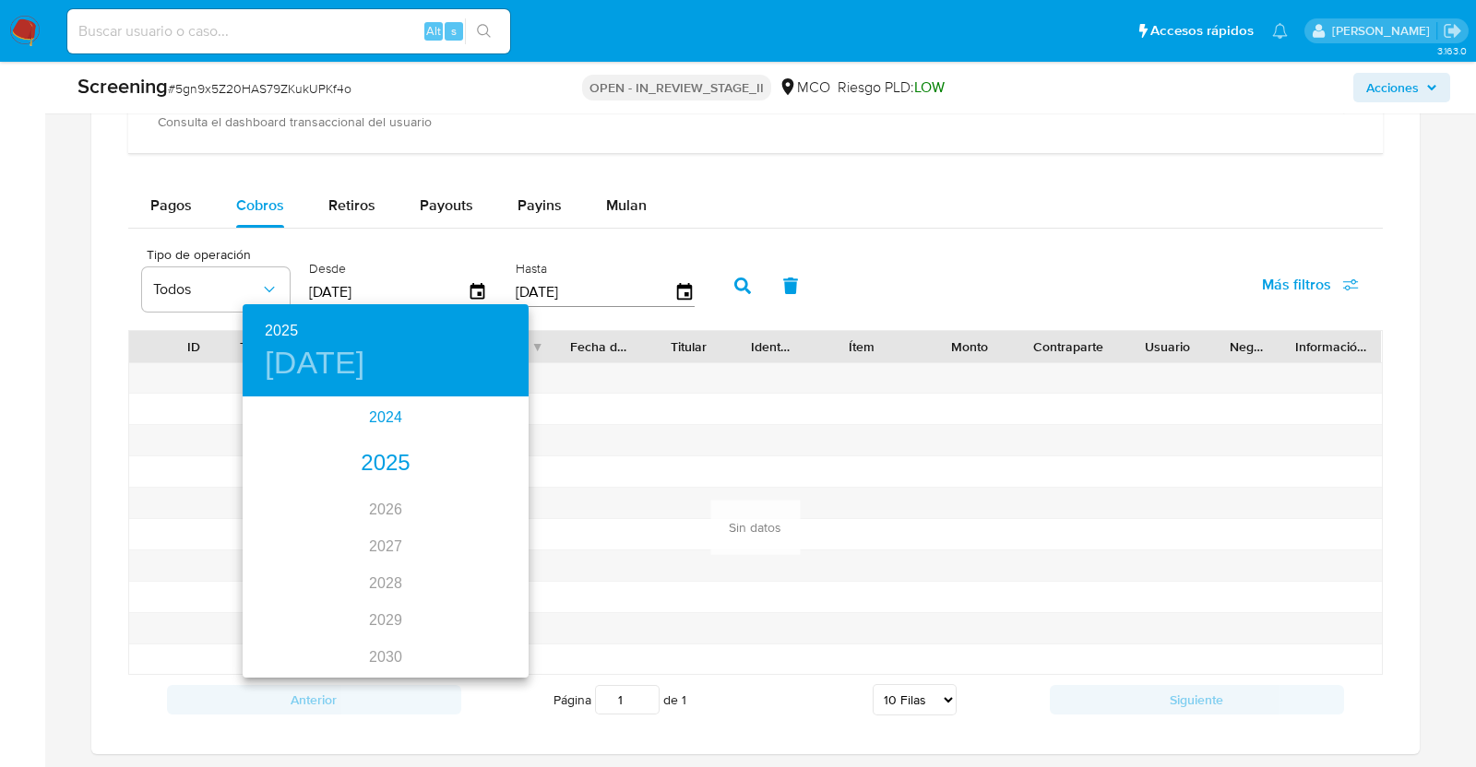
click at [374, 412] on div "2024" at bounding box center [386, 417] width 286 height 37
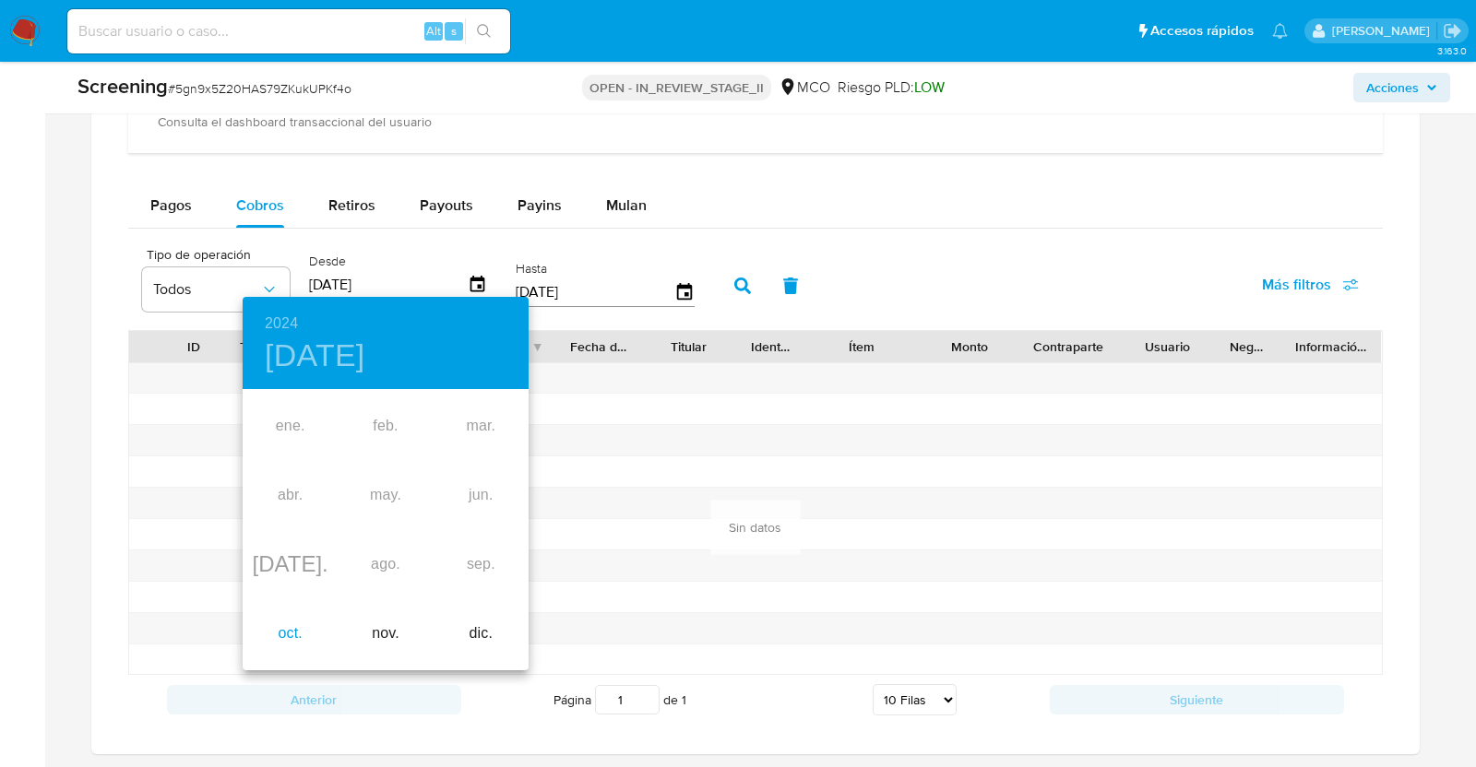
click at [293, 636] on div "oct." at bounding box center [290, 634] width 95 height 69
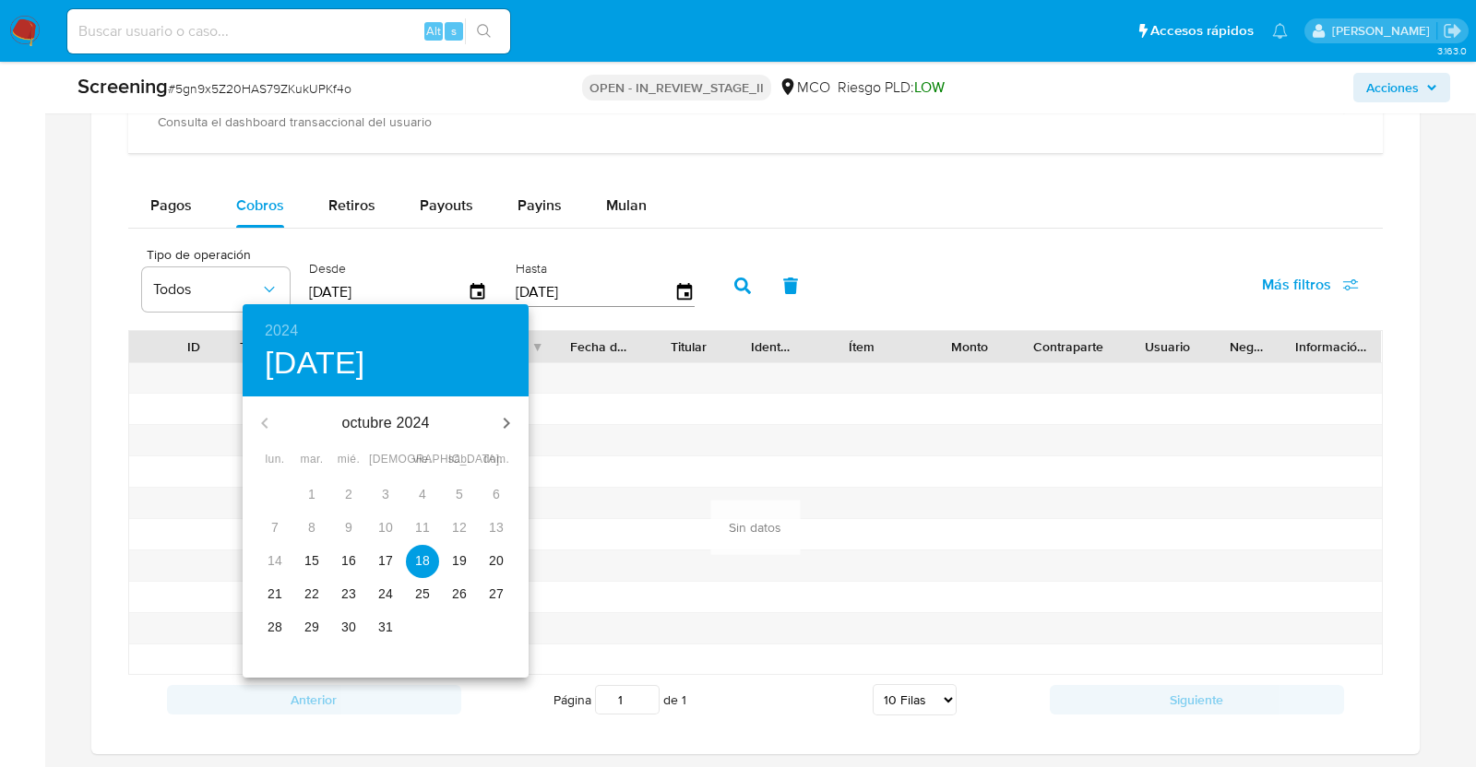
click at [308, 555] on p "15" at bounding box center [311, 561] width 15 height 18
type input "[DATE]"
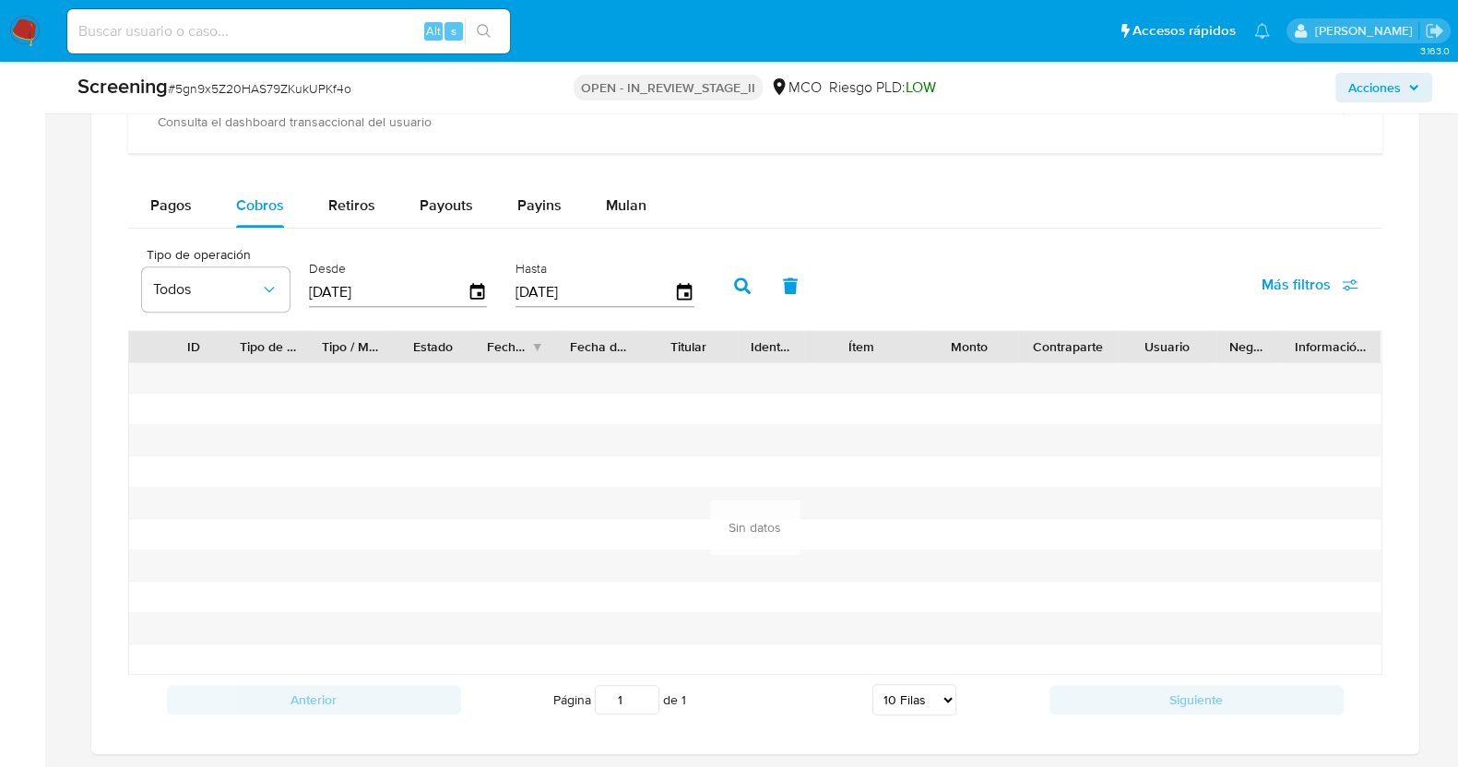
click at [734, 279] on icon "button" at bounding box center [742, 286] width 17 height 17
click at [176, 207] on span "Pagos" at bounding box center [171, 205] width 42 height 21
click at [944, 190] on div "Pagos Cobros Retiros Payouts Payins Mulan" at bounding box center [755, 206] width 1254 height 44
